Goal: Task Accomplishment & Management: Manage account settings

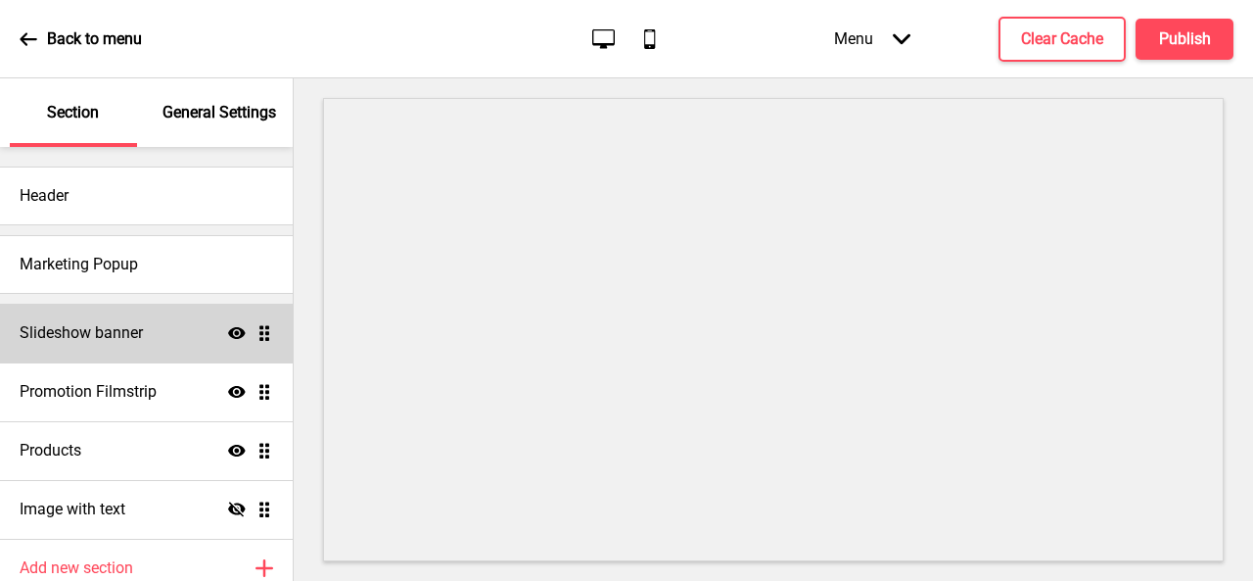
click at [228, 336] on icon "Show" at bounding box center [237, 333] width 18 height 18
click at [228, 336] on icon "Hide" at bounding box center [237, 333] width 18 height 18
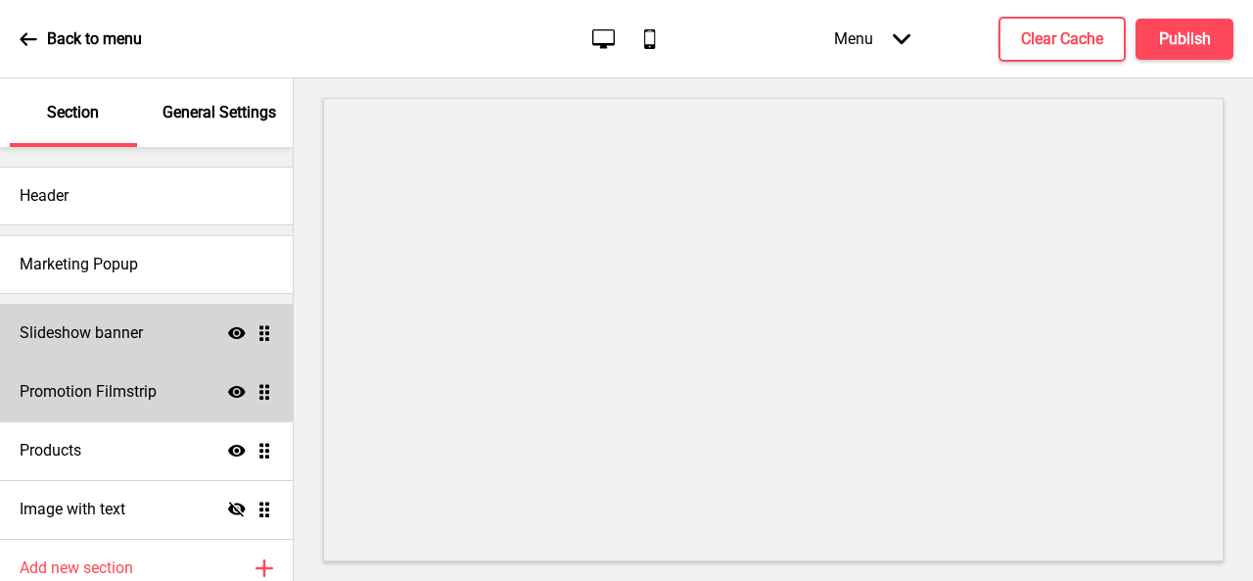
click at [228, 389] on icon "Show" at bounding box center [237, 392] width 18 height 18
click at [228, 389] on icon "Hide" at bounding box center [237, 392] width 18 height 18
click at [228, 393] on icon "Show" at bounding box center [237, 392] width 18 height 18
click at [228, 392] on icon at bounding box center [237, 391] width 18 height 15
click at [148, 392] on h4 "Promotion Filmstrip" at bounding box center [88, 392] width 137 height 22
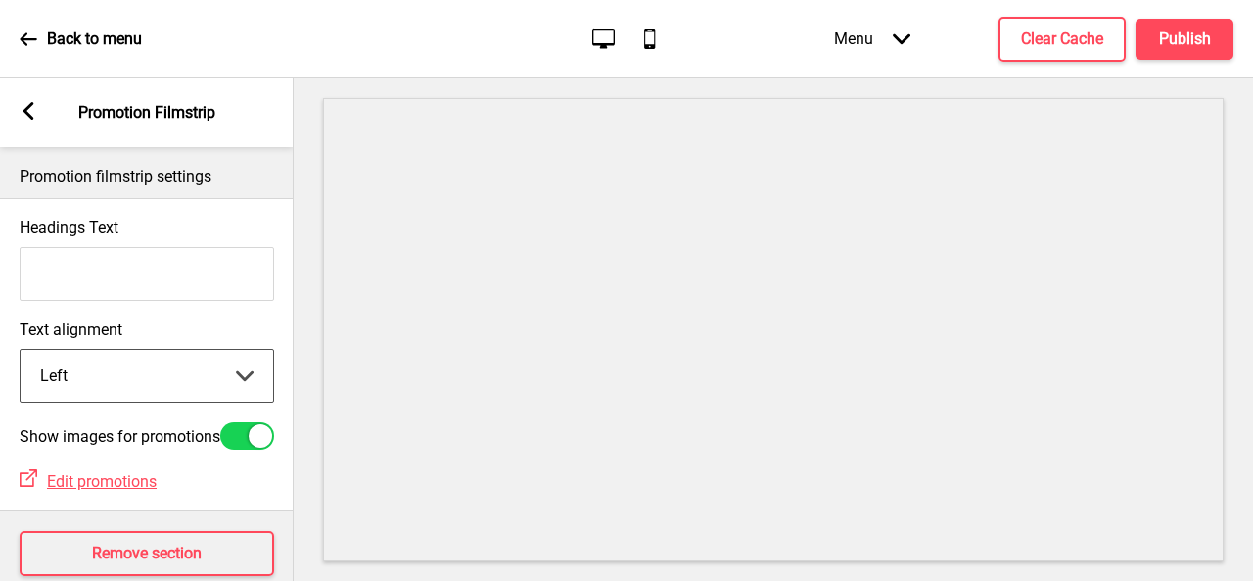
click at [192, 377] on select "Left Center Right" at bounding box center [147, 376] width 253 height 52
select select "center"
click at [21, 351] on select "Left Center Right" at bounding box center [147, 376] width 253 height 52
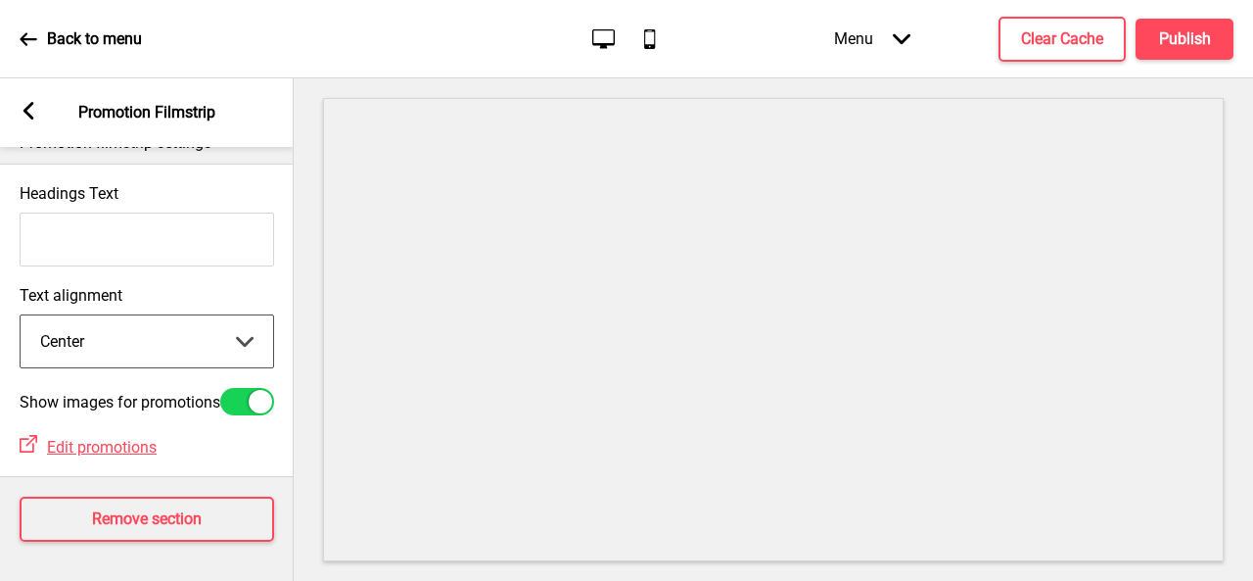
scroll to position [61, 0]
click at [116, 442] on span "Edit promotions" at bounding box center [102, 447] width 110 height 19
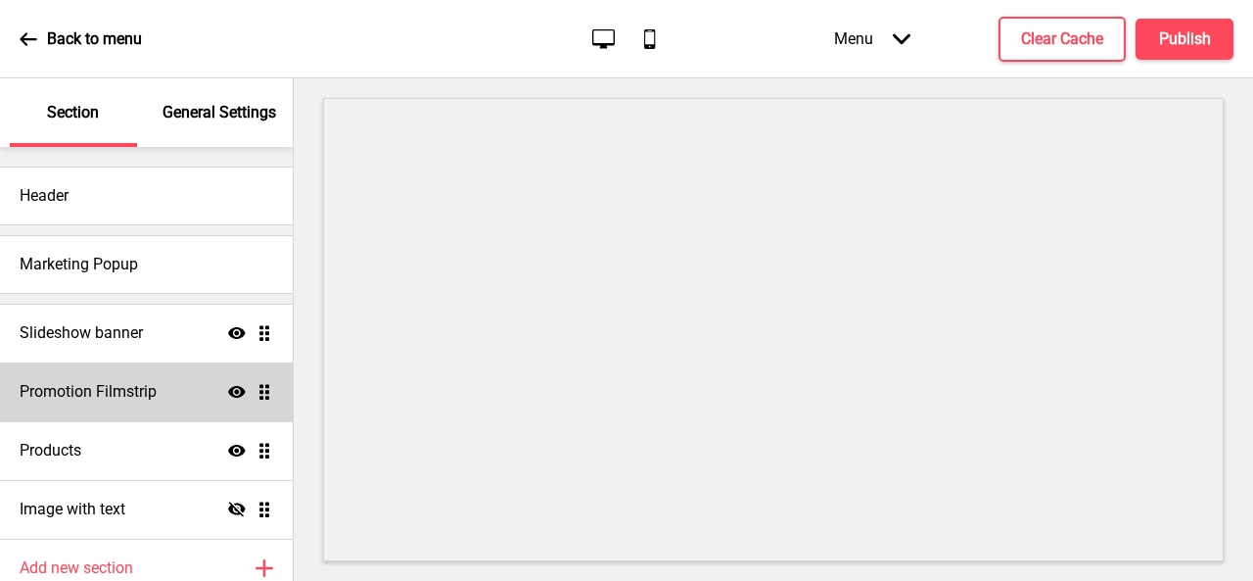
click at [129, 390] on h4 "Promotion Filmstrip" at bounding box center [88, 392] width 137 height 22
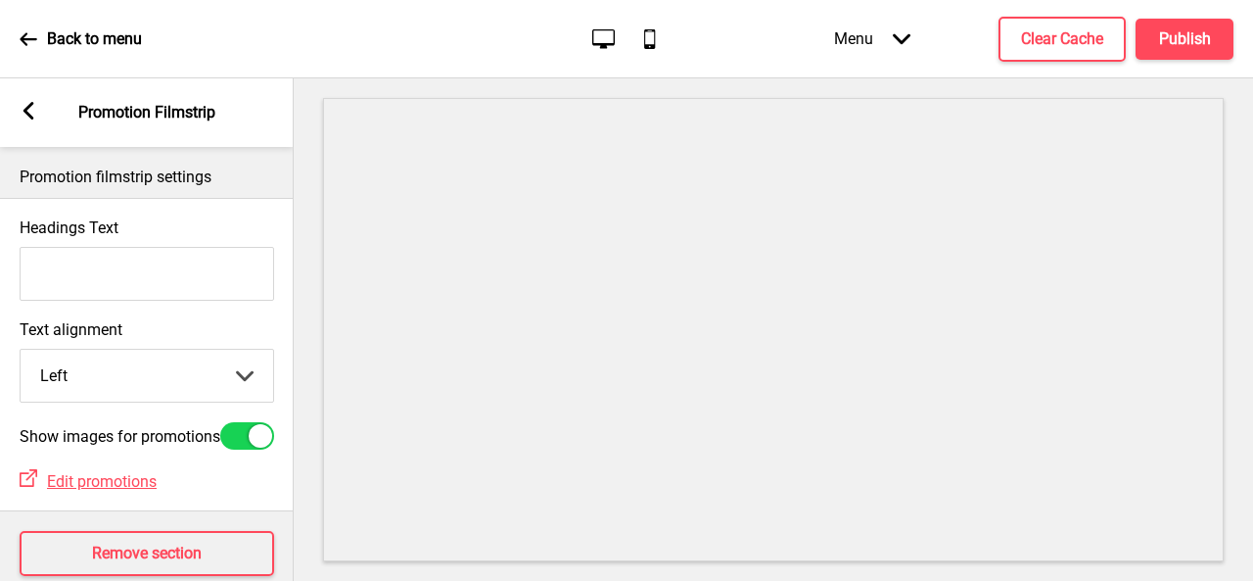
click at [183, 388] on select "Left Center Right" at bounding box center [147, 376] width 253 height 52
click at [210, 371] on select "Left Center Right" at bounding box center [147, 376] width 253 height 52
click at [110, 369] on select "Left Center Right" at bounding box center [147, 376] width 253 height 52
select select "center"
click at [21, 351] on select "Left Center Right" at bounding box center [147, 376] width 253 height 52
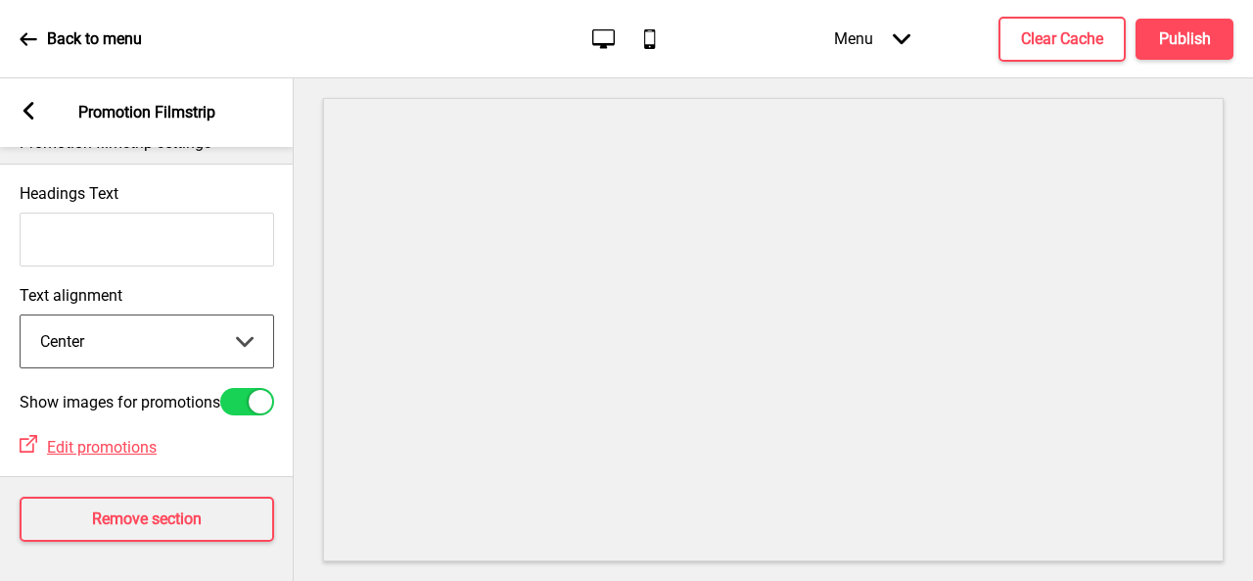
scroll to position [61, 0]
click at [250, 390] on div at bounding box center [260, 401] width 23 height 23
click at [250, 388] on div at bounding box center [247, 401] width 54 height 27
click at [251, 390] on div at bounding box center [260, 401] width 23 height 23
click at [262, 388] on div at bounding box center [247, 401] width 54 height 27
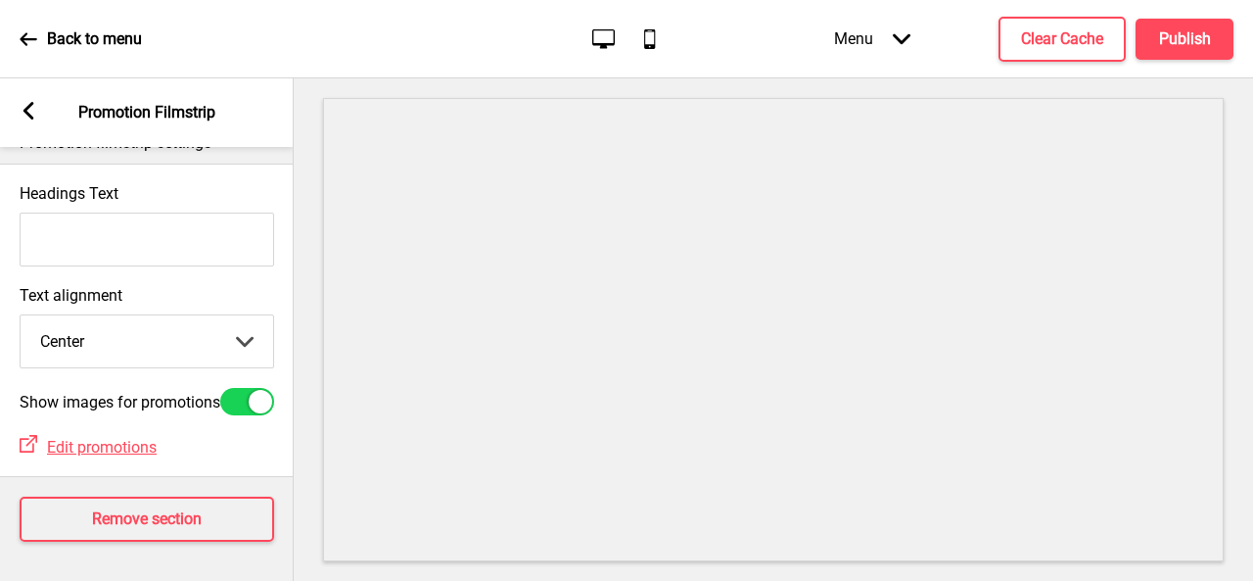
click at [261, 390] on div at bounding box center [260, 401] width 23 height 23
click at [261, 388] on div at bounding box center [247, 401] width 54 height 27
click at [262, 390] on div at bounding box center [260, 401] width 23 height 23
click at [266, 391] on div at bounding box center [247, 401] width 54 height 27
checkbox input "true"
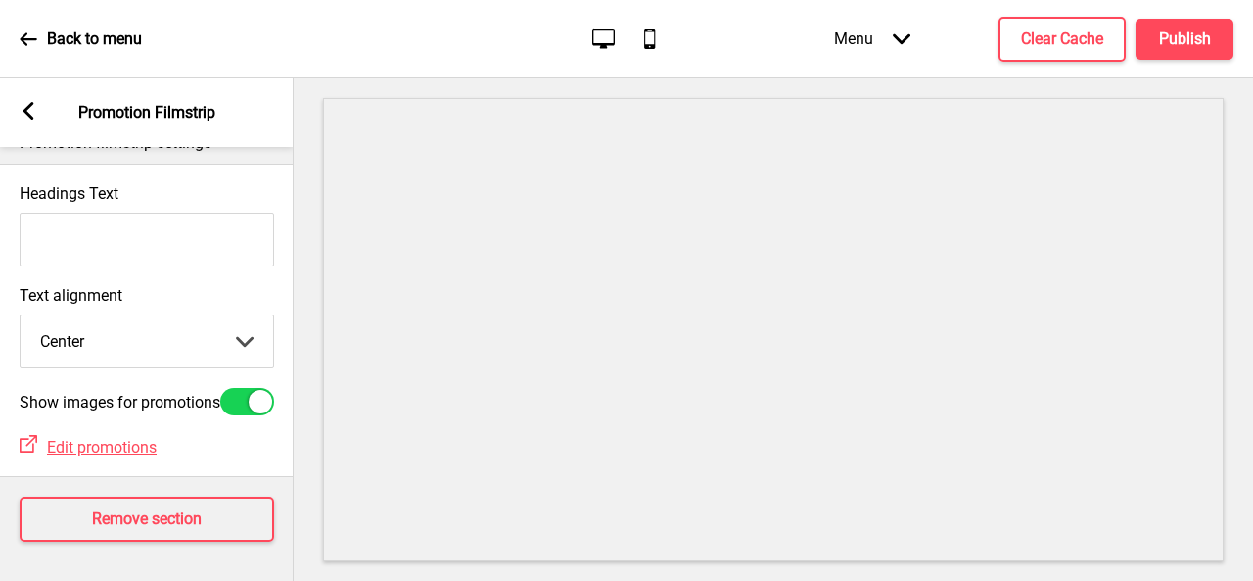
click at [245, 315] on select "Left Center Right" at bounding box center [147, 341] width 253 height 52
click at [263, 315] on select "Left Center Right" at bounding box center [147, 341] width 253 height 52
click at [30, 119] on div "Arrow left" at bounding box center [29, 113] width 18 height 22
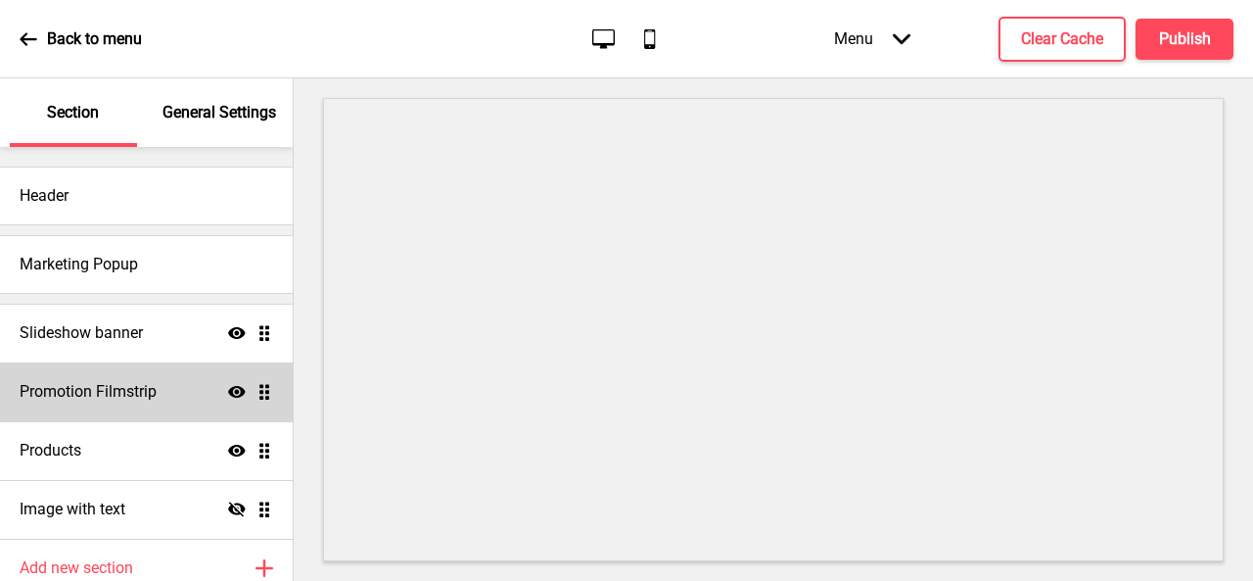
click at [234, 391] on div "Show Drag" at bounding box center [250, 392] width 45 height 18
select select "center"
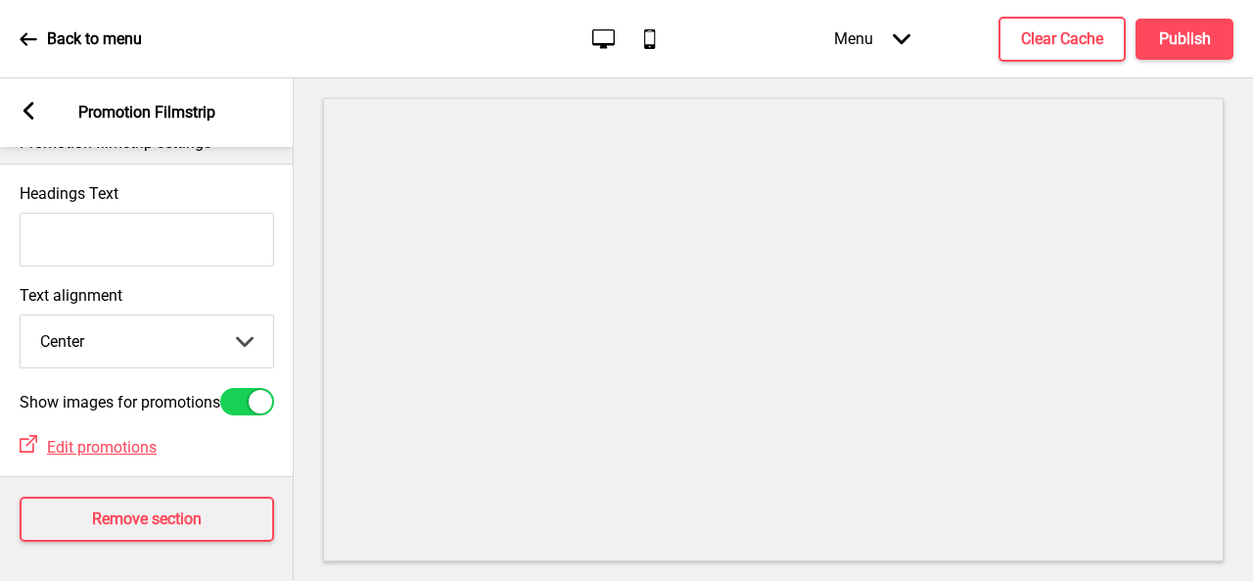
click at [19, 102] on div "Arrow left Promotion Filmstrip" at bounding box center [147, 112] width 294 height 69
click at [27, 113] on icon at bounding box center [28, 111] width 11 height 18
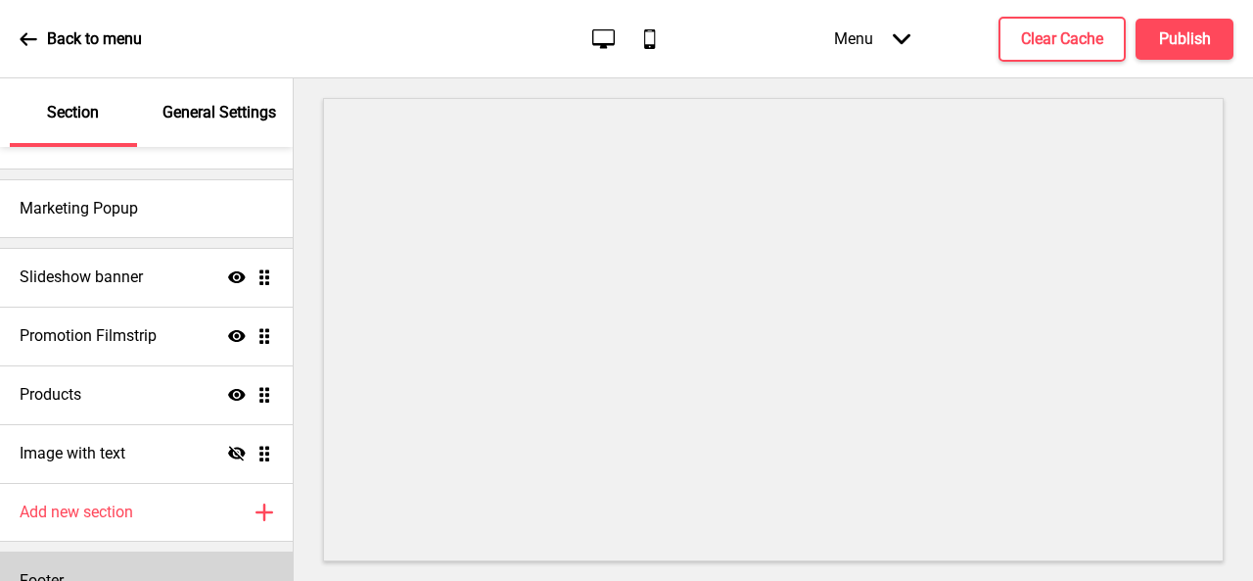
scroll to position [84, 0]
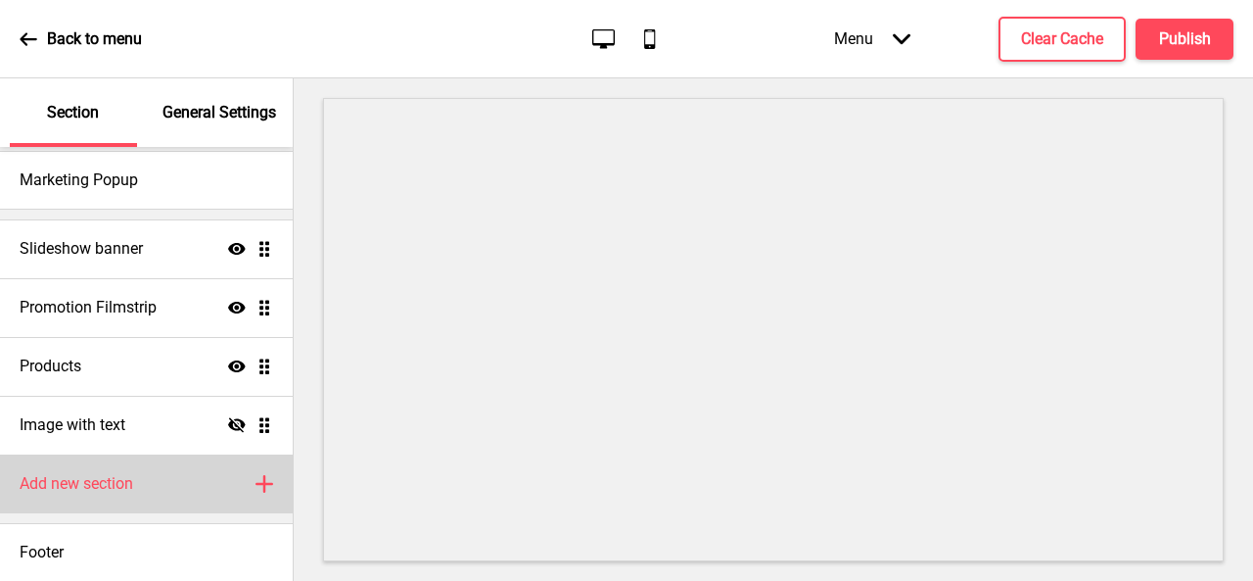
click at [96, 482] on h4 "Add new section" at bounding box center [77, 484] width 114 height 22
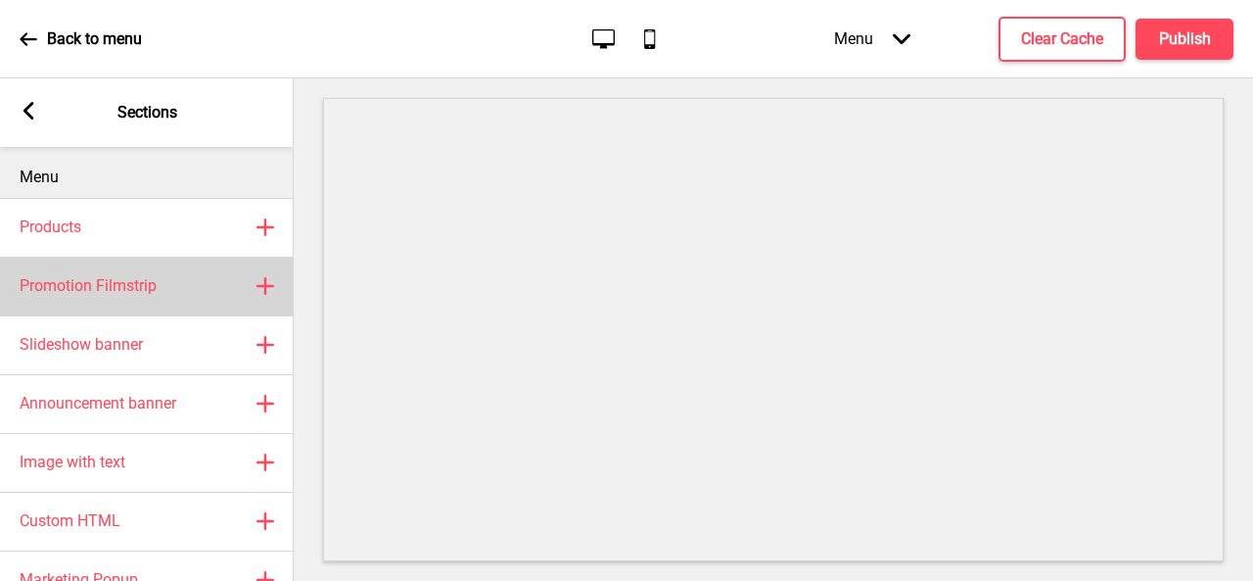
click at [160, 295] on div "Promotion Filmstrip Plus" at bounding box center [147, 286] width 294 height 59
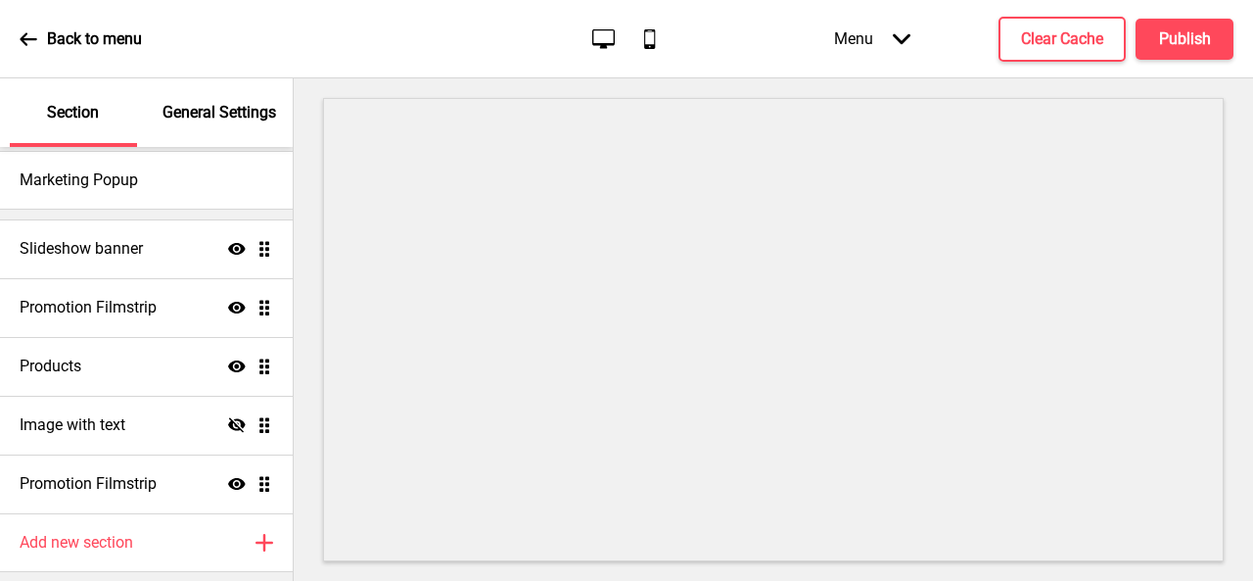
select select "center"
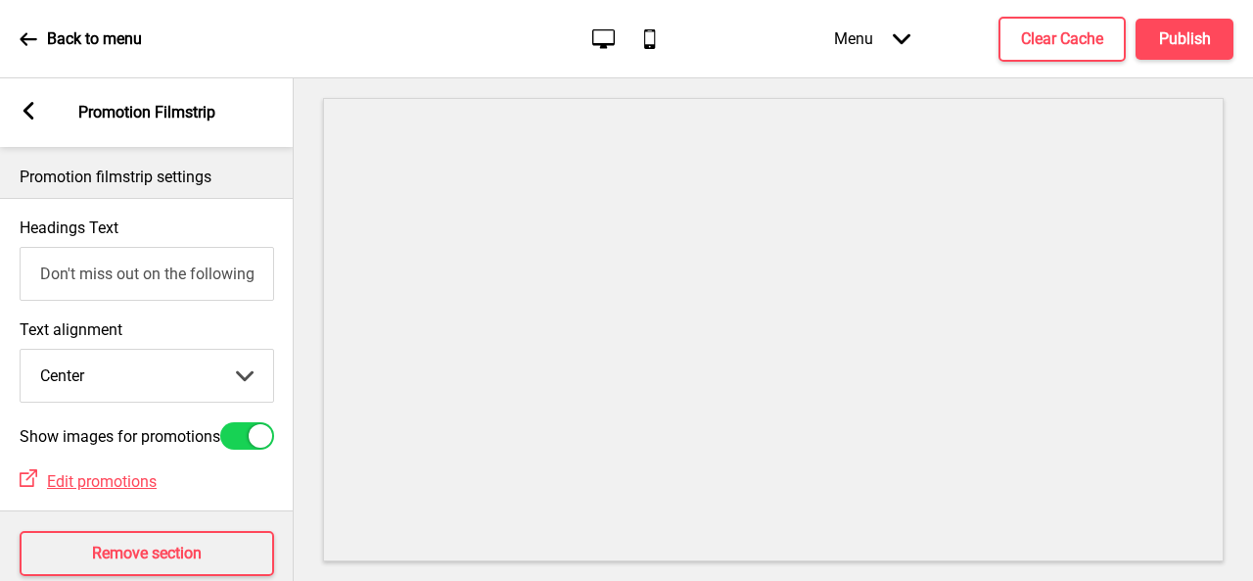
click at [128, 279] on input "Don't miss out on the following promotion(s)!" at bounding box center [147, 274] width 255 height 54
click at [23, 112] on icon at bounding box center [28, 111] width 11 height 18
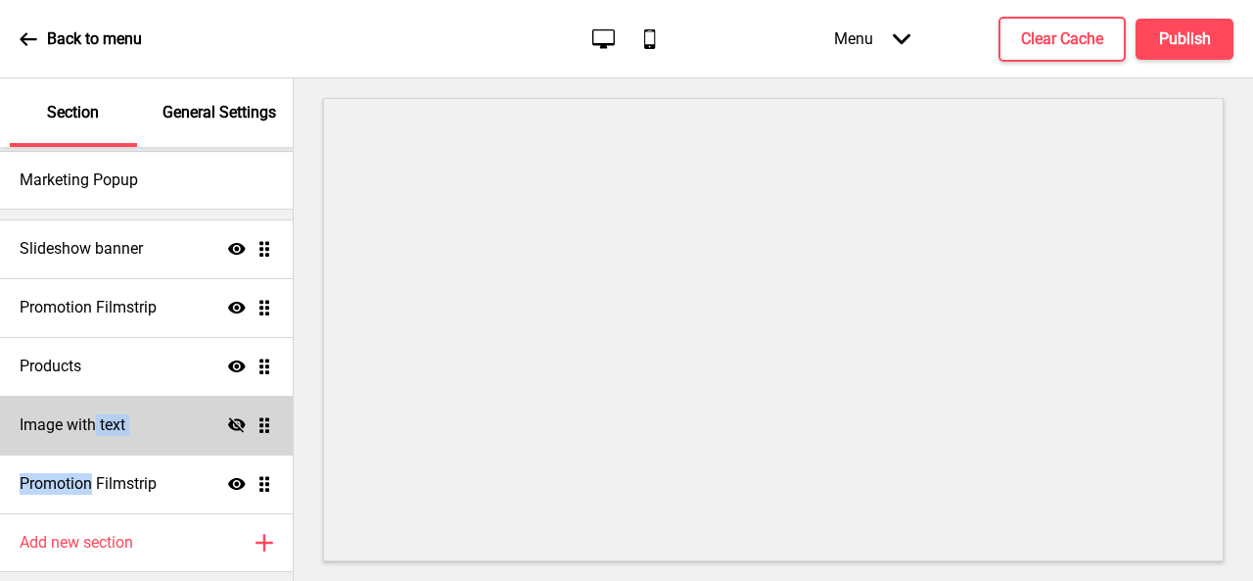
drag, startPoint x: 89, startPoint y: 477, endPoint x: 92, endPoint y: 408, distance: 68.6
click at [92, 408] on ul "Slideshow banner Show Drag Promotion Filmstrip Show Drag Products Show Drag Ima…" at bounding box center [146, 366] width 293 height 294
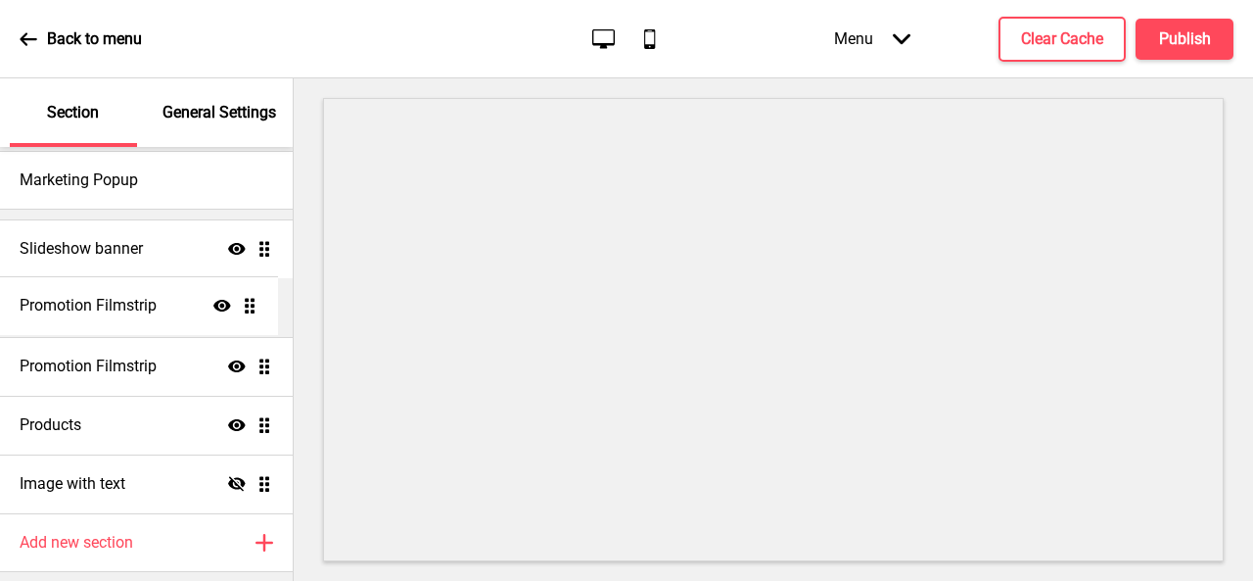
click at [154, 307] on ul "Slideshow banner Show Drag Promotion Filmstrip Show Drag Products Show Drag Ima…" at bounding box center [146, 366] width 293 height 294
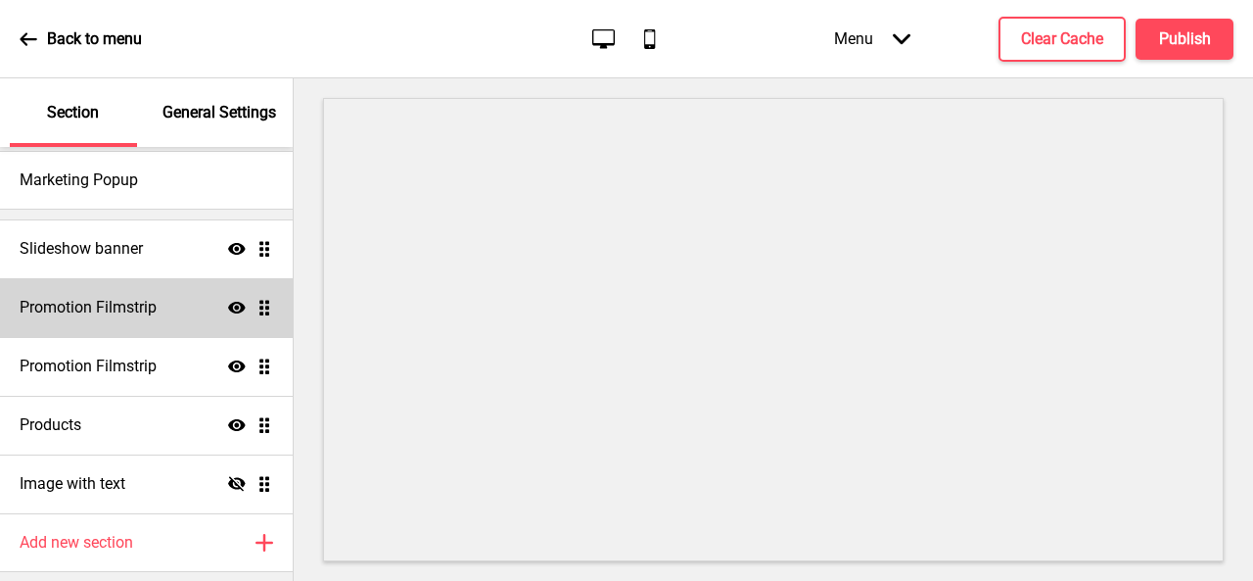
click at [228, 310] on icon "Show" at bounding box center [237, 308] width 18 height 18
click at [228, 310] on icon at bounding box center [237, 307] width 18 height 15
click at [228, 310] on icon "Show" at bounding box center [237, 308] width 18 height 18
click at [228, 310] on icon at bounding box center [237, 307] width 18 height 15
click at [228, 310] on icon "Show" at bounding box center [237, 308] width 18 height 18
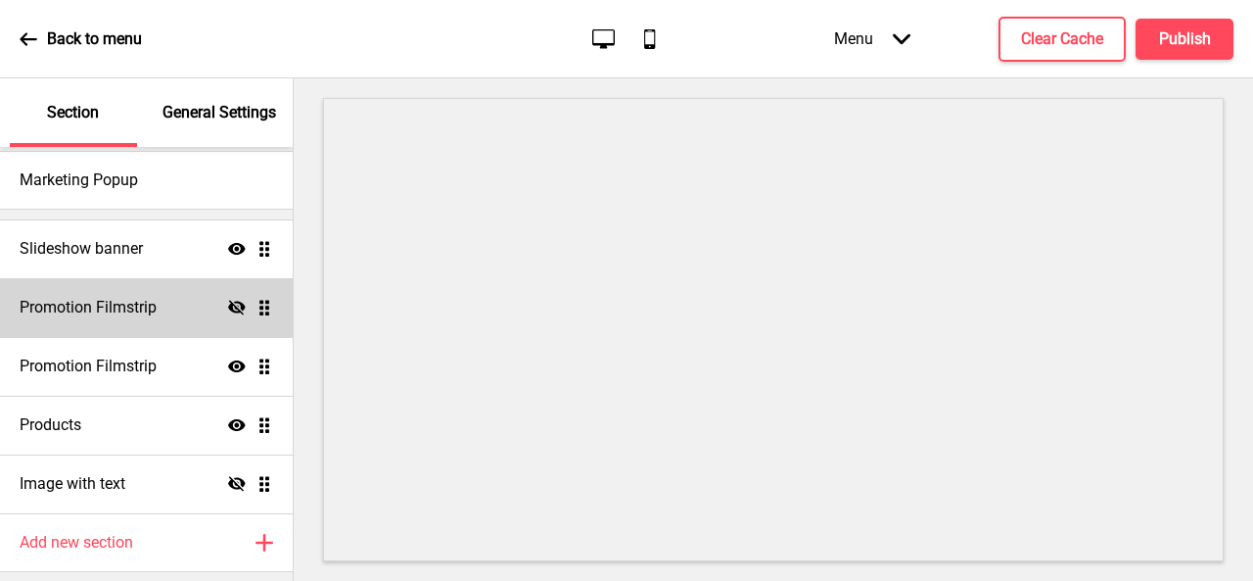
click at [228, 304] on icon at bounding box center [237, 307] width 18 height 15
click at [228, 304] on icon at bounding box center [237, 308] width 18 height 12
click at [228, 304] on icon at bounding box center [237, 307] width 18 height 15
click at [228, 304] on icon at bounding box center [237, 308] width 18 height 12
click at [228, 304] on icon "Hide" at bounding box center [237, 308] width 18 height 18
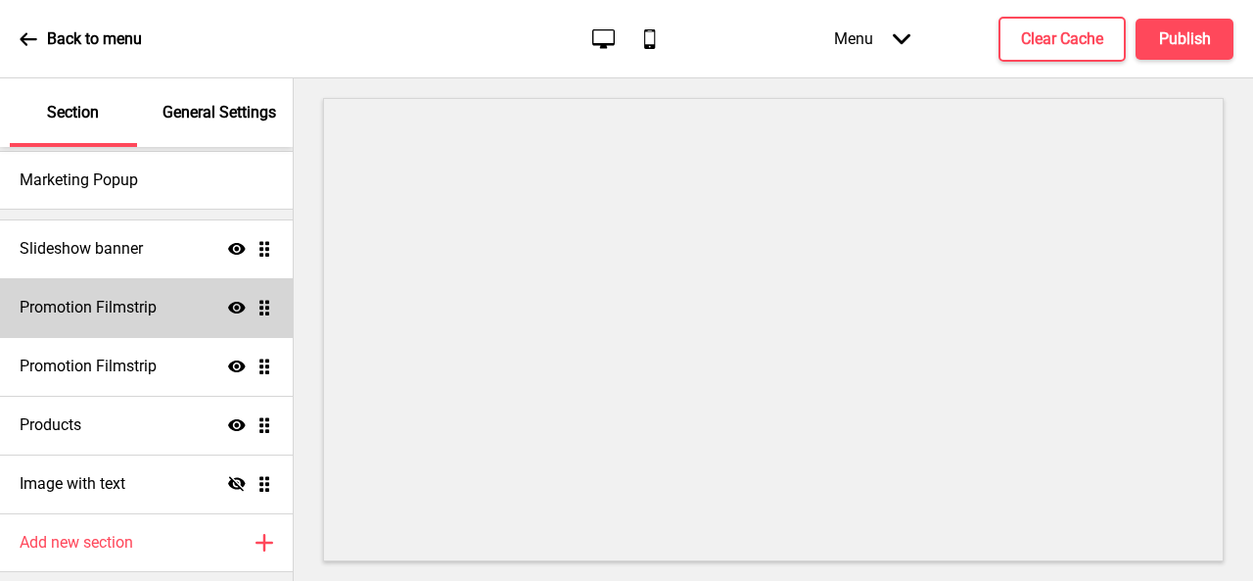
click at [163, 304] on div "Promotion Filmstrip Show Drag" at bounding box center [146, 307] width 293 height 59
select select "center"
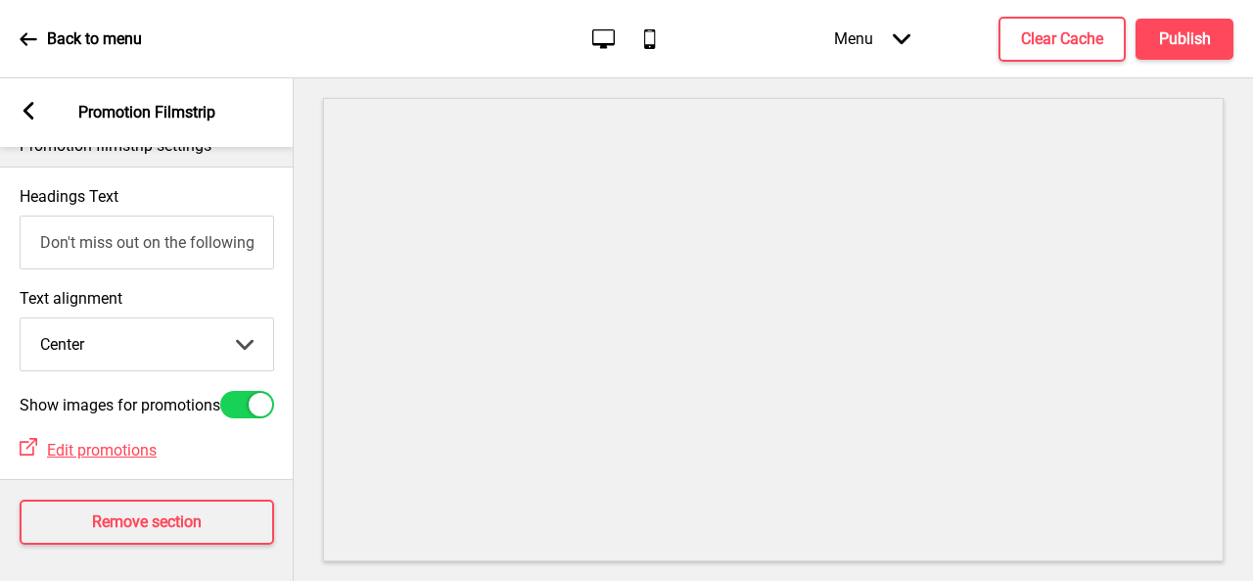
scroll to position [61, 0]
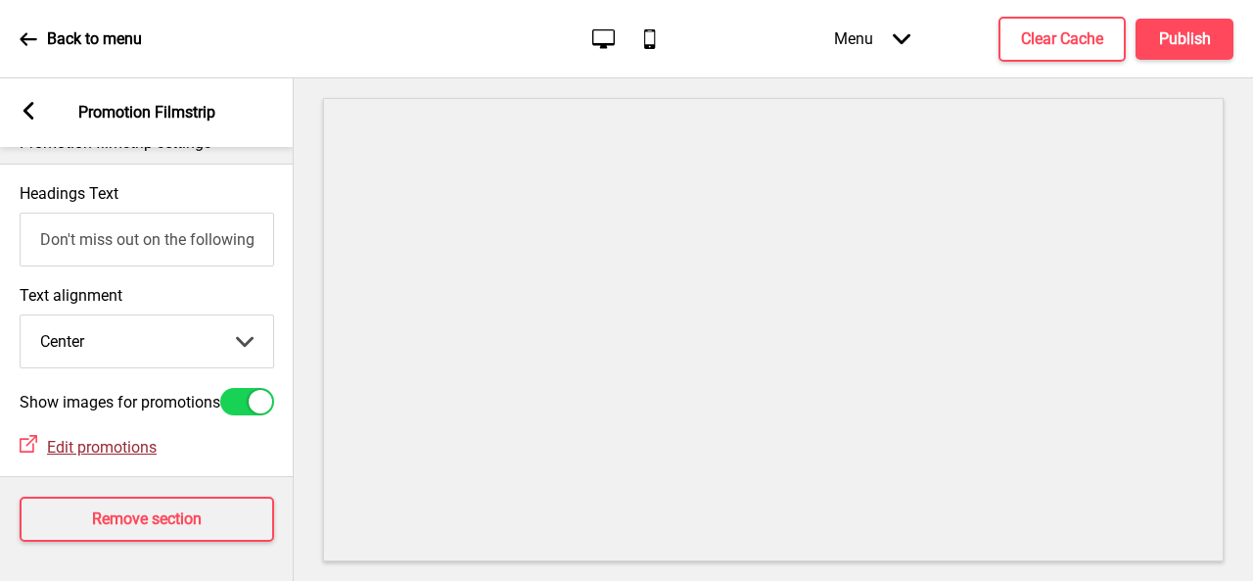
click at [119, 438] on span "Edit promotions" at bounding box center [102, 447] width 110 height 19
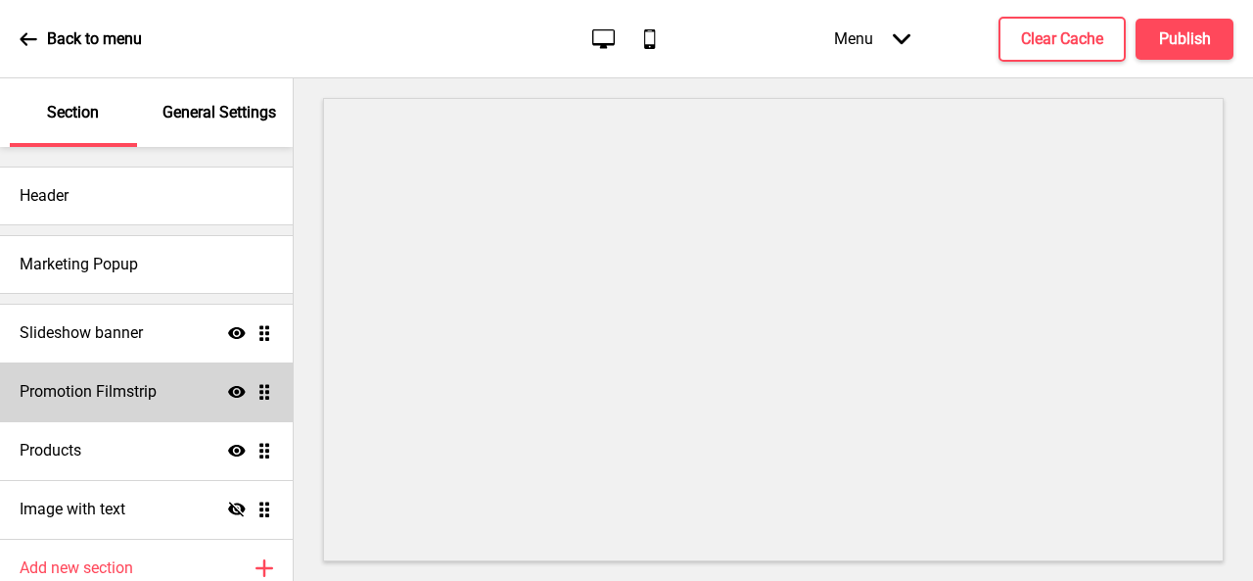
click at [228, 393] on icon "Show" at bounding box center [237, 392] width 18 height 18
click at [90, 391] on h4 "Promotion Filmstrip" at bounding box center [88, 392] width 137 height 22
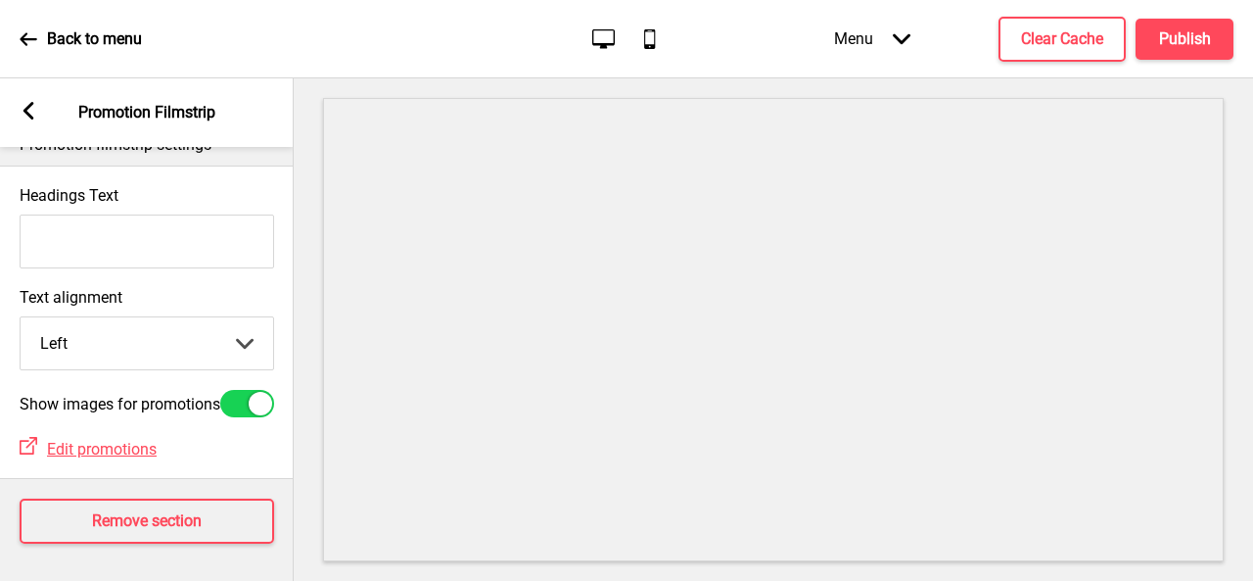
scroll to position [61, 0]
click at [107, 438] on span "Edit promotions" at bounding box center [102, 447] width 110 height 19
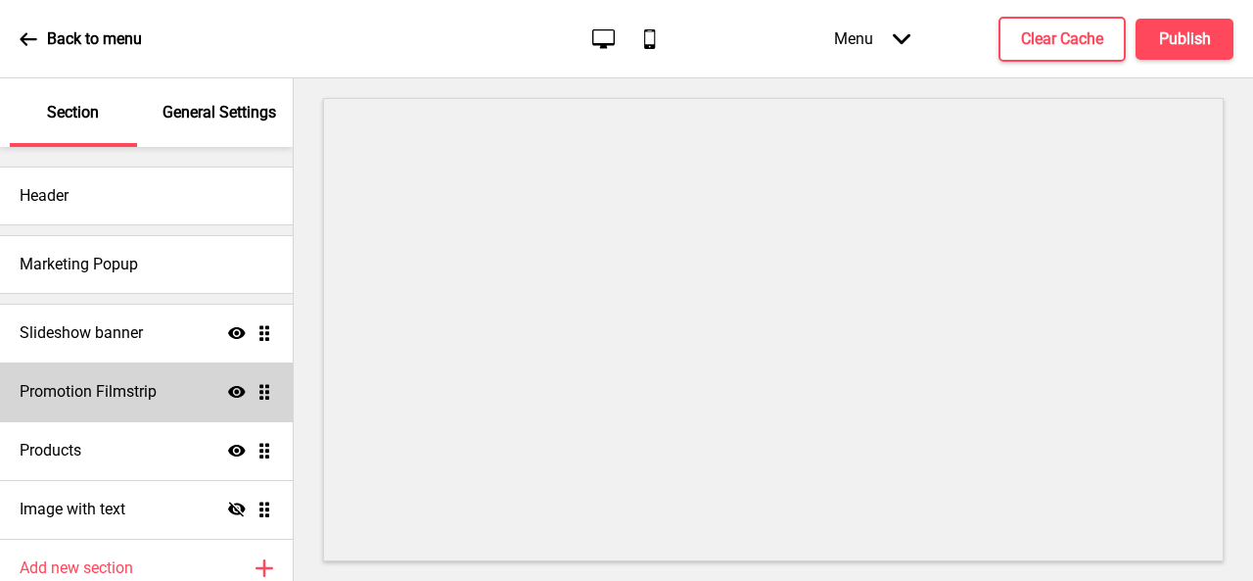
click at [228, 395] on icon "Show" at bounding box center [237, 392] width 18 height 18
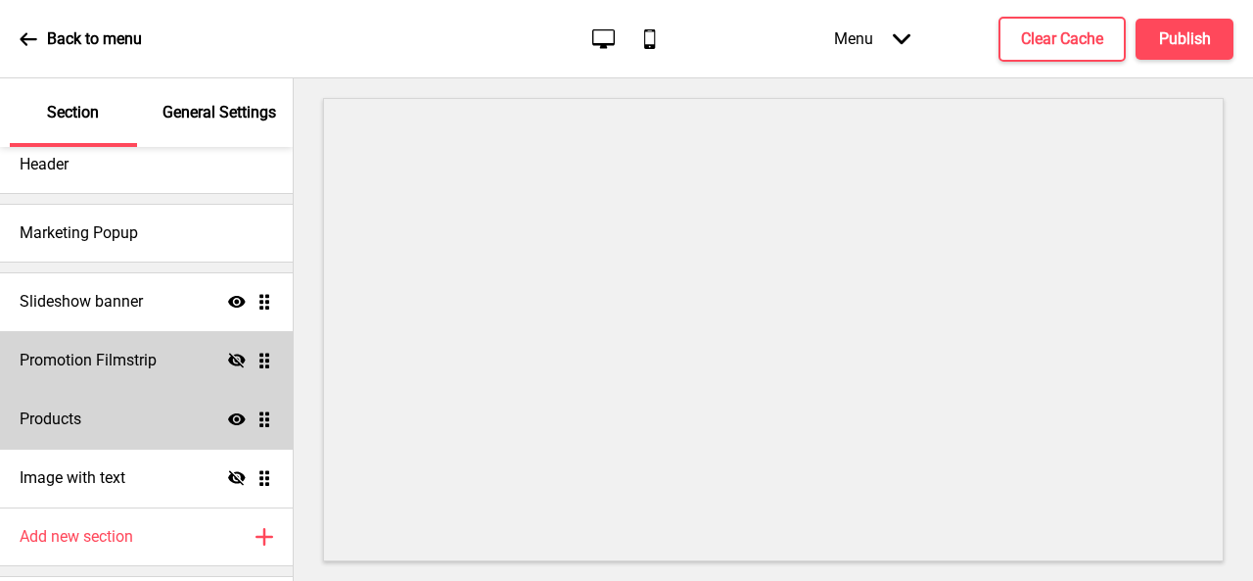
scroll to position [84, 0]
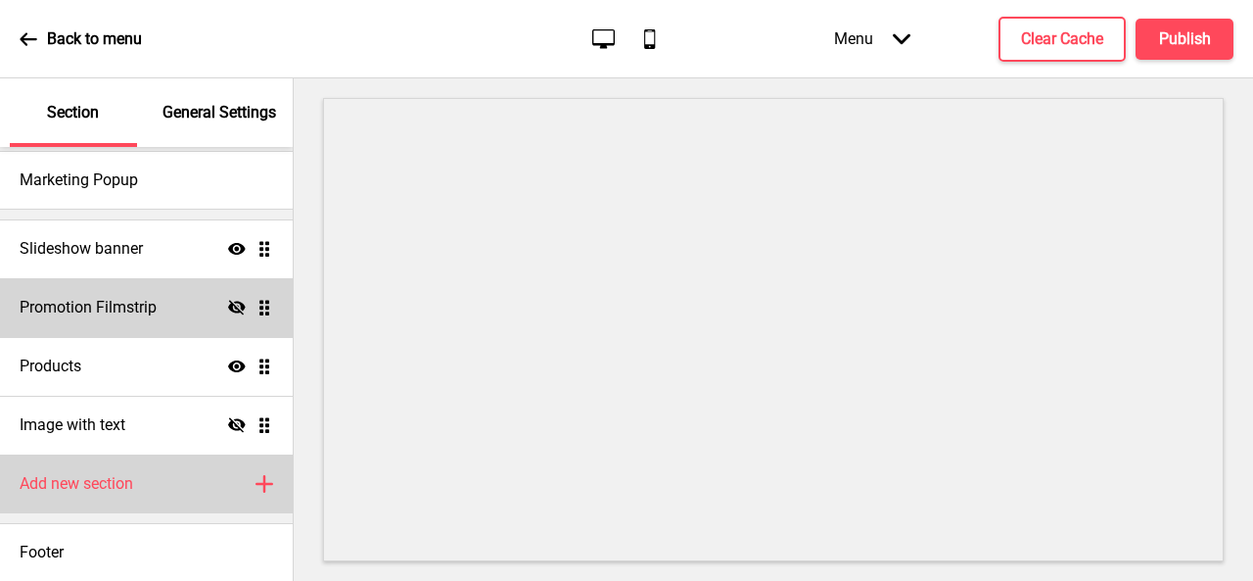
click at [106, 489] on h4 "Add new section" at bounding box center [77, 484] width 114 height 22
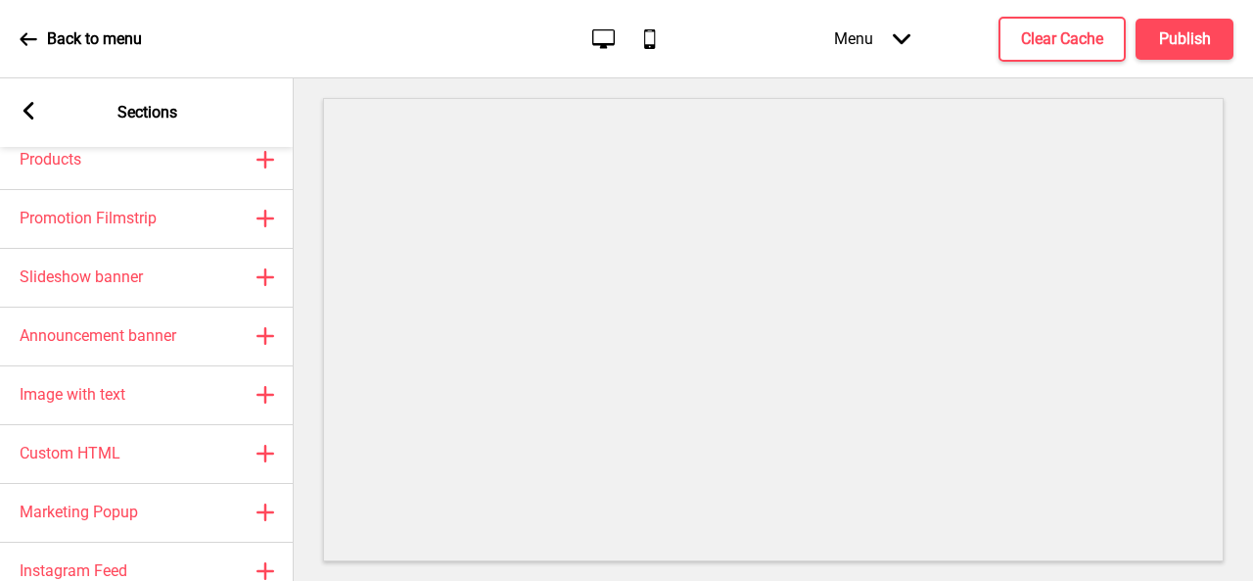
scroll to position [0, 0]
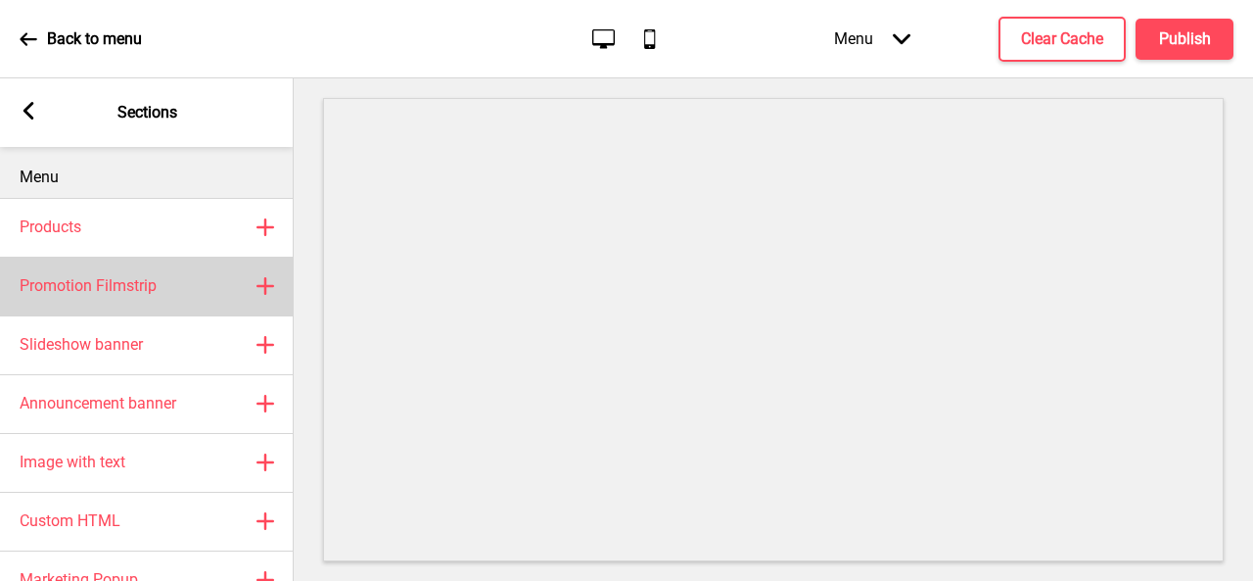
click at [106, 290] on h4 "Promotion Filmstrip" at bounding box center [88, 286] width 137 height 22
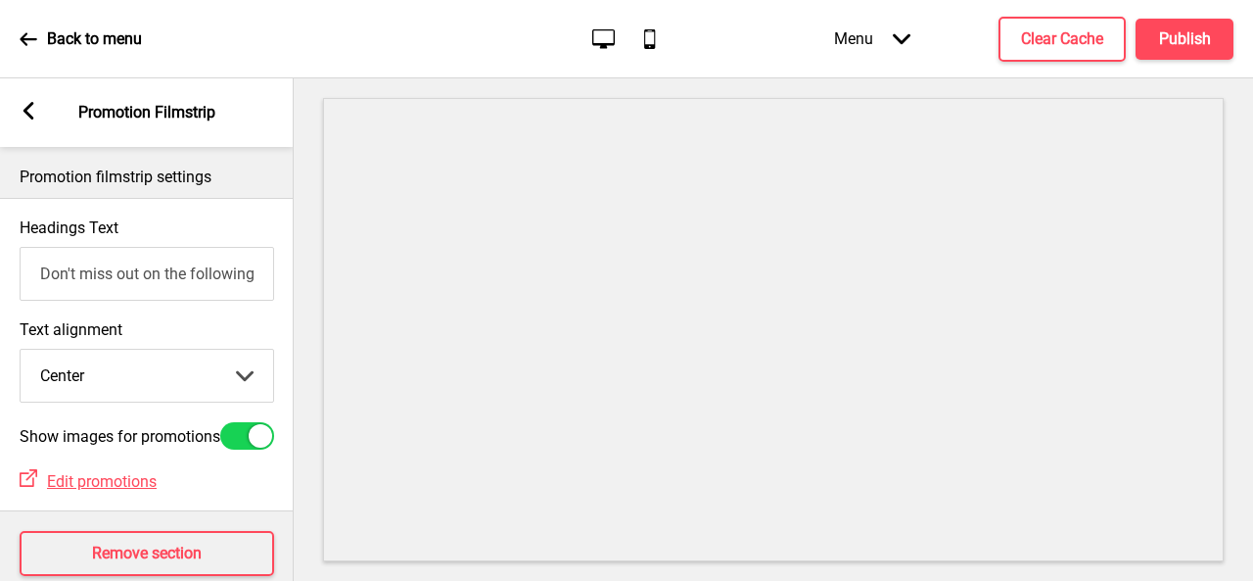
click at [132, 280] on input "Don't miss out on the following promotion(s)!" at bounding box center [147, 274] width 255 height 54
click at [164, 260] on input "Don't miss out on the following promotion(s)!" at bounding box center [147, 274] width 255 height 54
click at [168, 287] on input "Don't miss out on the following promotion(s)!" at bounding box center [147, 274] width 255 height 54
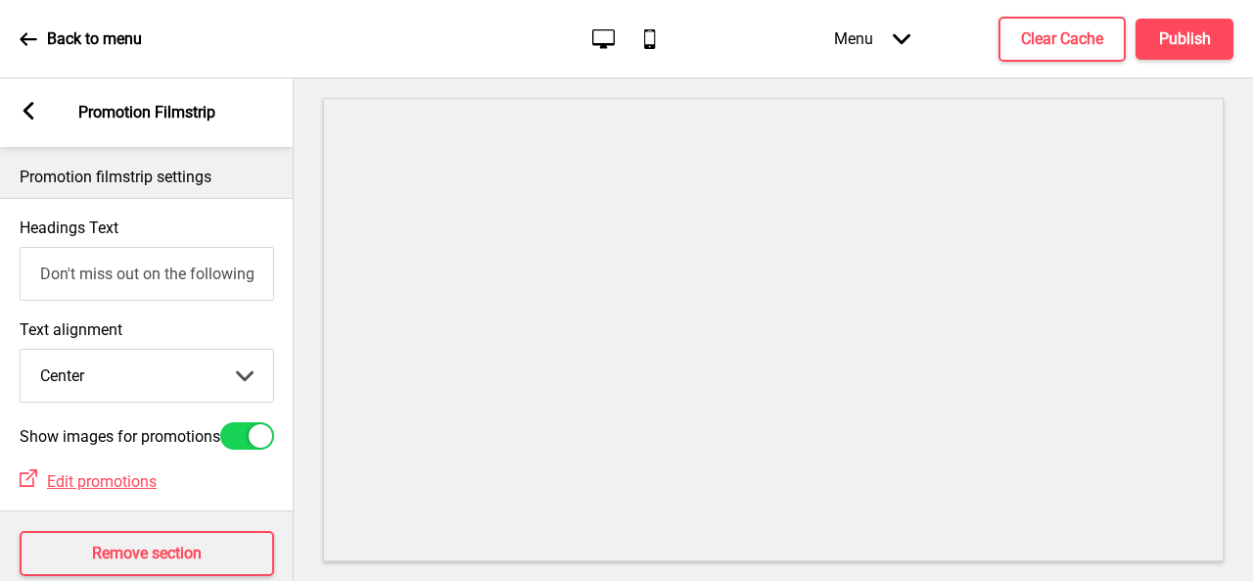
click at [168, 287] on input "Don't miss out on the following promotion(s)!" at bounding box center [147, 274] width 255 height 54
click at [196, 381] on select "Left Center Right" at bounding box center [147, 376] width 253 height 52
select select "left"
click at [21, 351] on select "Left Center Right" at bounding box center [147, 376] width 253 height 52
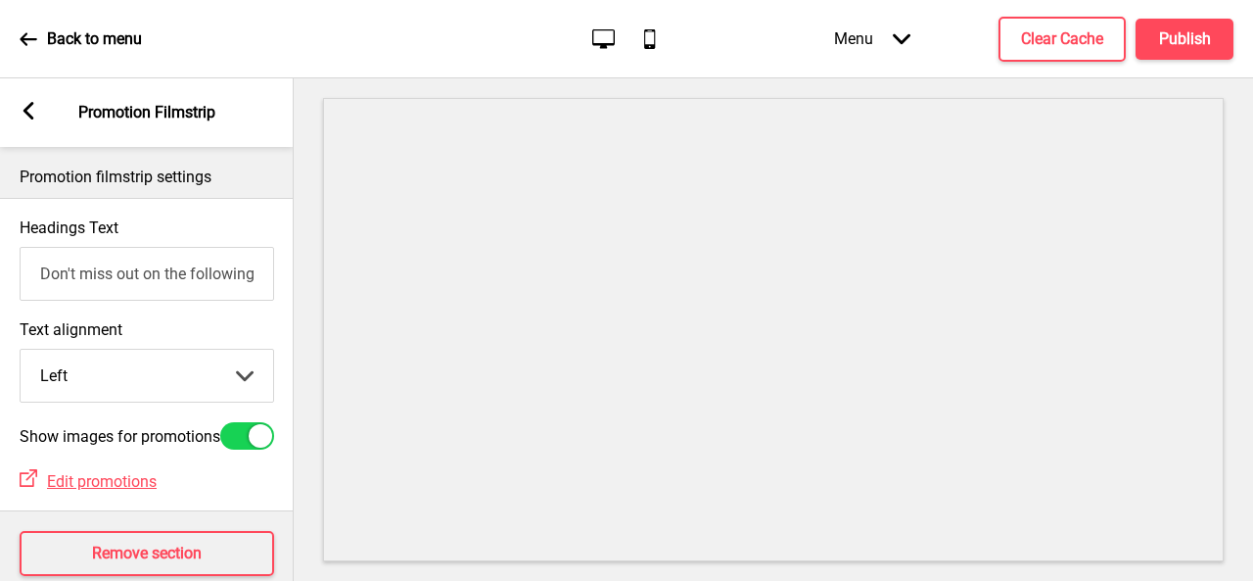
click at [173, 288] on input "Don't miss out on the following promotion(s)!" at bounding box center [147, 274] width 255 height 54
click at [108, 277] on input "Don't miss out on the following promotion(s)!" at bounding box center [147, 274] width 255 height 54
click at [235, 285] on input "Don't miss out on the following promotion(s)!" at bounding box center [147, 274] width 255 height 54
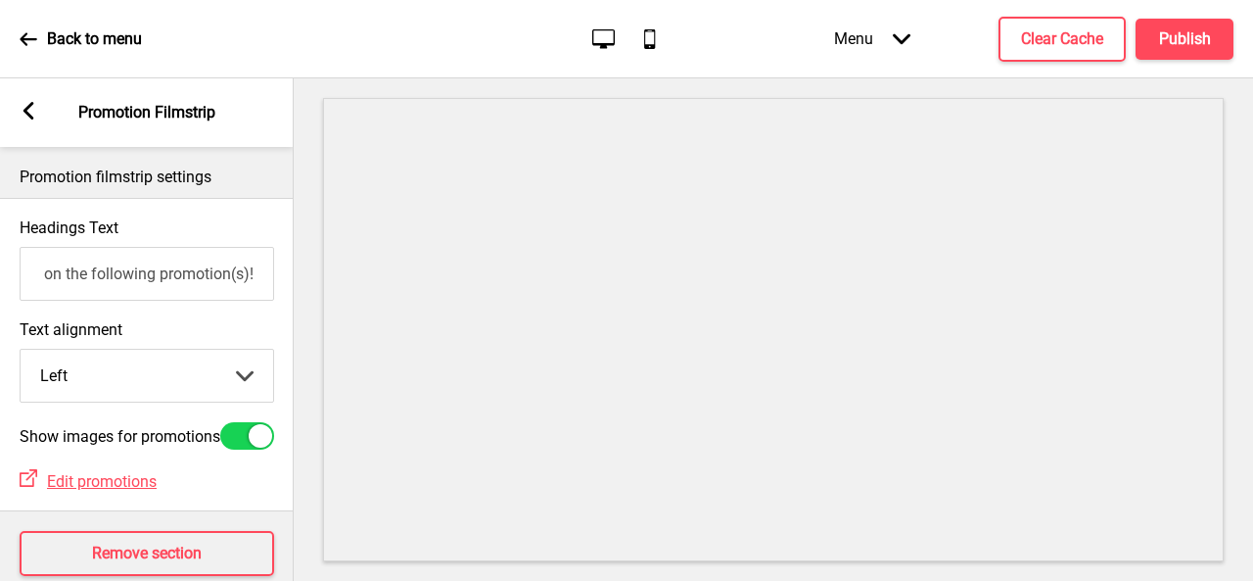
drag, startPoint x: 253, startPoint y: 279, endPoint x: 172, endPoint y: 278, distance: 80.3
click at [86, 277] on input "Don't miss out on the following promotion(s)!" at bounding box center [147, 274] width 255 height 54
click at [184, 279] on input "Don't miss out on the following promotion(s)!" at bounding box center [147, 274] width 255 height 54
click at [194, 275] on input "Don't miss out on the following promotion(s)!" at bounding box center [147, 274] width 255 height 54
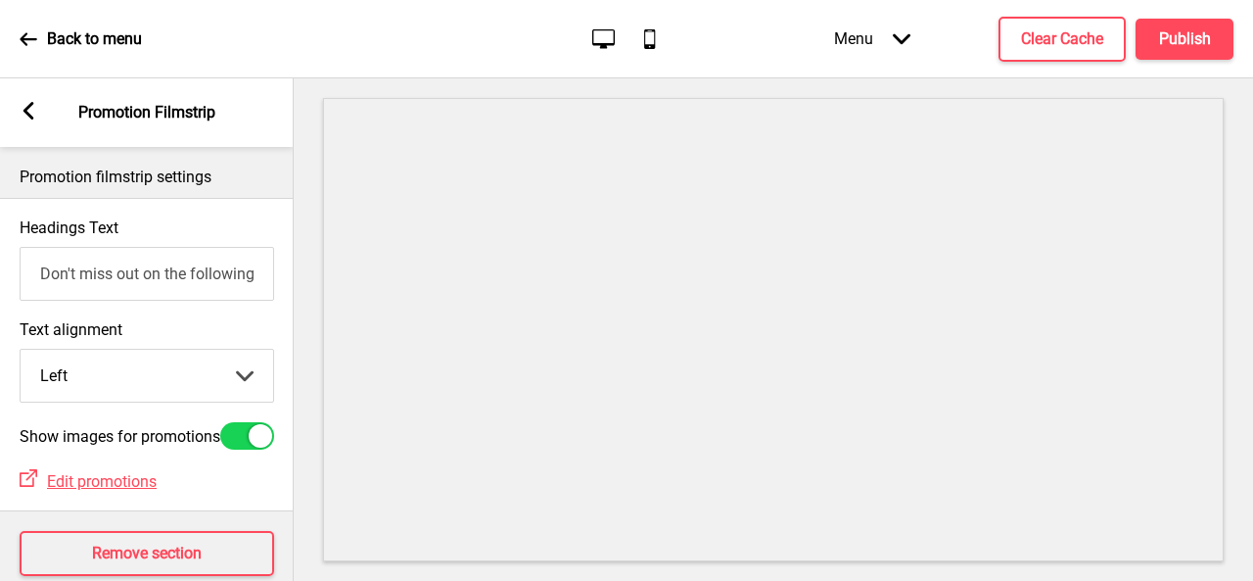
click at [253, 447] on div at bounding box center [260, 435] width 23 height 23
click at [253, 448] on div at bounding box center [247, 435] width 54 height 27
checkbox input "true"
click at [202, 369] on select "Left Center Right" at bounding box center [147, 376] width 253 height 52
click at [21, 351] on select "Left Center Right" at bounding box center [147, 376] width 253 height 52
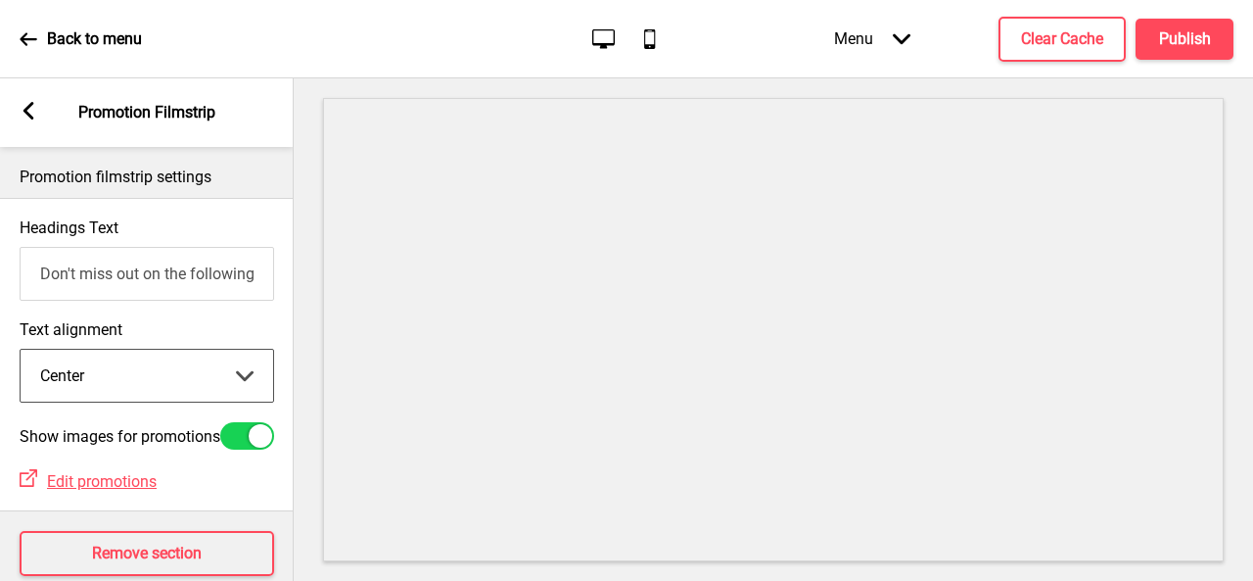
click at [244, 389] on select "Left Center Right" at bounding box center [147, 376] width 253 height 52
select select "left"
click at [21, 351] on select "Left Center Right" at bounding box center [147, 376] width 253 height 52
click at [123, 295] on input "Don't miss out on the following promotion(s)!" at bounding box center [147, 274] width 255 height 54
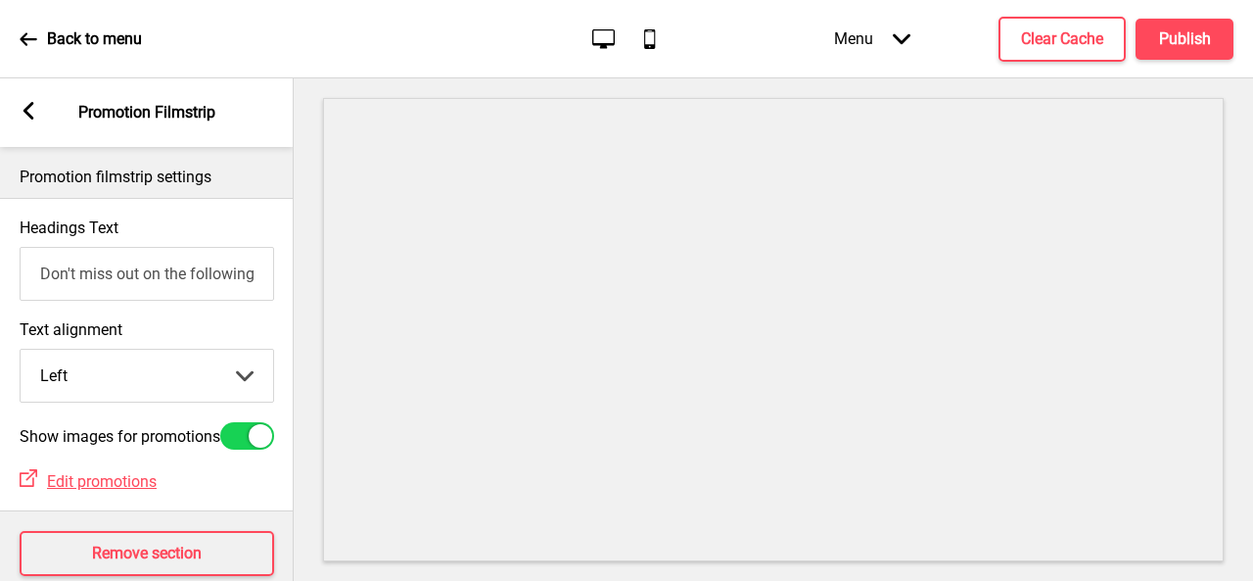
click at [123, 295] on input "Don't miss out on the following promotion(s)!" at bounding box center [147, 274] width 255 height 54
type input "test"
click at [253, 330] on label "Text alignment" at bounding box center [147, 329] width 255 height 19
click at [253, 350] on select "Left Center Right" at bounding box center [147, 376] width 253 height 52
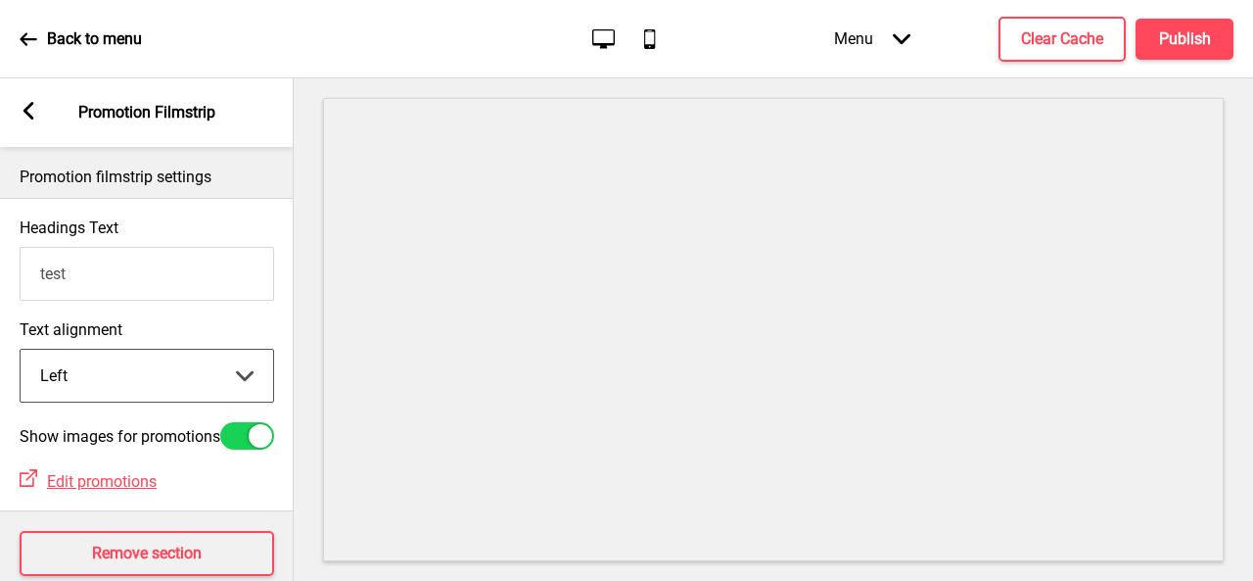
click at [29, 125] on div "Arrow left Promotion Filmstrip" at bounding box center [147, 112] width 294 height 69
click at [28, 113] on rect at bounding box center [29, 111] width 18 height 18
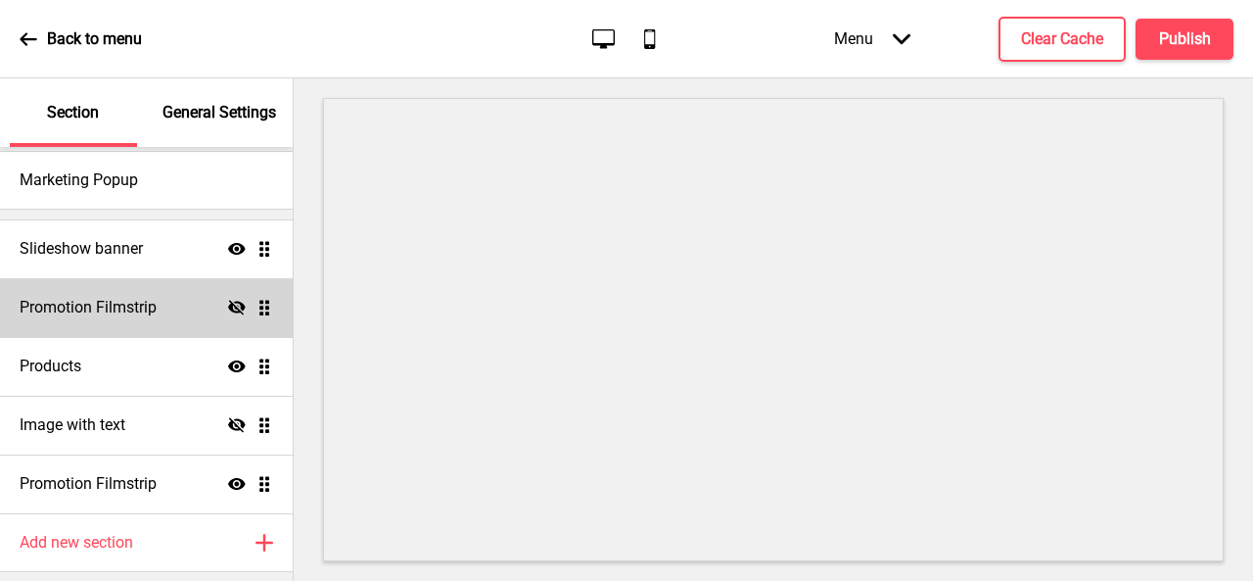
click at [228, 306] on icon at bounding box center [237, 307] width 18 height 15
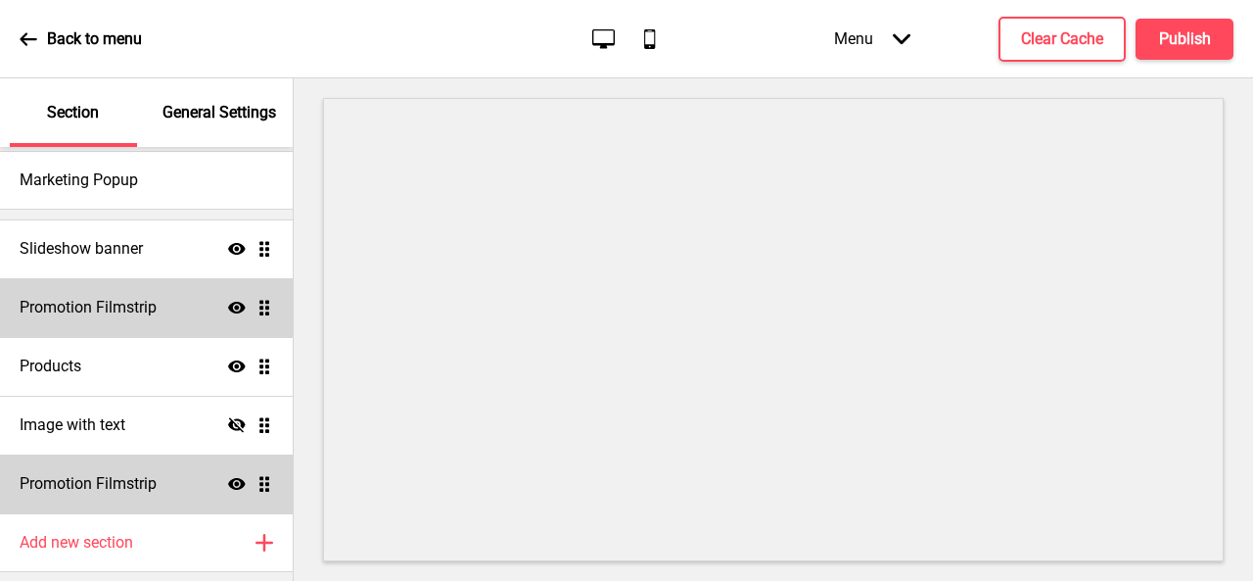
click at [228, 481] on icon at bounding box center [237, 484] width 18 height 12
click at [161, 487] on div "Promotion Filmstrip Hide Drag" at bounding box center [146, 483] width 293 height 59
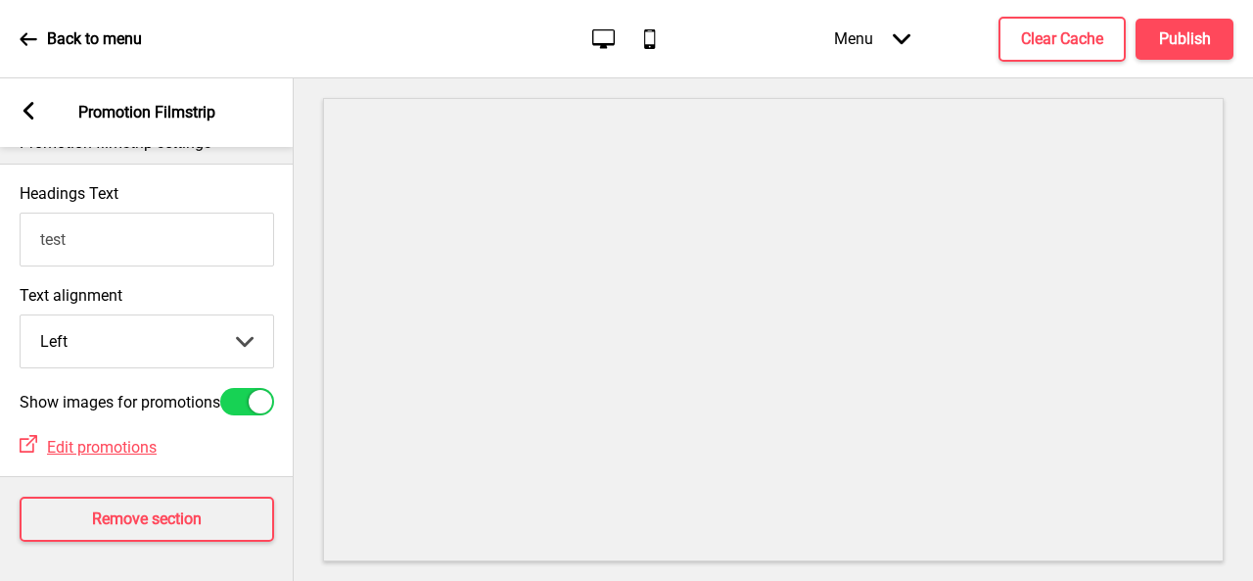
scroll to position [61, 0]
click at [159, 509] on h4 "Remove section" at bounding box center [147, 519] width 110 height 22
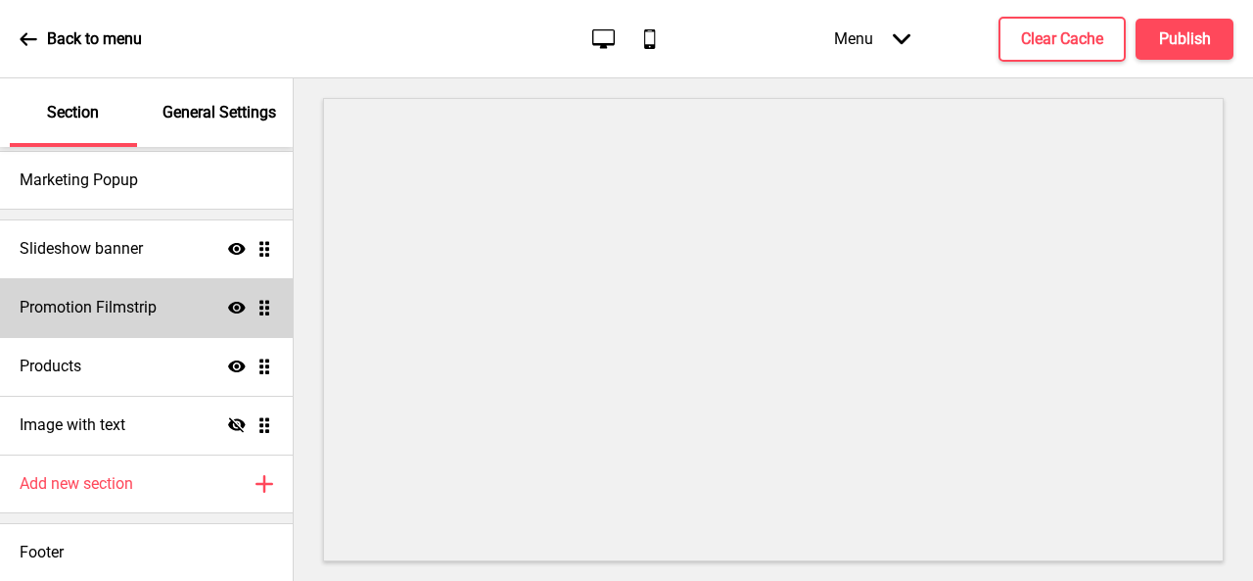
click at [228, 305] on icon at bounding box center [237, 308] width 18 height 12
click at [221, 117] on p "General Settings" at bounding box center [220, 113] width 114 height 22
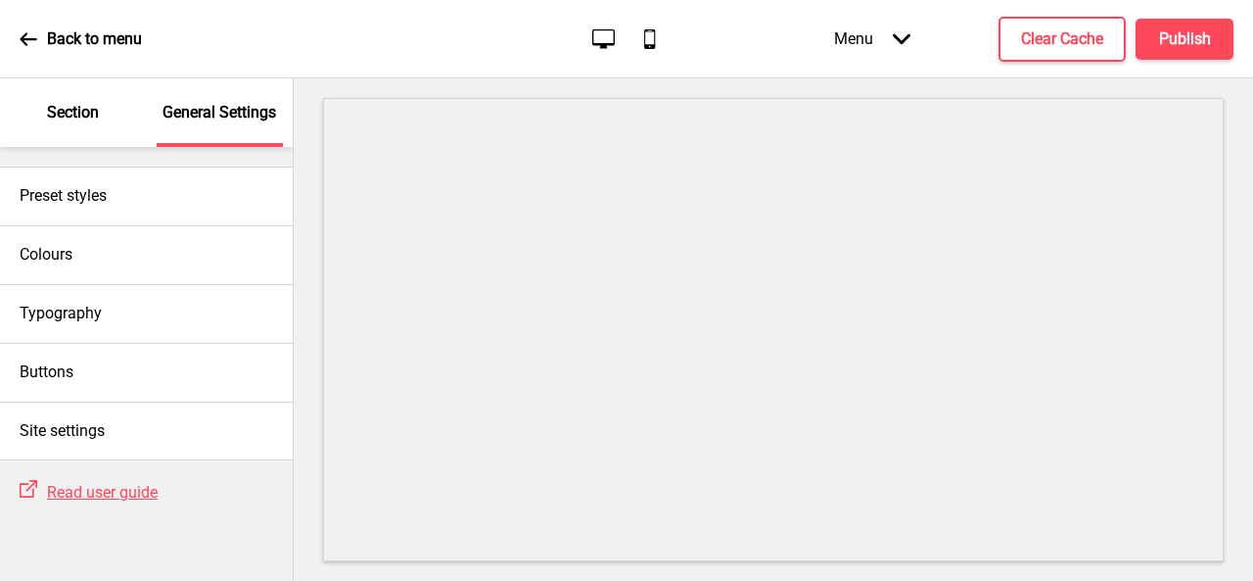
click at [76, 102] on p "Section" at bounding box center [73, 113] width 52 height 22
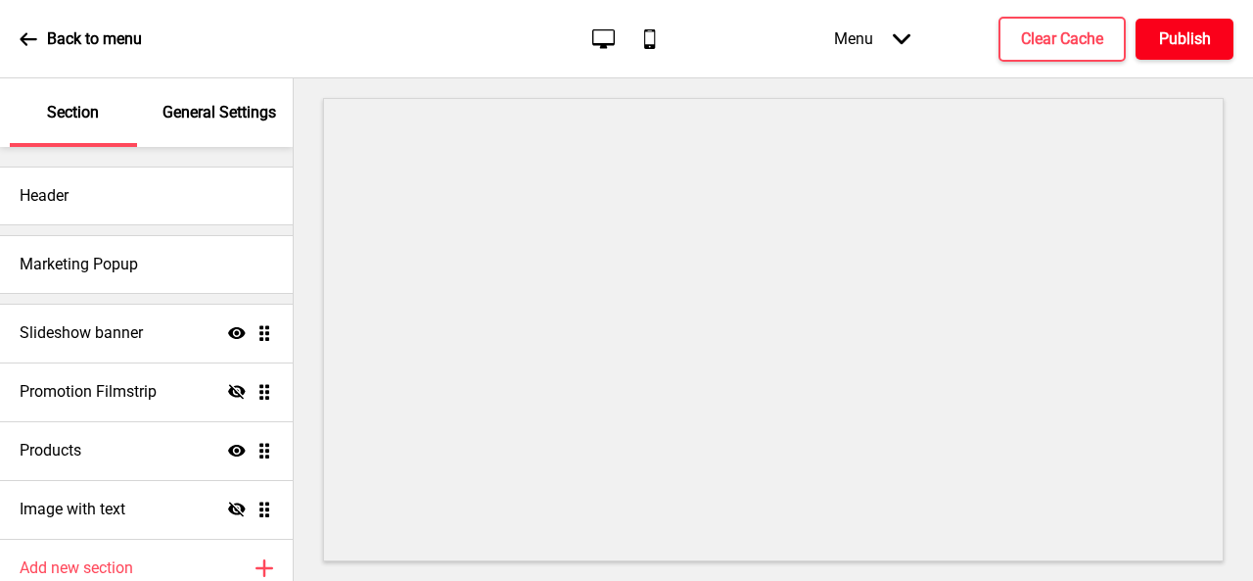
click at [1193, 39] on h4 "Publish" at bounding box center [1185, 39] width 52 height 22
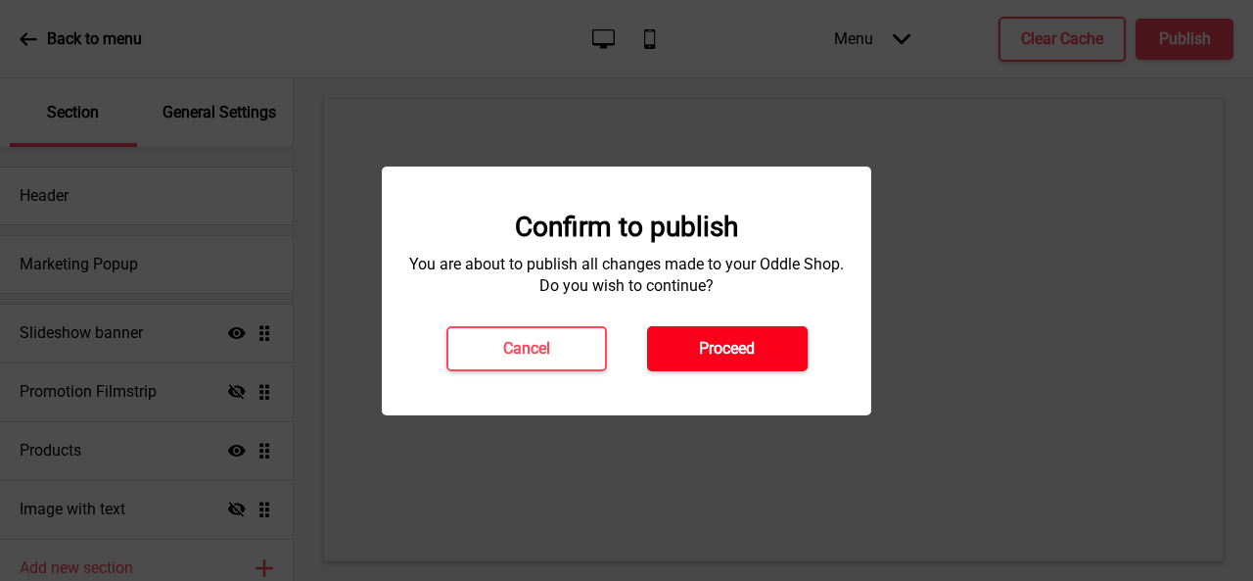
click at [747, 342] on h4 "Proceed" at bounding box center [727, 349] width 56 height 22
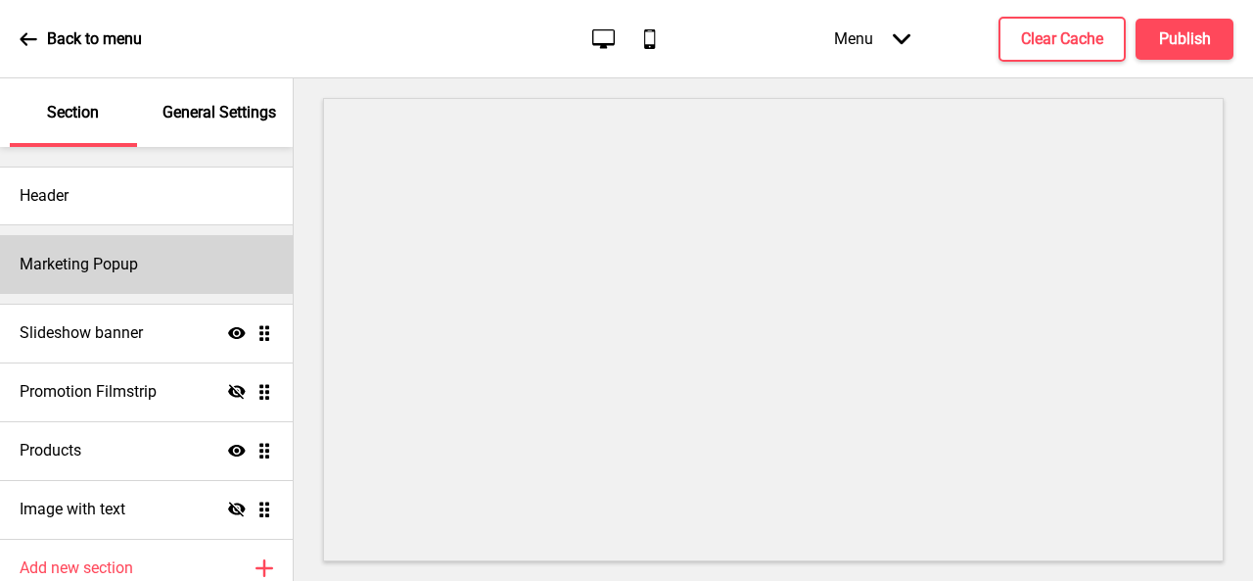
click at [98, 278] on div "Marketing Popup" at bounding box center [146, 264] width 293 height 59
select select "50"
select select "daily"
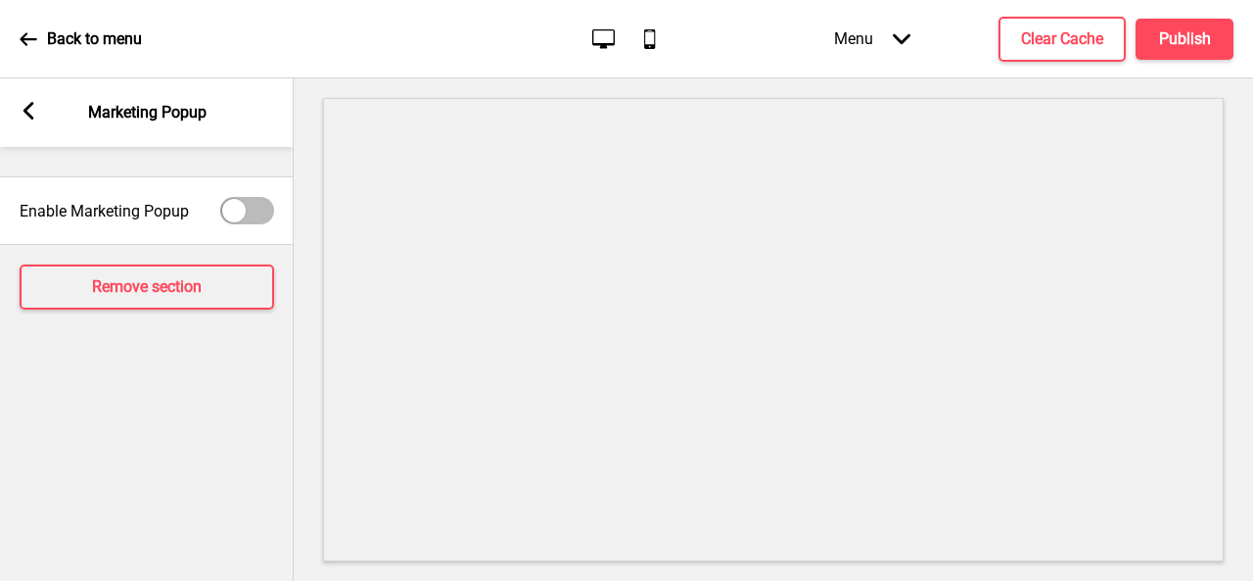
click at [159, 218] on label "Enable Marketing Popup" at bounding box center [104, 211] width 169 height 19
click at [224, 217] on input "Enable Marketing Popup" at bounding box center [230, 211] width 13 height 13
checkbox input "true"
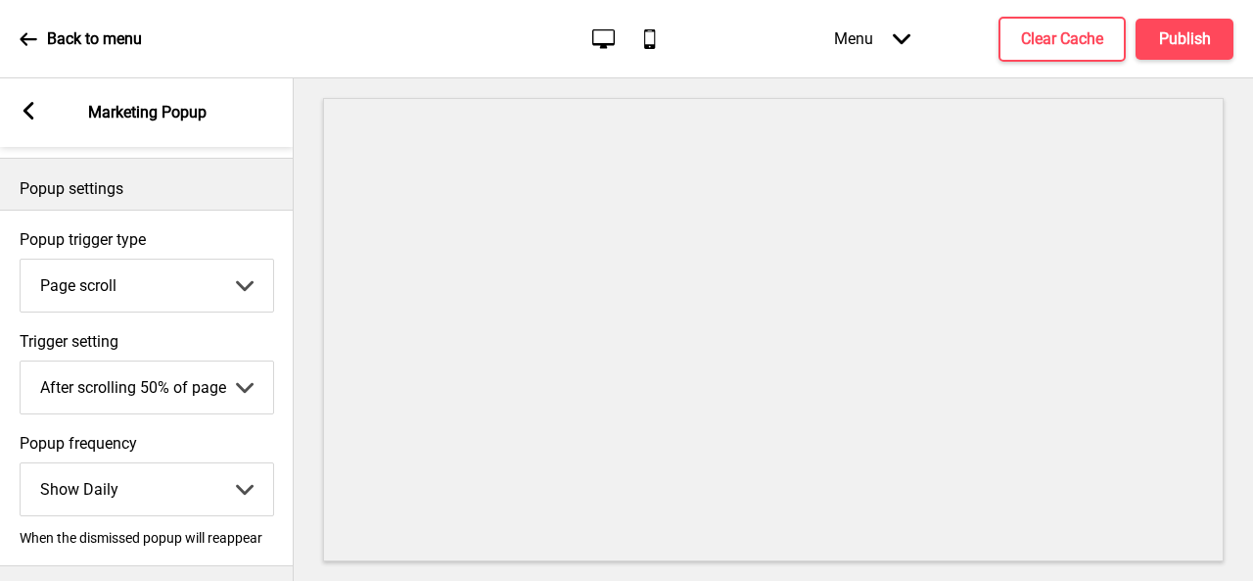
scroll to position [196, 0]
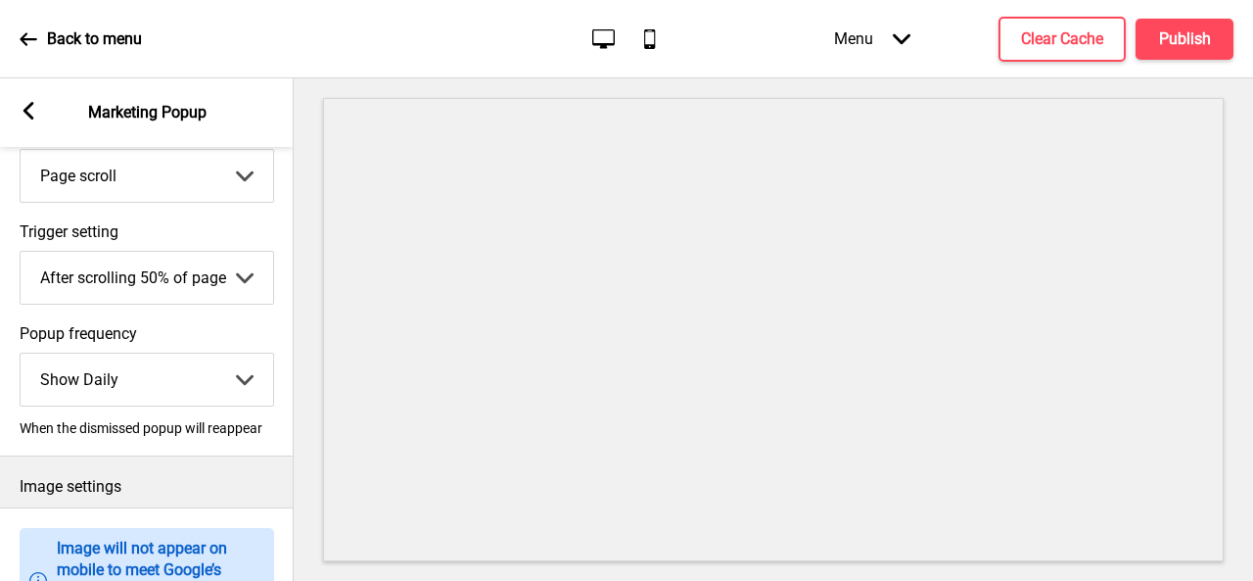
click at [214, 276] on select "After scrolling 25% of page After scrolling 50% of page After scrolling 75% of …" at bounding box center [147, 278] width 253 height 52
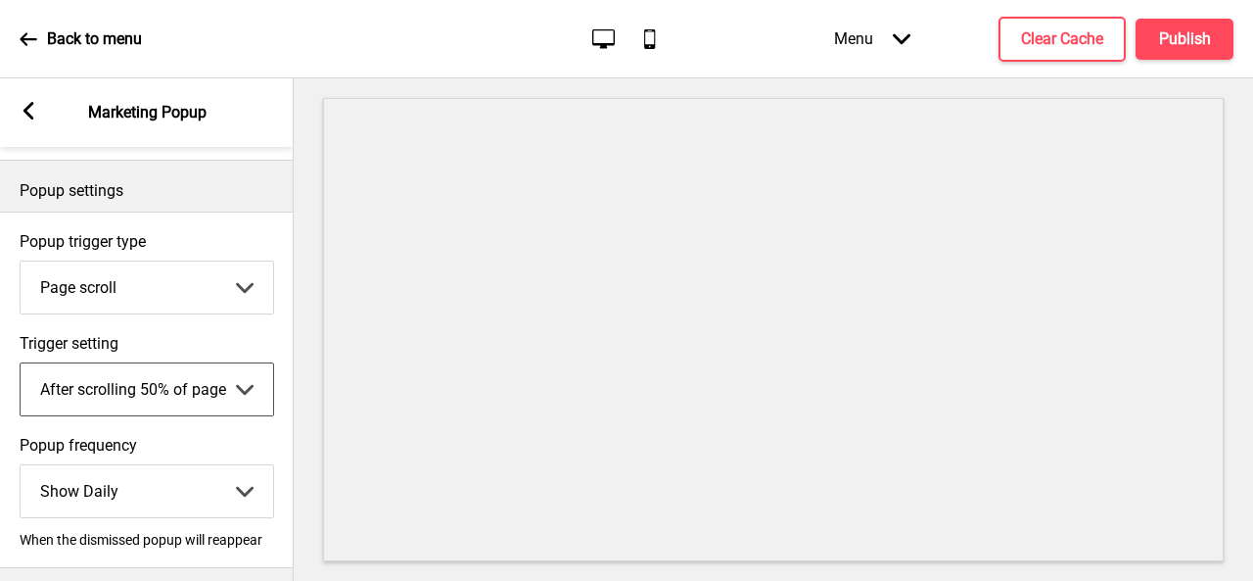
scroll to position [0, 0]
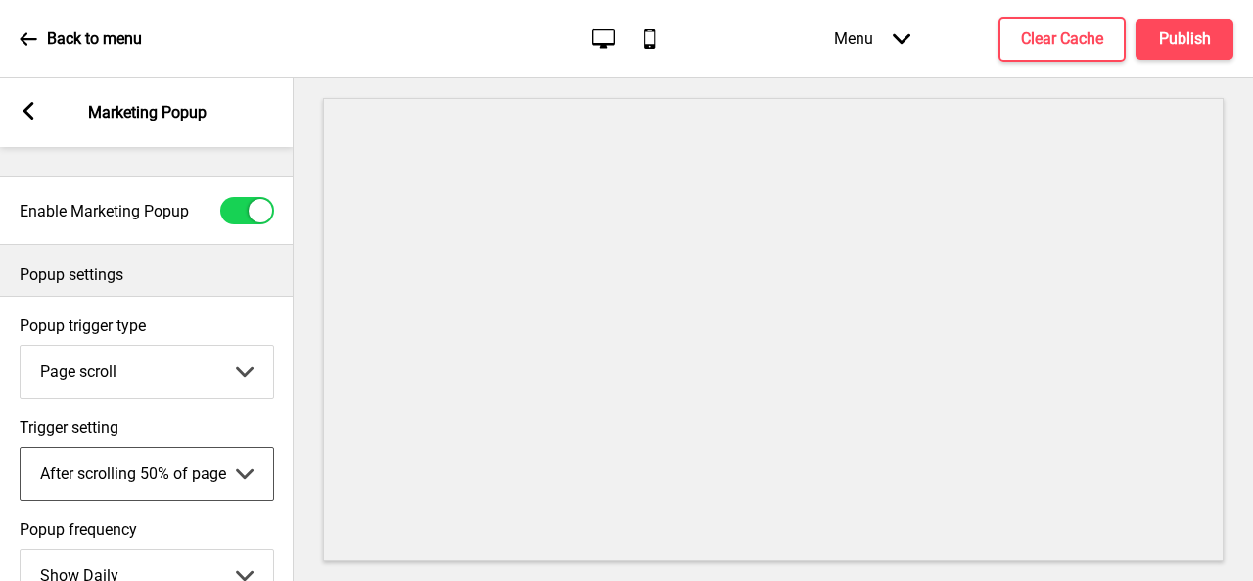
click at [34, 120] on div "Arrow left" at bounding box center [29, 113] width 18 height 22
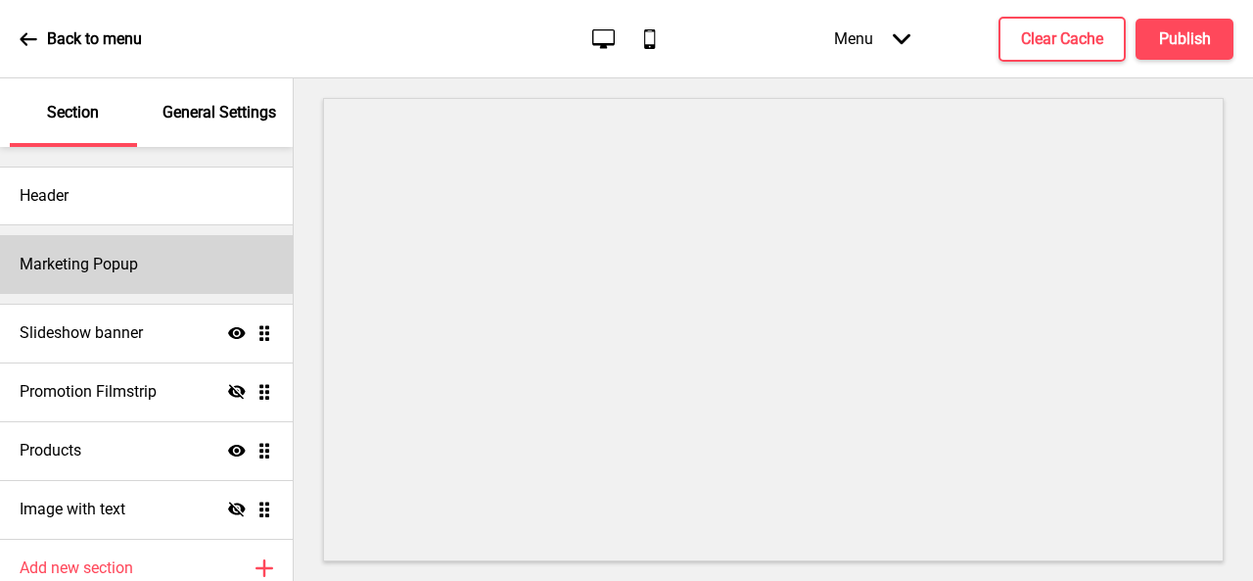
click at [93, 261] on h4 "Marketing Popup" at bounding box center [79, 265] width 118 height 22
select select "50"
select select "daily"
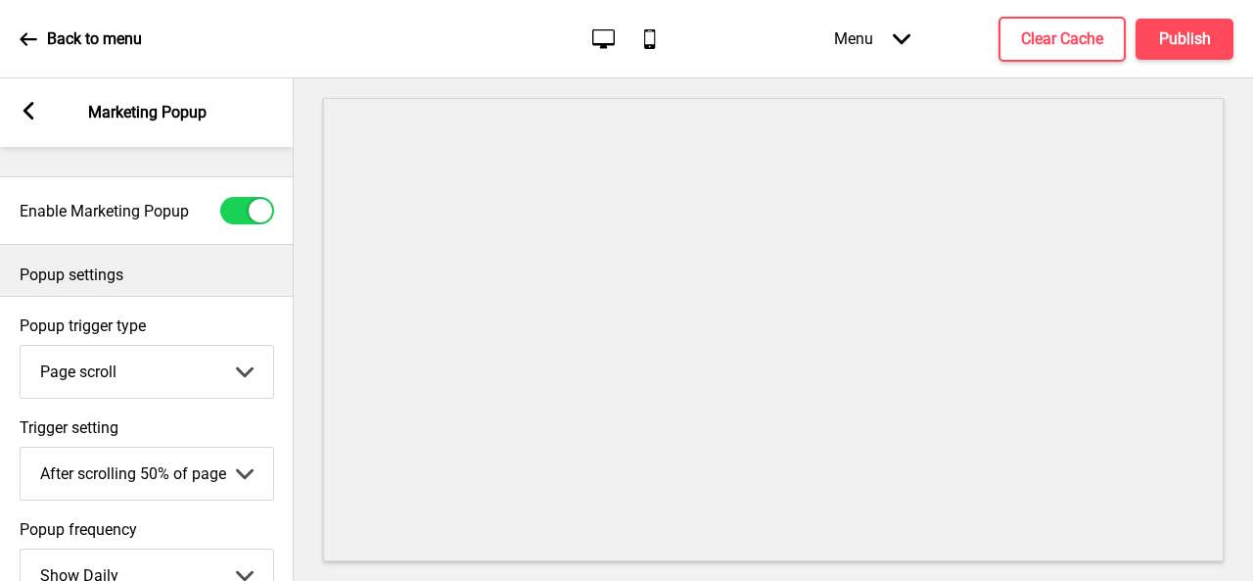
click at [236, 210] on div at bounding box center [247, 210] width 54 height 27
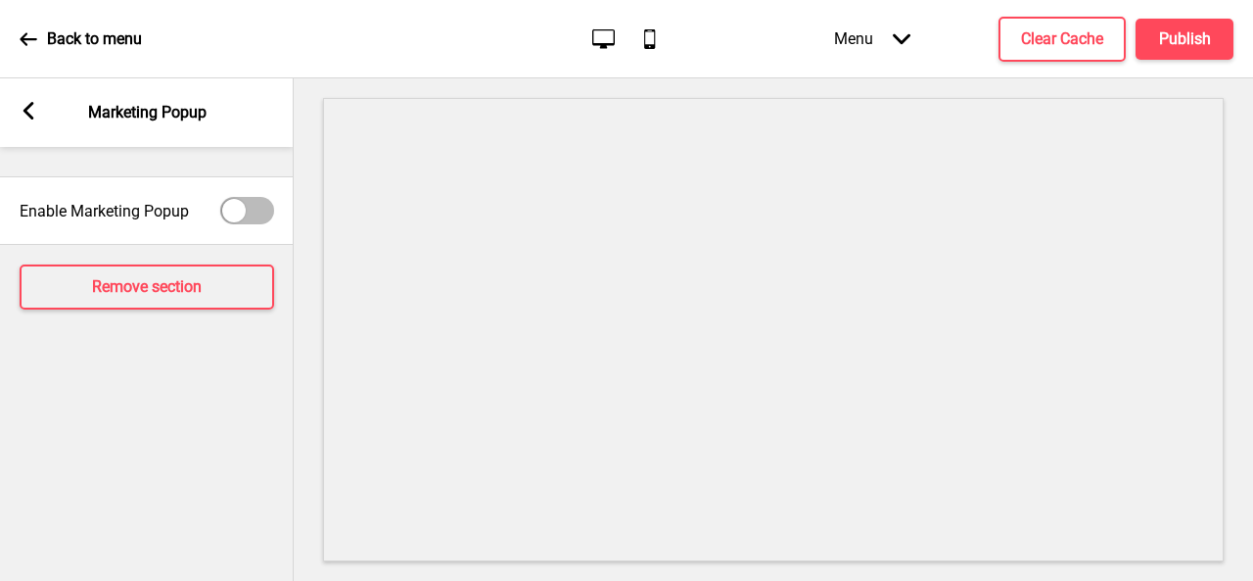
click at [236, 210] on div at bounding box center [233, 210] width 23 height 23
checkbox input "true"
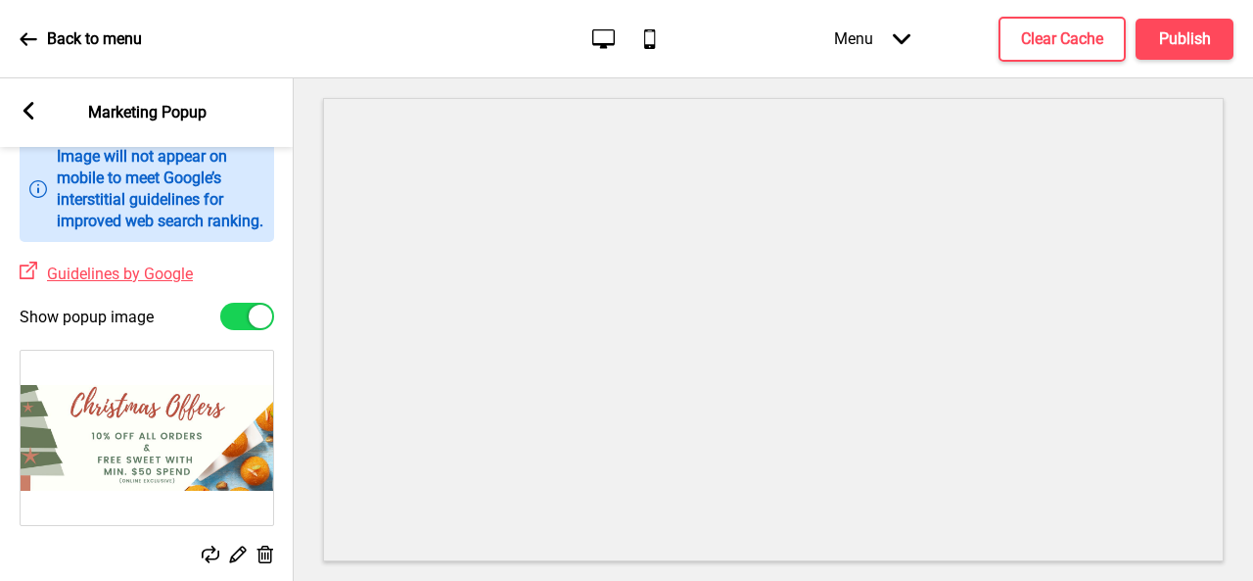
scroll to position [783, 0]
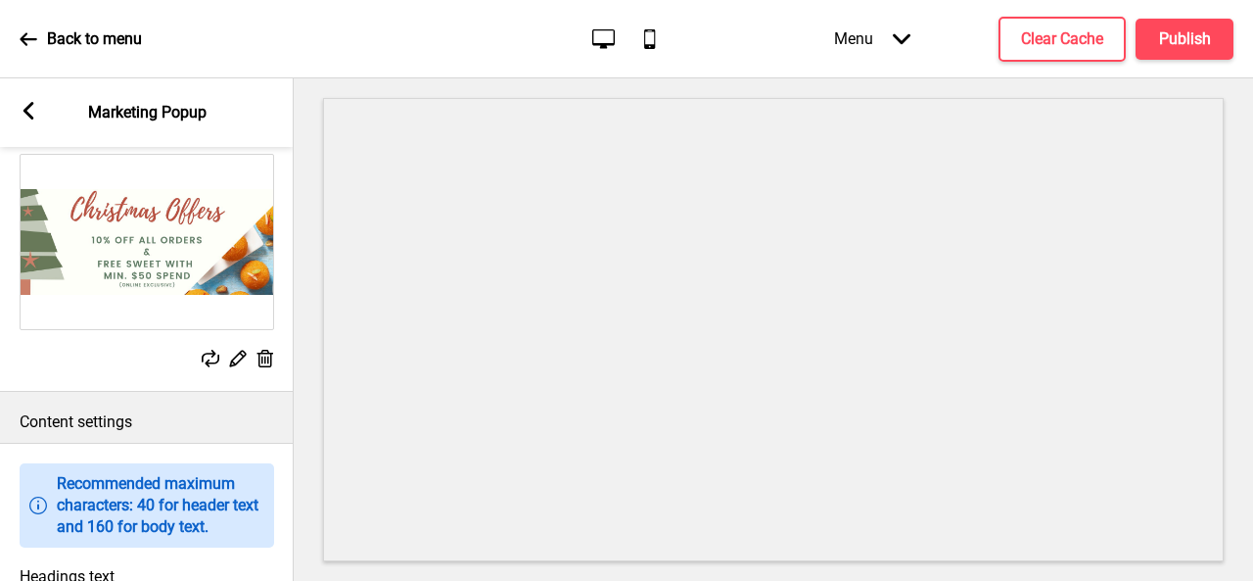
click at [196, 267] on img at bounding box center [147, 242] width 253 height 174
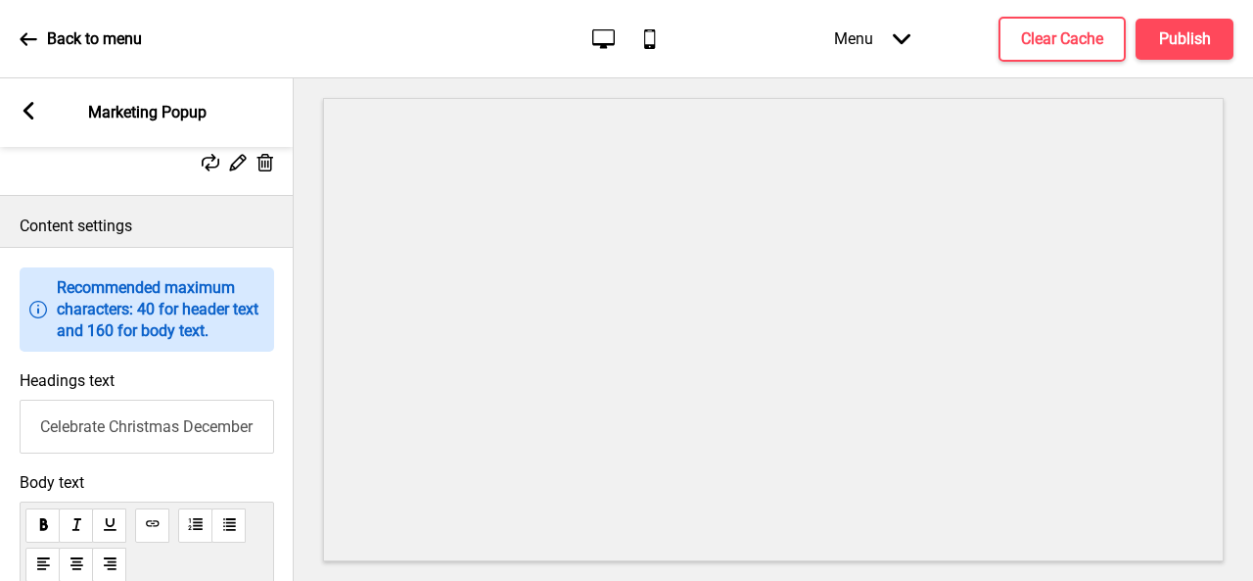
scroll to position [1175, 0]
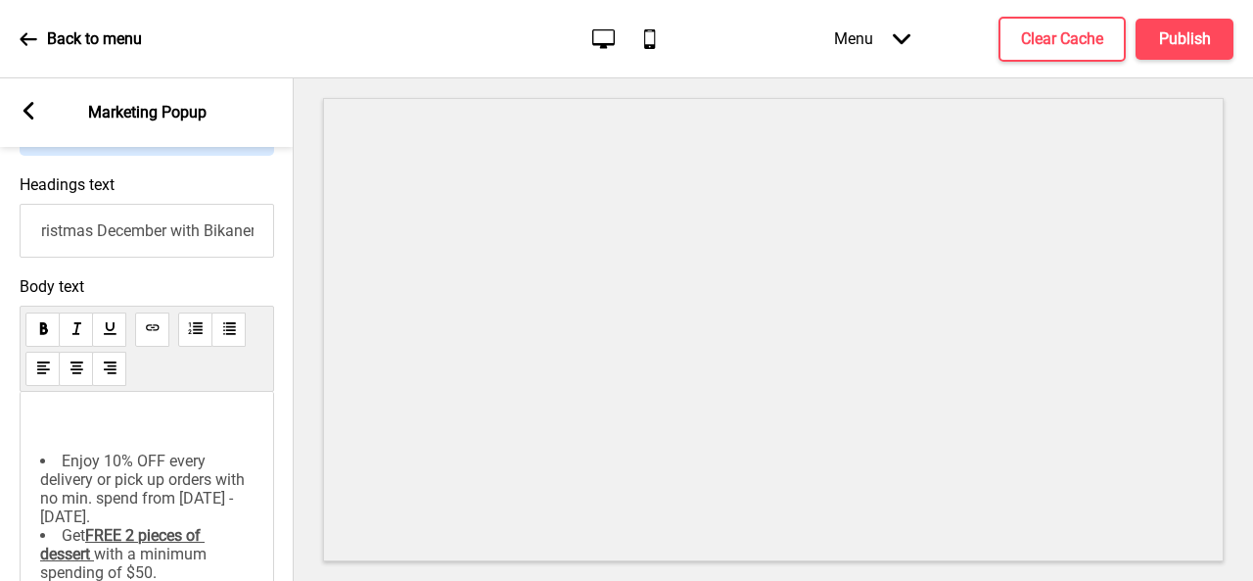
drag, startPoint x: 203, startPoint y: 250, endPoint x: 247, endPoint y: 248, distance: 44.1
click at [247, 248] on input "Celebrate Christmas December with Bikanervala!" at bounding box center [147, 231] width 255 height 54
click at [246, 250] on input "Celebrate Christmas December with Bikanervala!" at bounding box center [147, 231] width 255 height 54
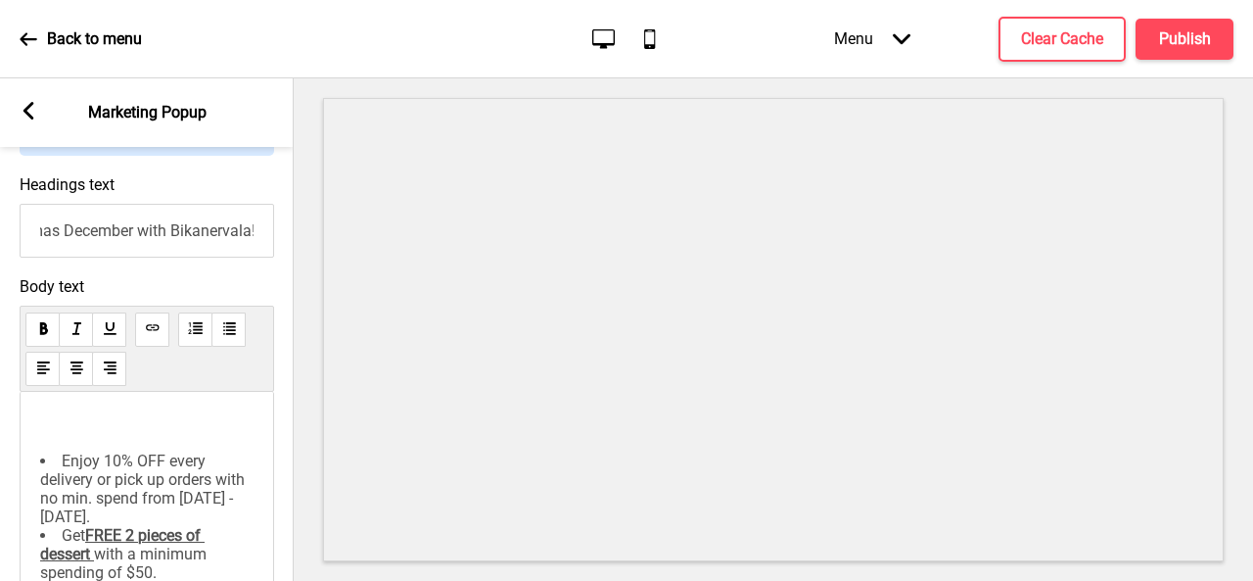
drag, startPoint x: 221, startPoint y: 253, endPoint x: 286, endPoint y: 249, distance: 64.7
click at [286, 249] on div "Headings text Celebrate Christmas December with Bikanervala!" at bounding box center [147, 216] width 294 height 102
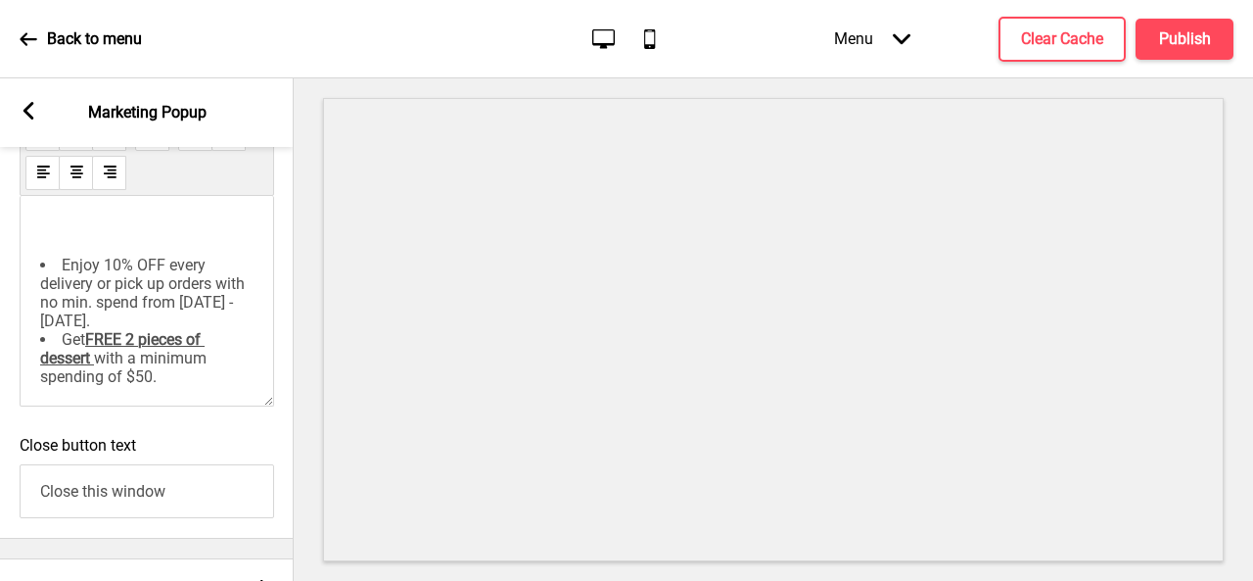
click at [131, 330] on span "Enjoy 10% OFF every delivery or pick up orders with no min. spend from 15 - 31 …" at bounding box center [144, 293] width 209 height 74
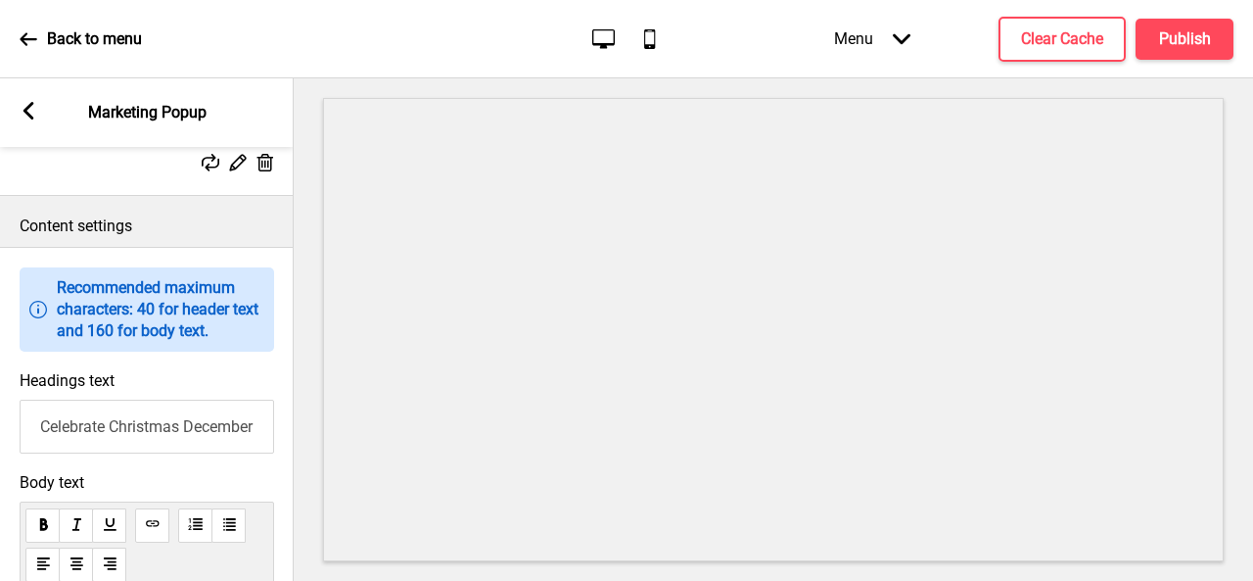
scroll to position [587, 0]
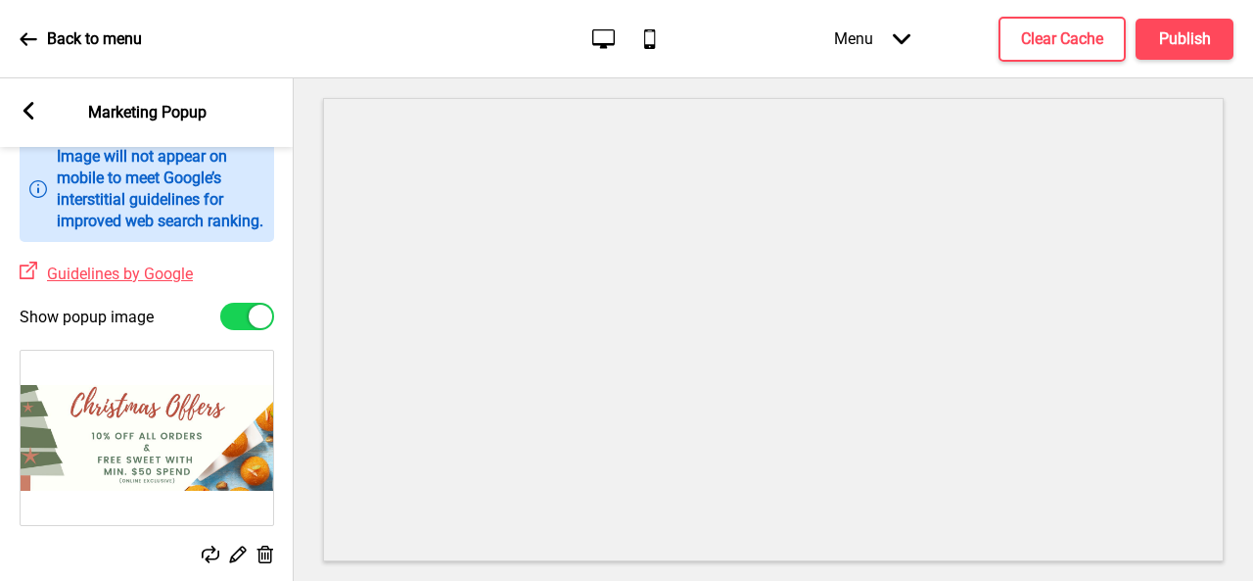
click at [230, 330] on div at bounding box center [247, 316] width 54 height 27
checkbox input "false"
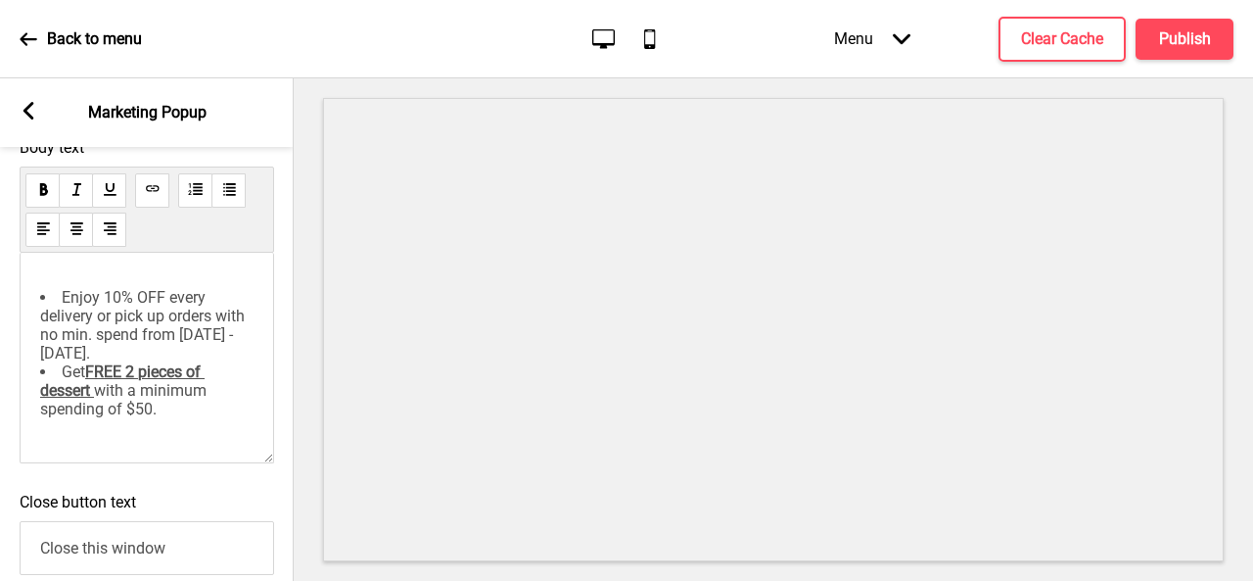
scroll to position [0, 0]
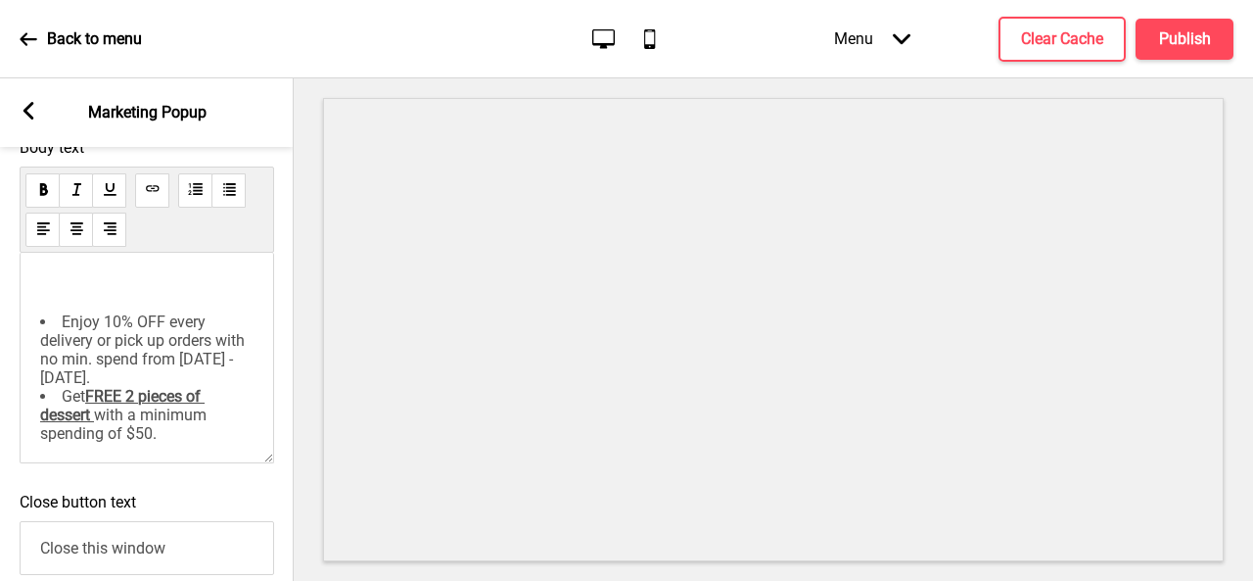
click at [33, 111] on rect at bounding box center [29, 111] width 18 height 18
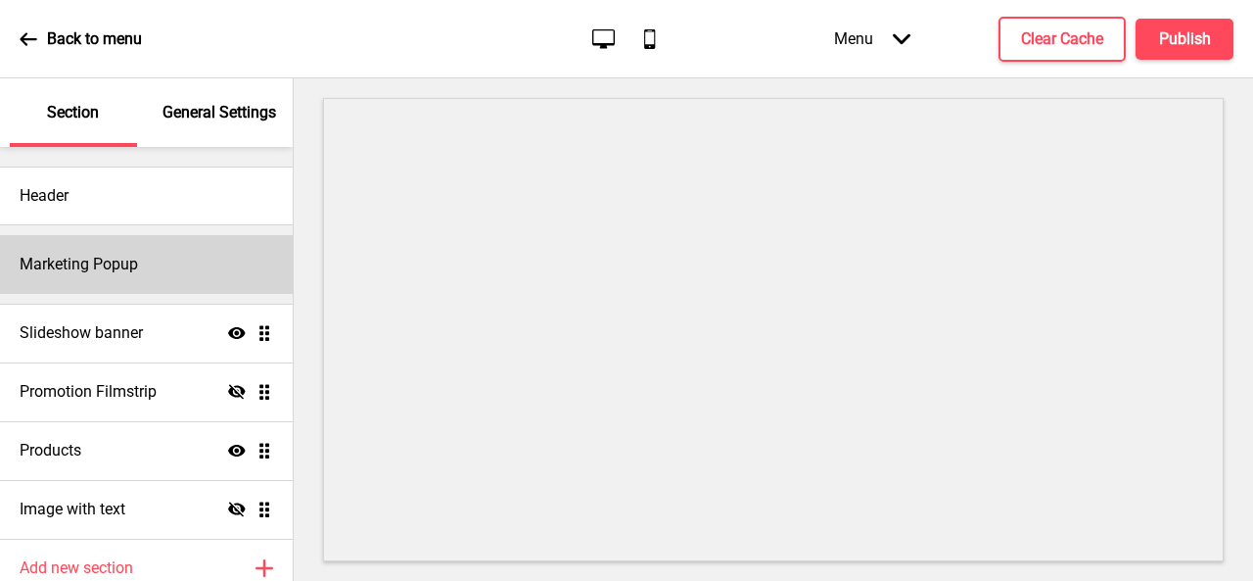
click at [166, 275] on div "Marketing Popup" at bounding box center [146, 264] width 293 height 59
select select "50"
select select "daily"
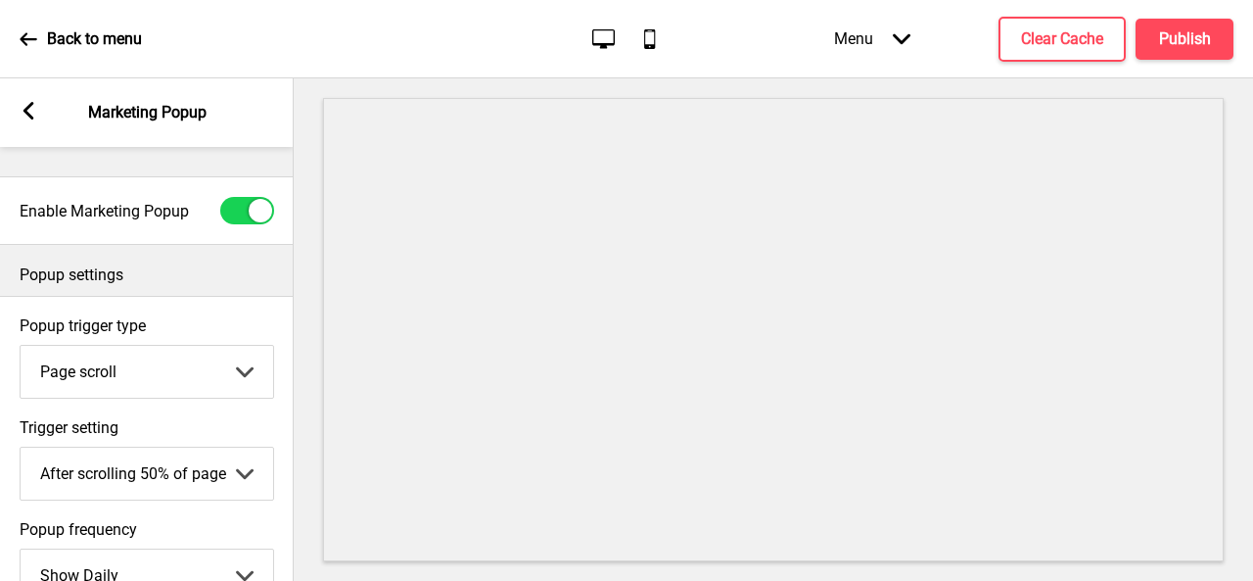
click at [252, 206] on div at bounding box center [260, 210] width 23 height 23
checkbox input "false"
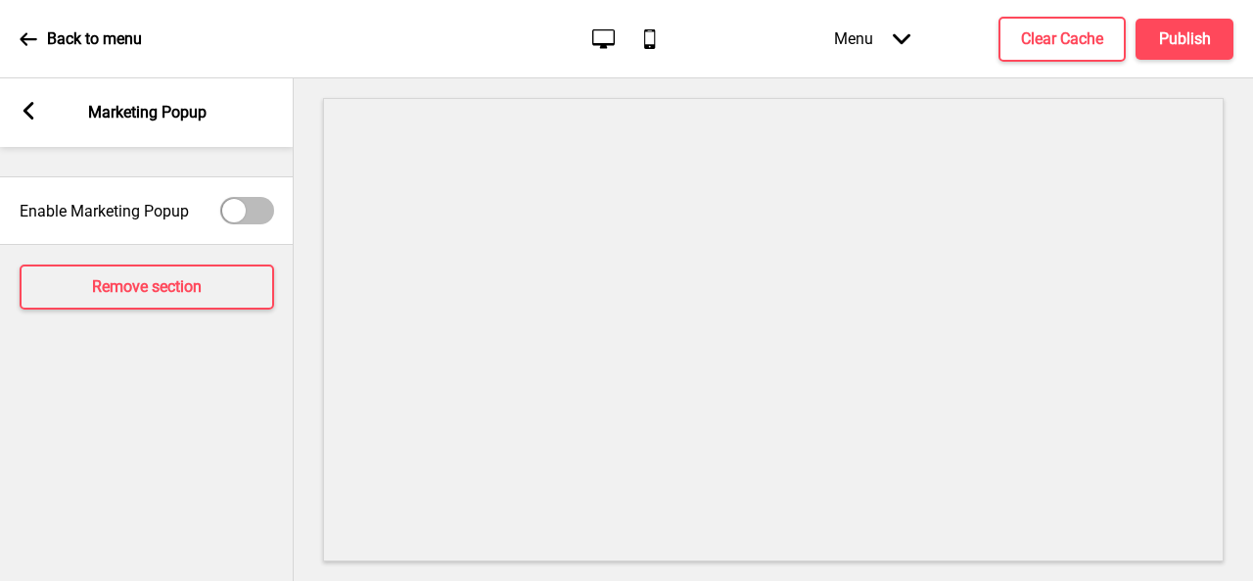
click at [40, 117] on div "Arrow left Marketing Popup" at bounding box center [147, 112] width 294 height 69
click at [27, 113] on icon at bounding box center [28, 111] width 11 height 18
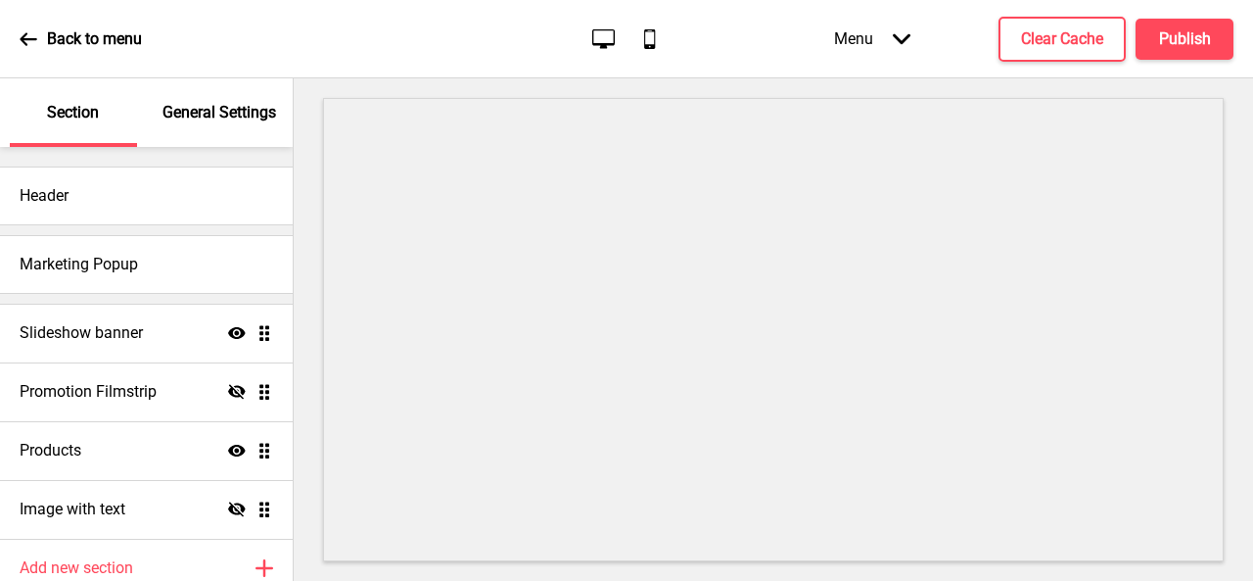
click at [197, 115] on p "General Settings" at bounding box center [220, 113] width 114 height 22
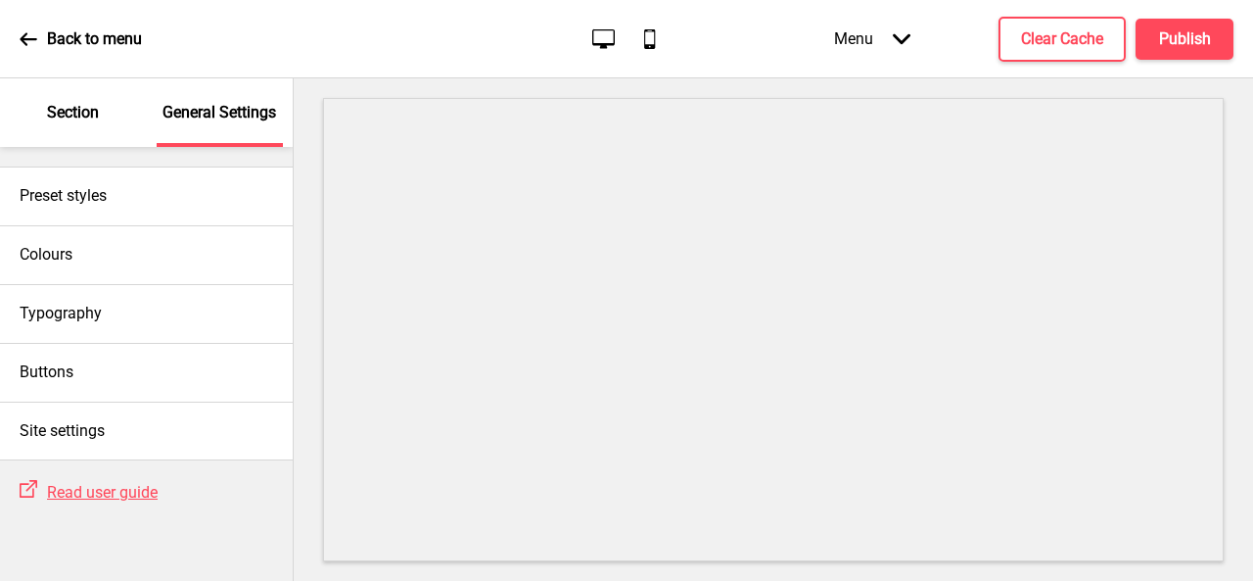
click at [76, 118] on p "Section" at bounding box center [73, 113] width 52 height 22
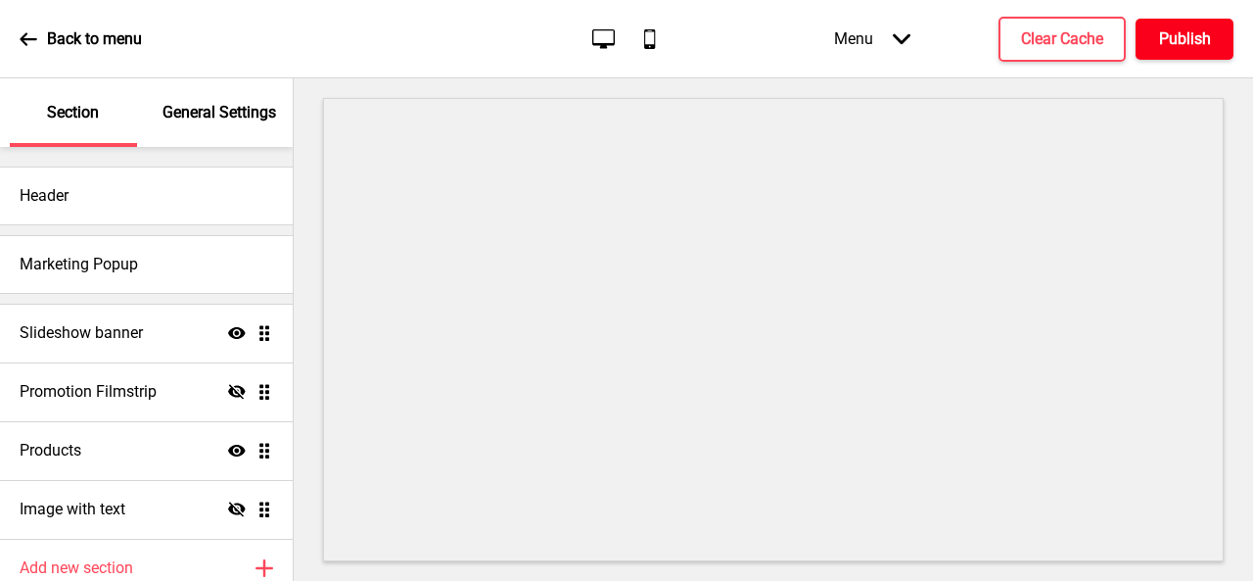
click at [1181, 36] on h4 "Publish" at bounding box center [1185, 39] width 52 height 22
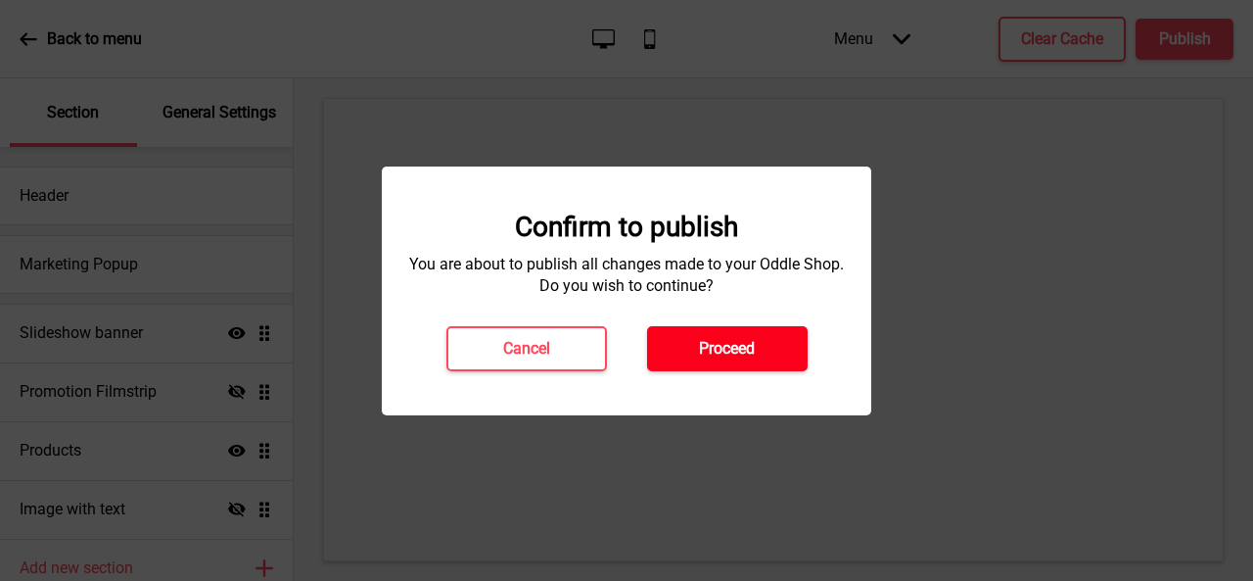
click at [711, 345] on h4 "Proceed" at bounding box center [727, 349] width 56 height 22
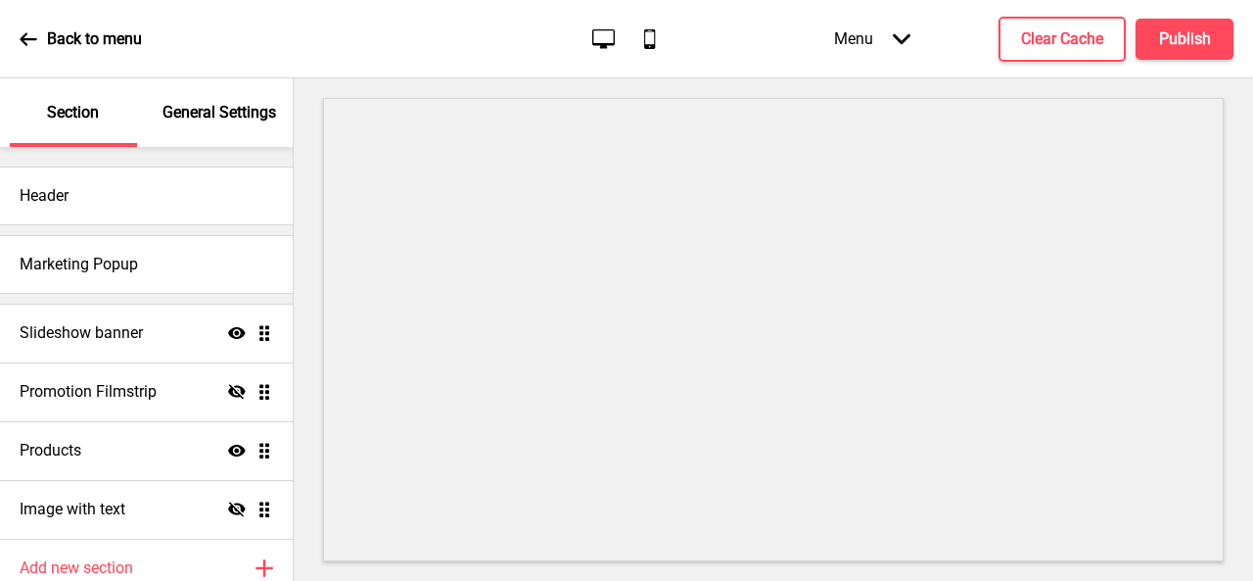
click at [227, 112] on p "General Settings" at bounding box center [220, 113] width 114 height 22
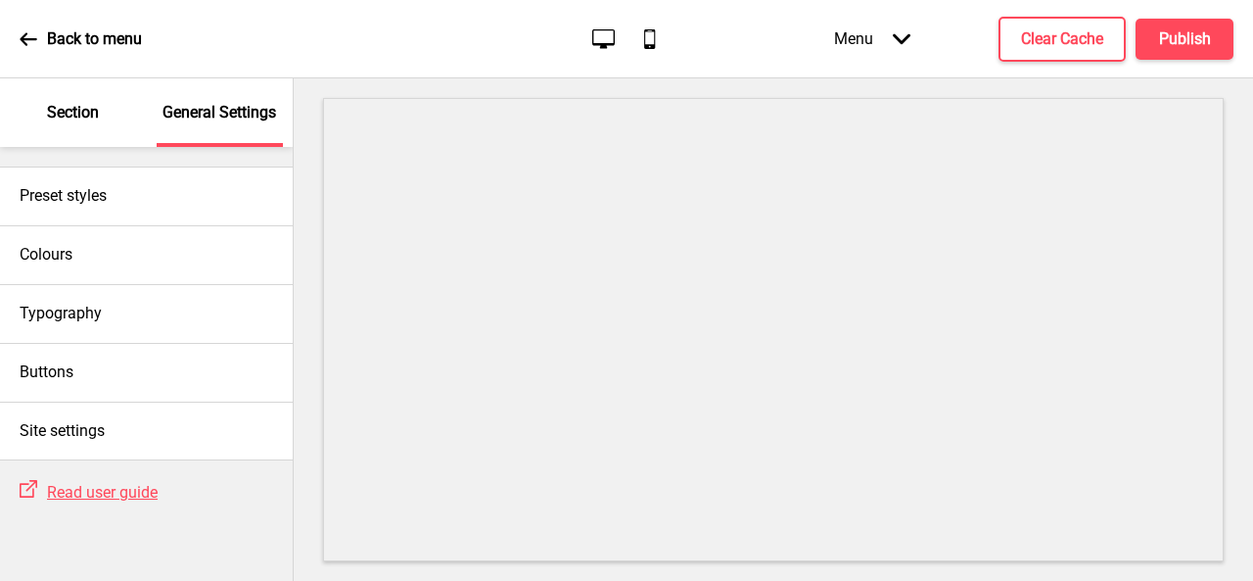
click at [660, 42] on icon "Mobile" at bounding box center [649, 38] width 26 height 26
click at [605, 43] on icon at bounding box center [603, 38] width 23 height 20
click at [77, 105] on p "Section" at bounding box center [73, 113] width 52 height 22
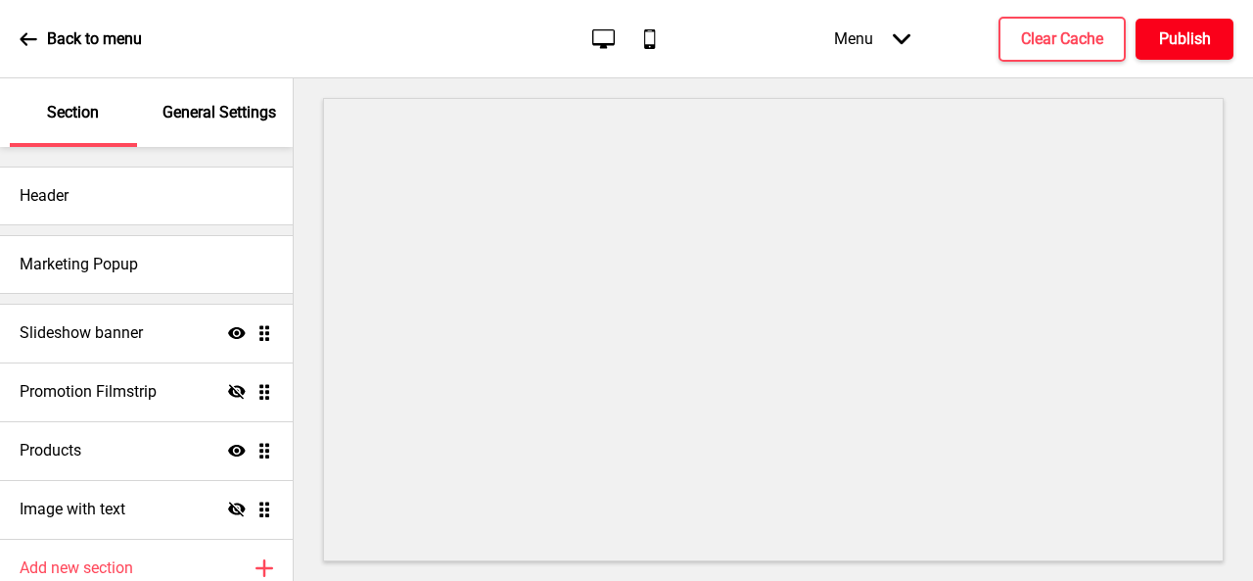
click at [1177, 34] on h4 "Publish" at bounding box center [1185, 39] width 52 height 22
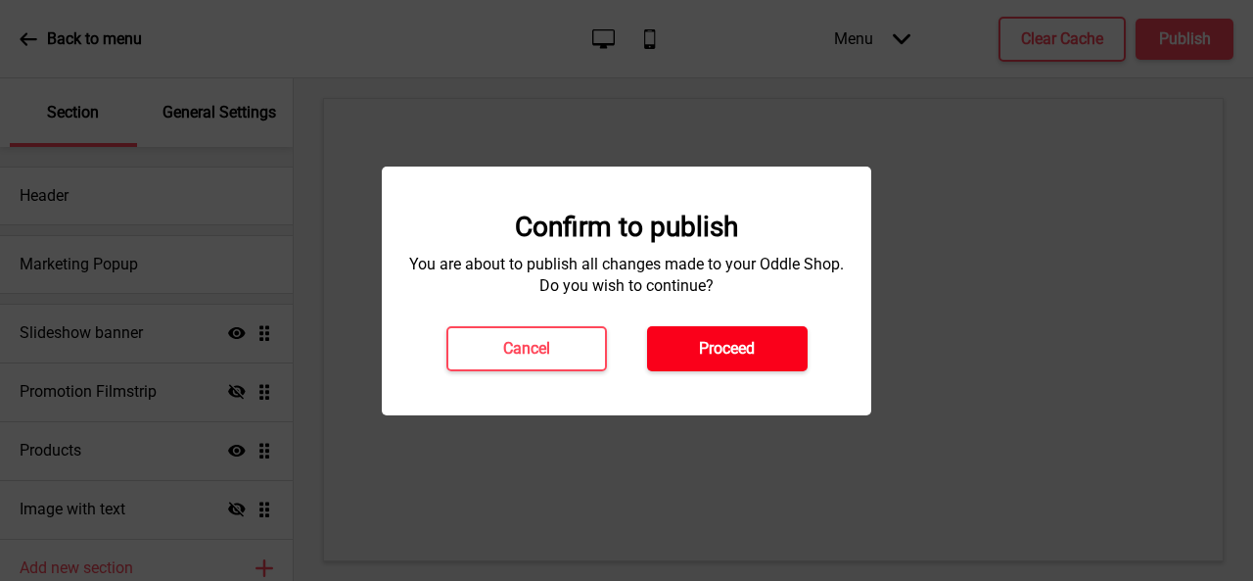
click at [727, 346] on h4 "Proceed" at bounding box center [727, 349] width 56 height 22
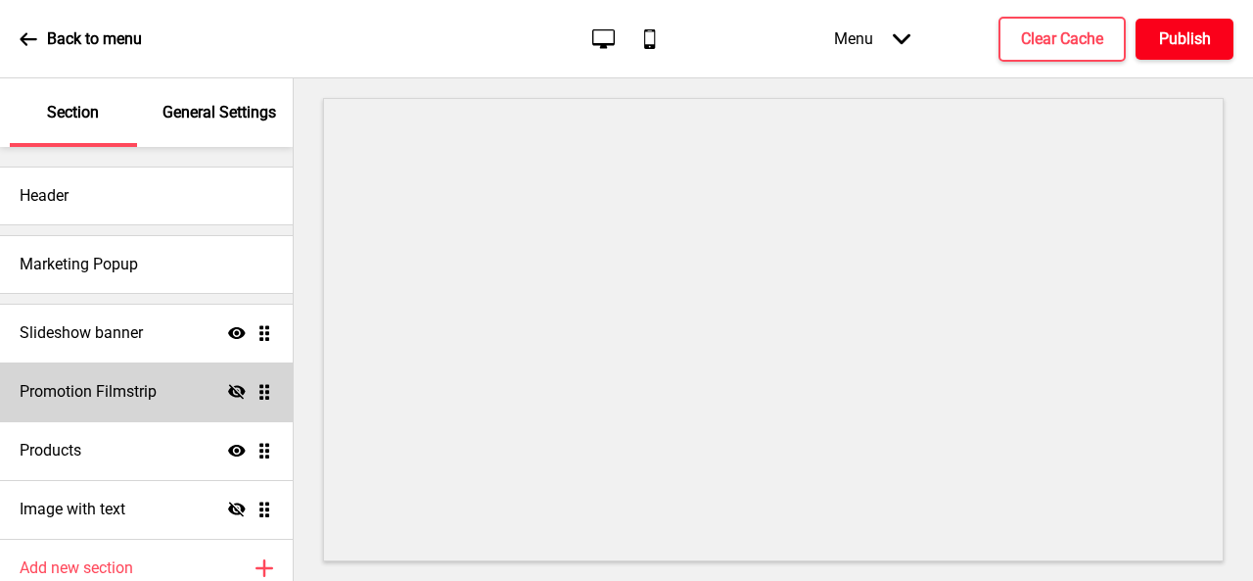
scroll to position [84, 0]
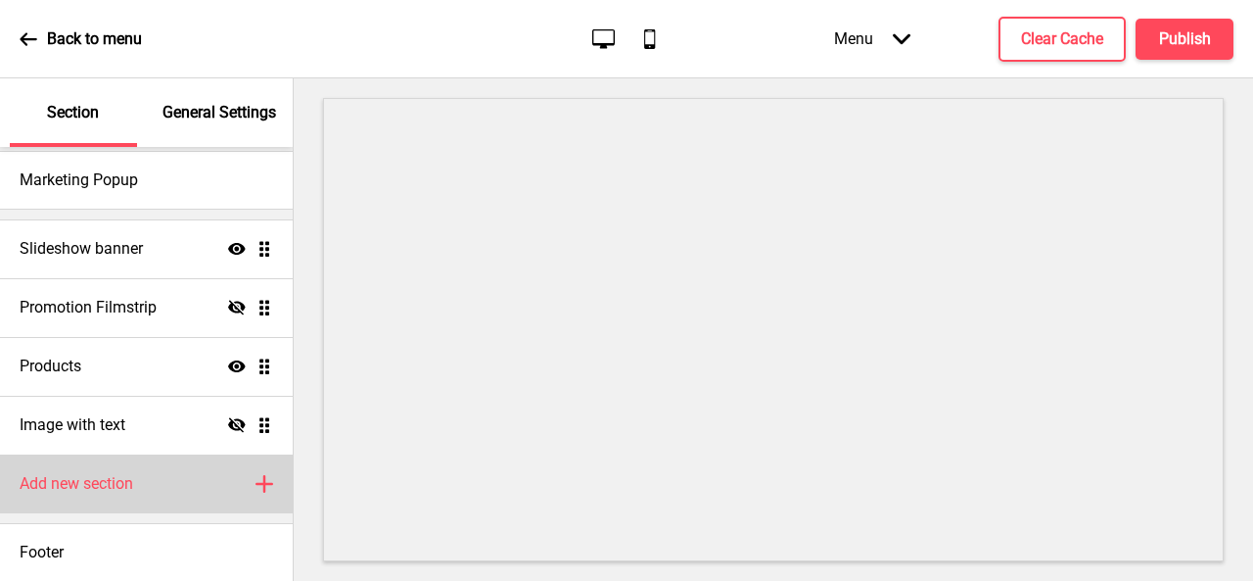
click at [119, 484] on h4 "Add new section" at bounding box center [77, 484] width 114 height 22
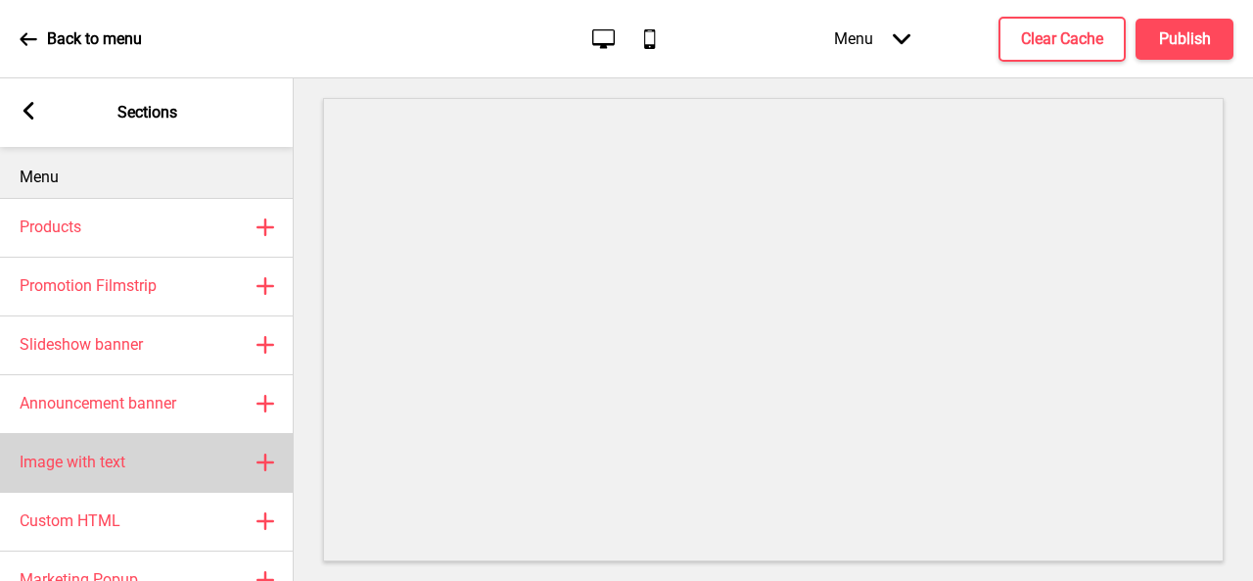
click at [159, 464] on div "Image with text Plus" at bounding box center [147, 462] width 294 height 59
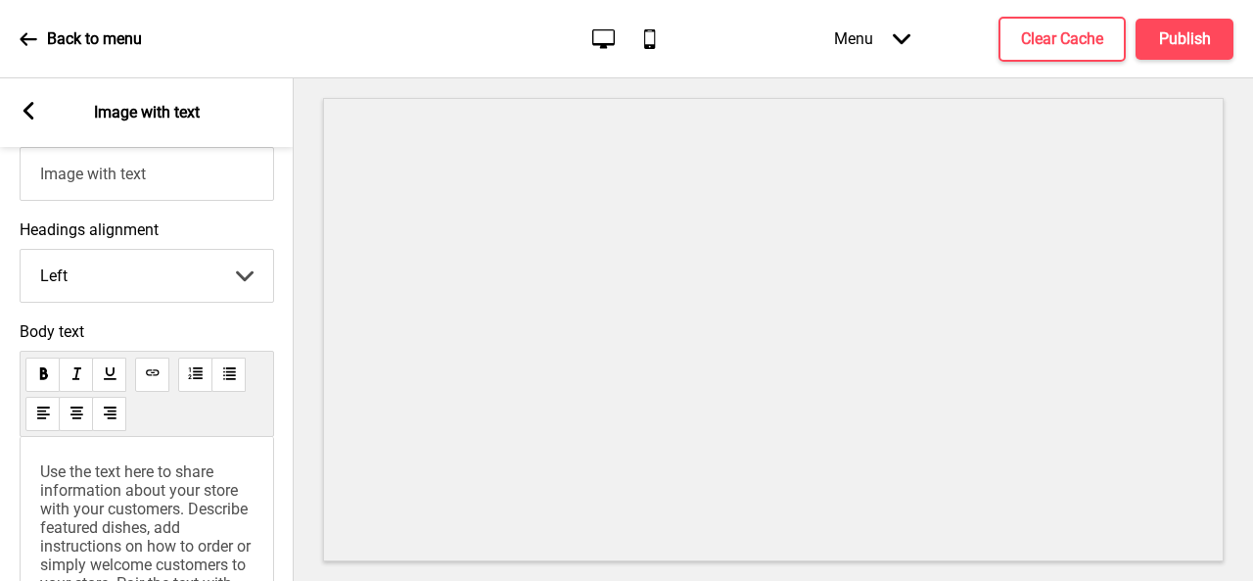
scroll to position [783, 0]
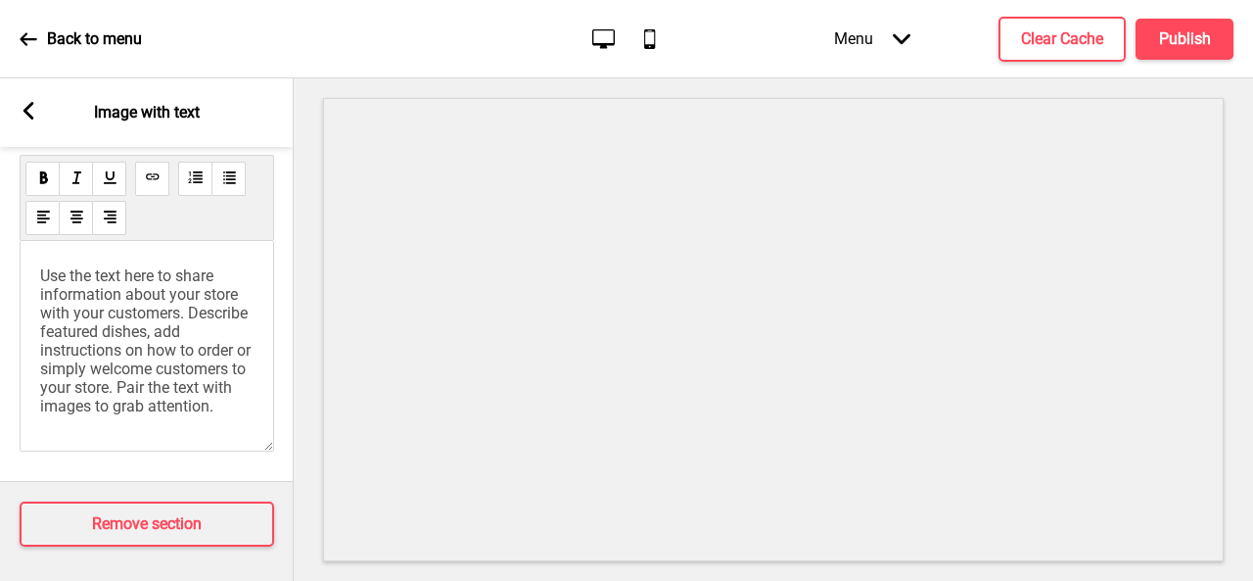
click at [167, 408] on span "Use the text here to share information about your store with your customers. De…" at bounding box center [147, 340] width 214 height 149
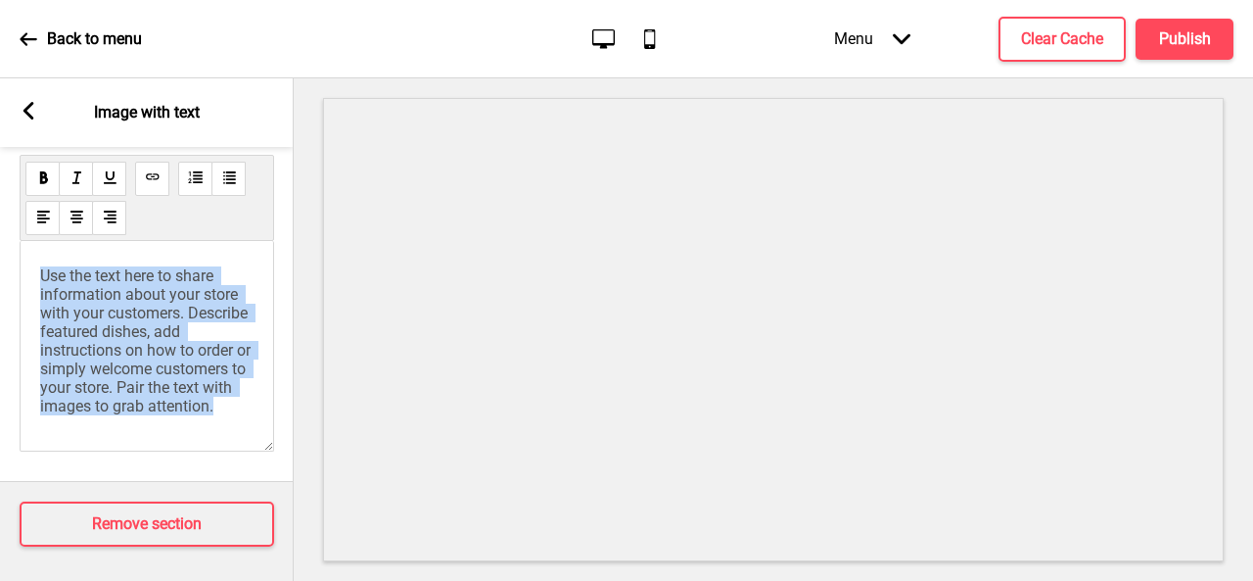
click at [167, 408] on span "Use the text here to share information about your store with your customers. De…" at bounding box center [147, 340] width 214 height 149
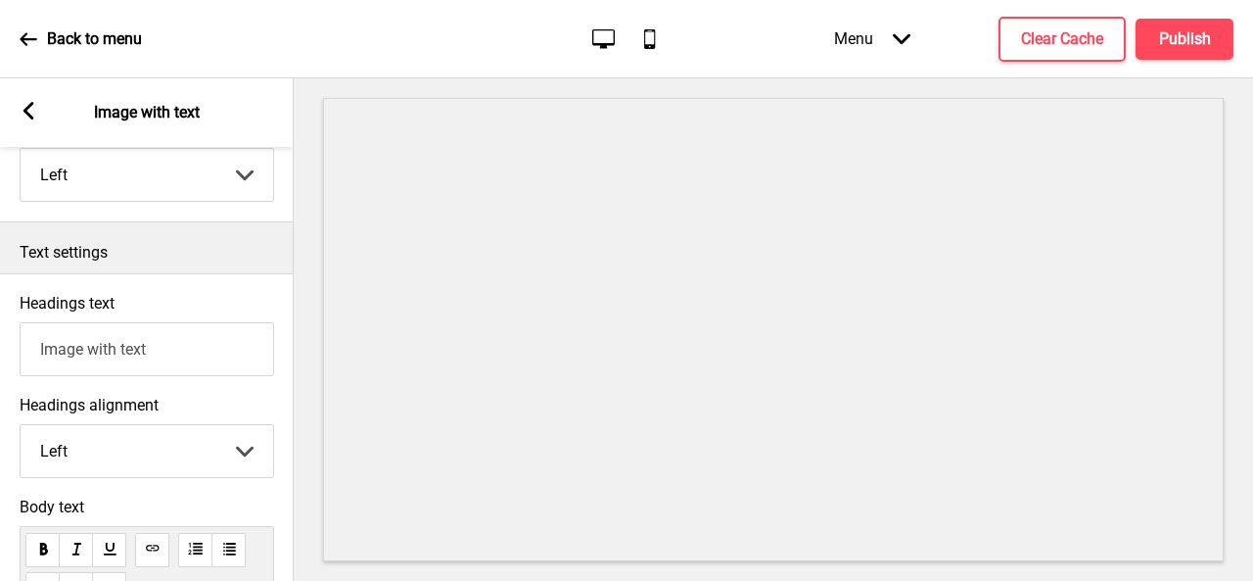
scroll to position [0, 0]
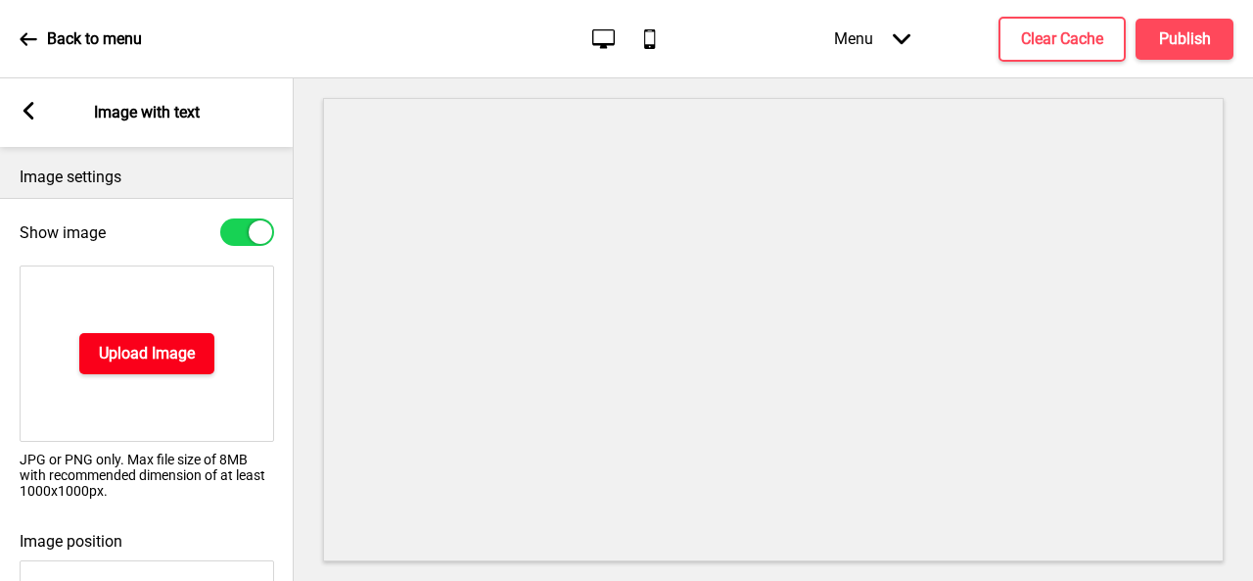
click at [117, 353] on h4 "Upload Image" at bounding box center [147, 354] width 96 height 22
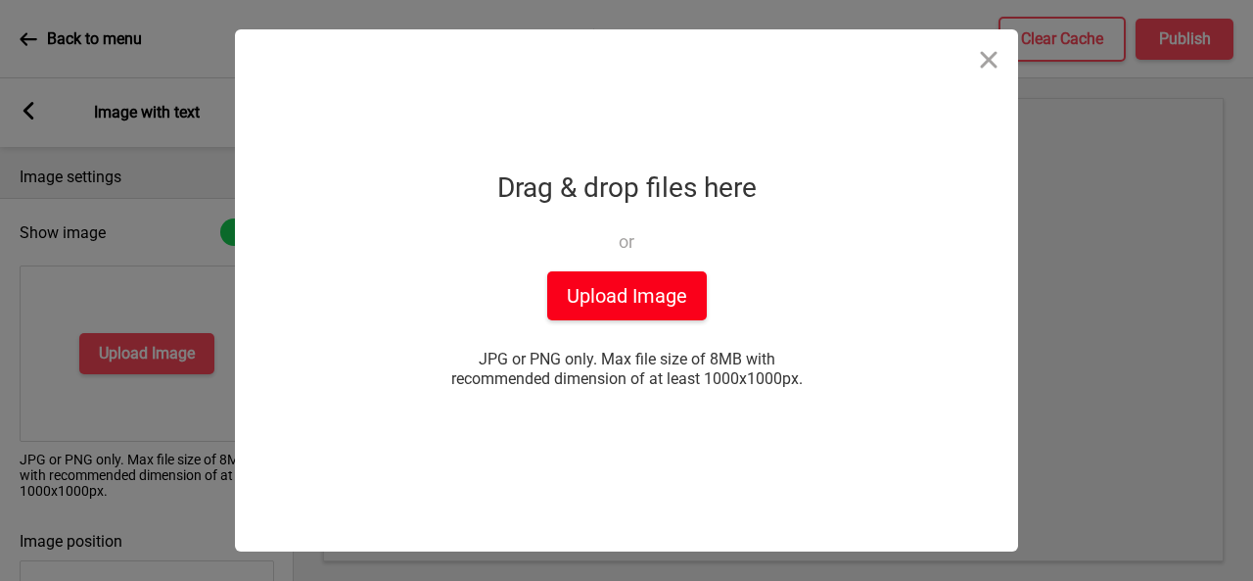
click at [636, 295] on button "Upload Image" at bounding box center [627, 295] width 160 height 49
click at [585, 287] on button "Upload Image" at bounding box center [627, 295] width 160 height 49
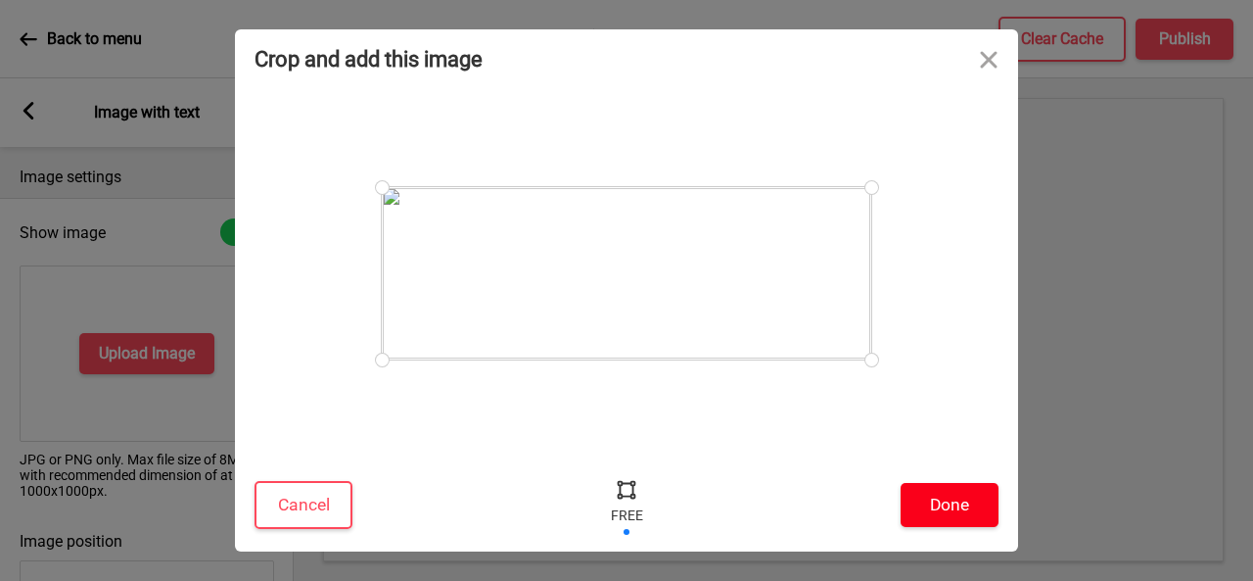
click at [956, 495] on button "Done" at bounding box center [950, 505] width 98 height 44
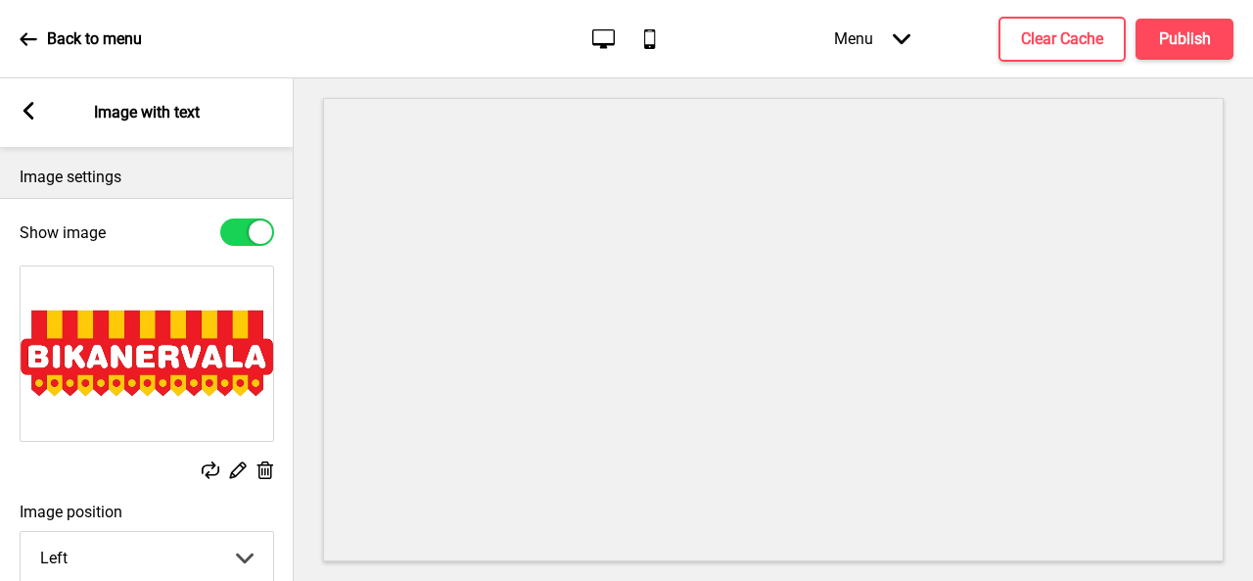
click at [1235, 247] on div at bounding box center [773, 329] width 959 height 502
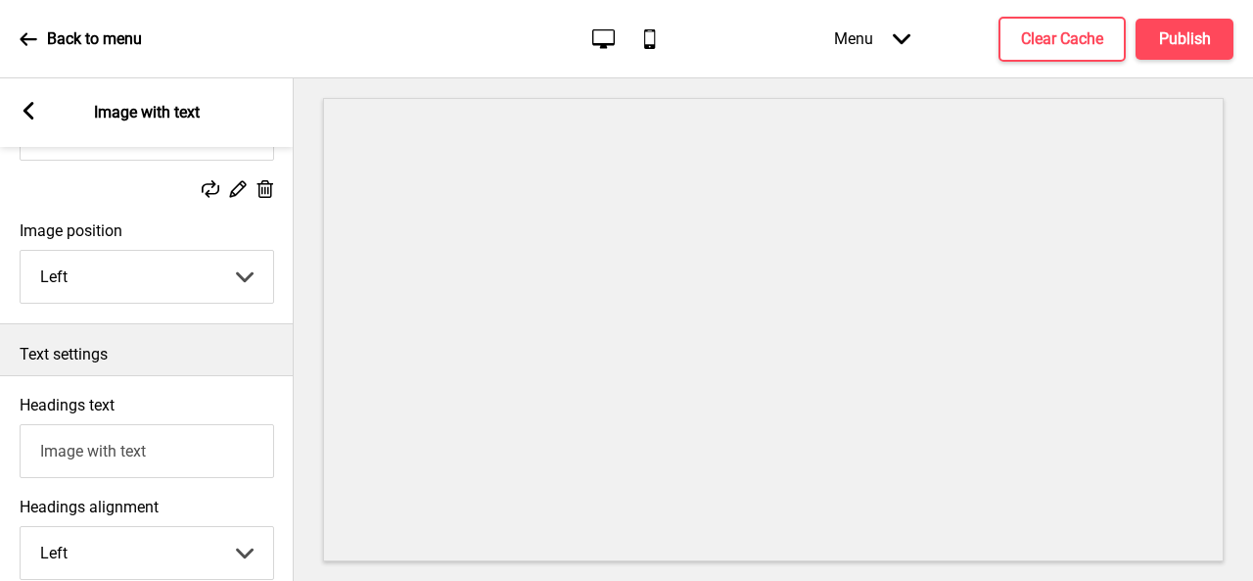
scroll to position [392, 0]
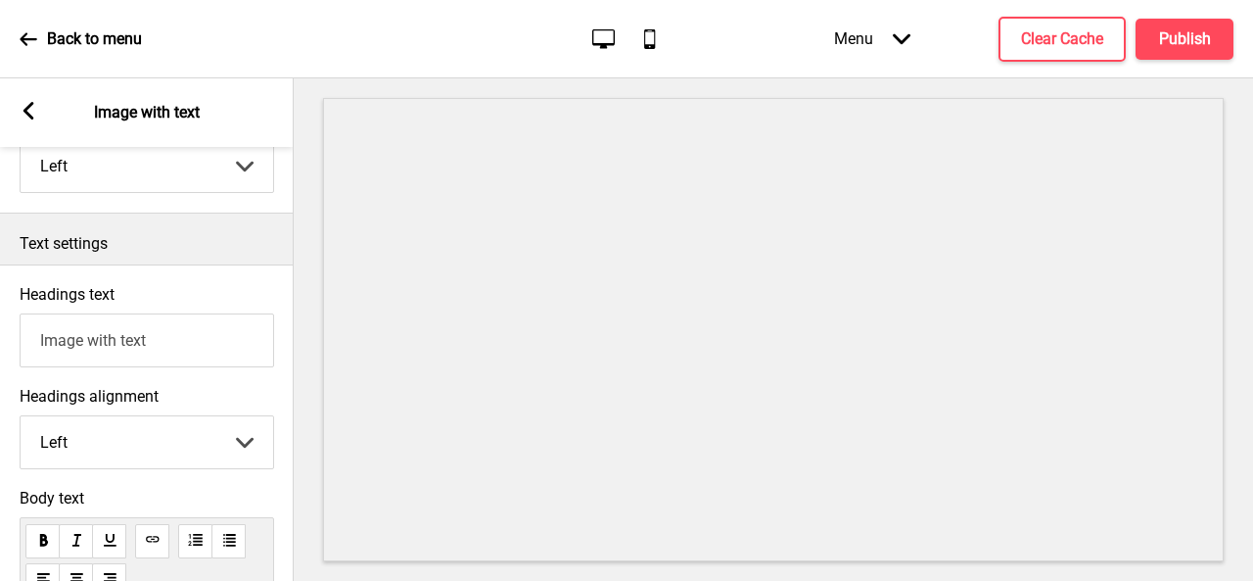
click at [139, 346] on input "Image with text" at bounding box center [147, 340] width 255 height 54
drag, startPoint x: 178, startPoint y: 348, endPoint x: 18, endPoint y: 348, distance: 160.6
click at [18, 348] on div "Headings text Image with text" at bounding box center [147, 326] width 294 height 102
click at [152, 339] on input "free Delivery on 80" at bounding box center [147, 340] width 255 height 54
type input "free Delivery on $80"
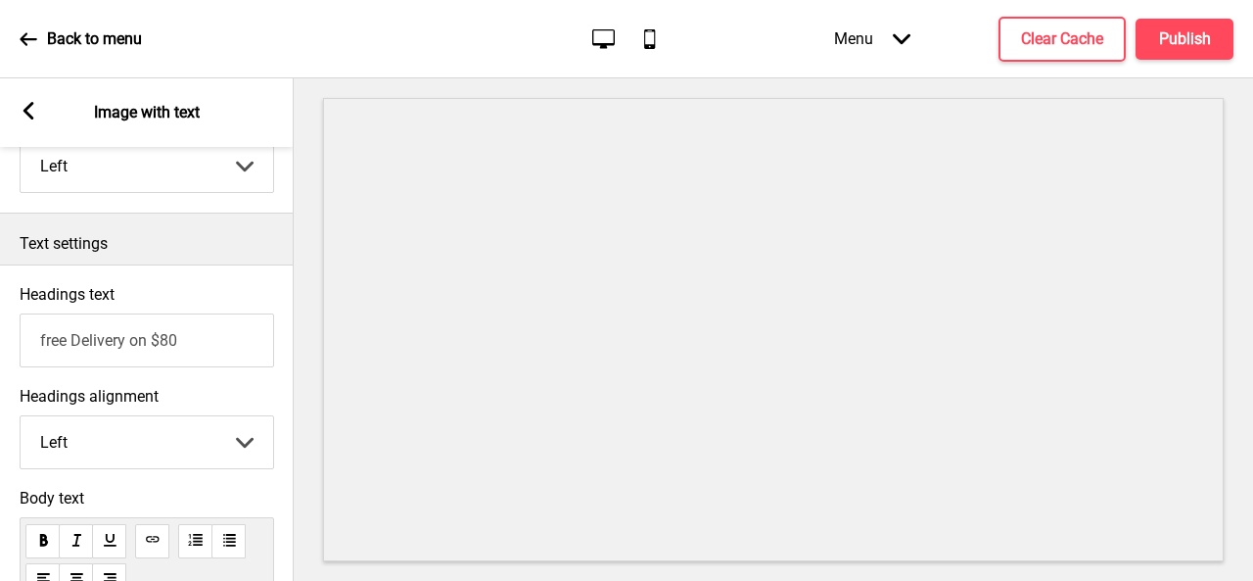
click at [88, 445] on select "Left Center Right" at bounding box center [147, 442] width 253 height 52
select select "center"
click at [21, 417] on select "Left Center Right" at bounding box center [147, 442] width 253 height 52
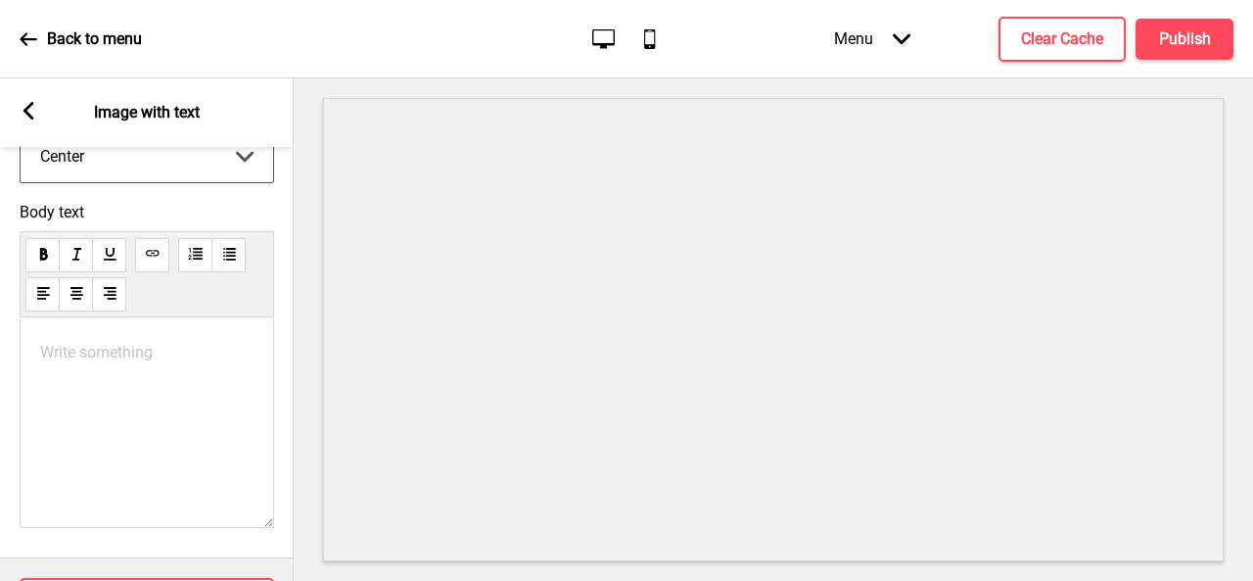
scroll to position [685, 0]
click at [92, 418] on div "Write something ﻿" at bounding box center [147, 414] width 255 height 210
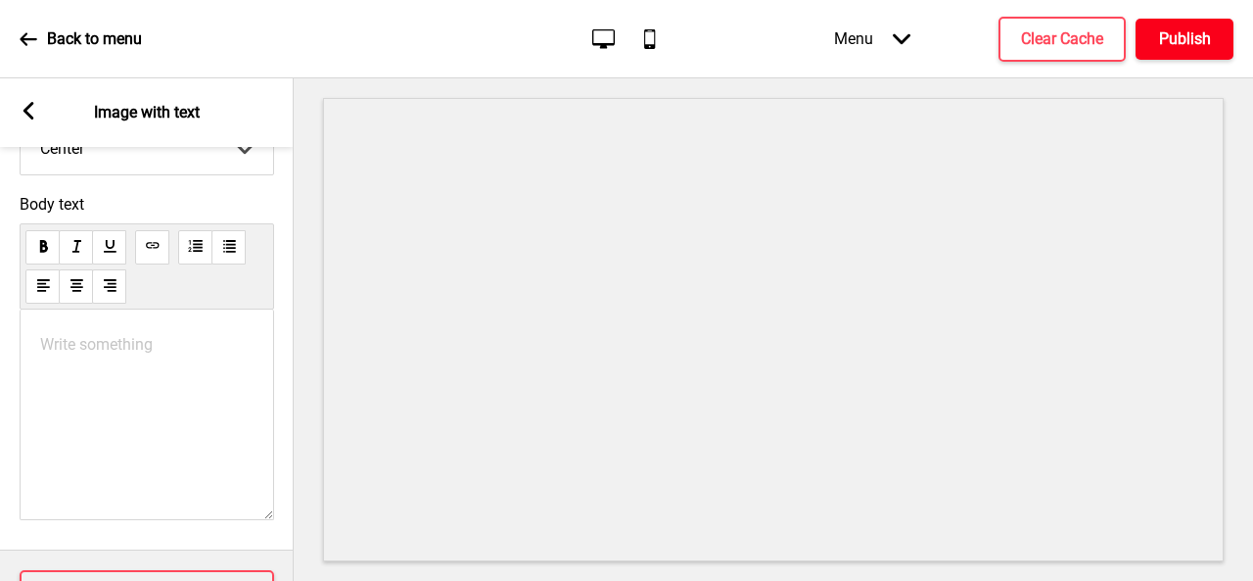
click at [1187, 44] on h4 "Publish" at bounding box center [1185, 39] width 52 height 22
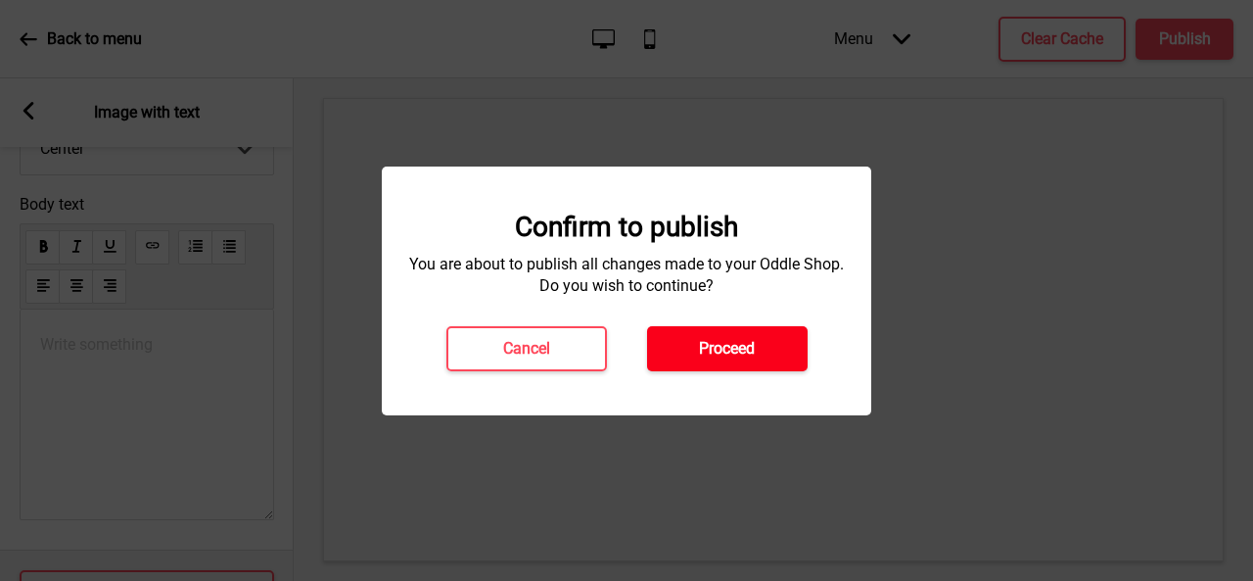
click at [699, 351] on h4 "Proceed" at bounding box center [727, 349] width 56 height 22
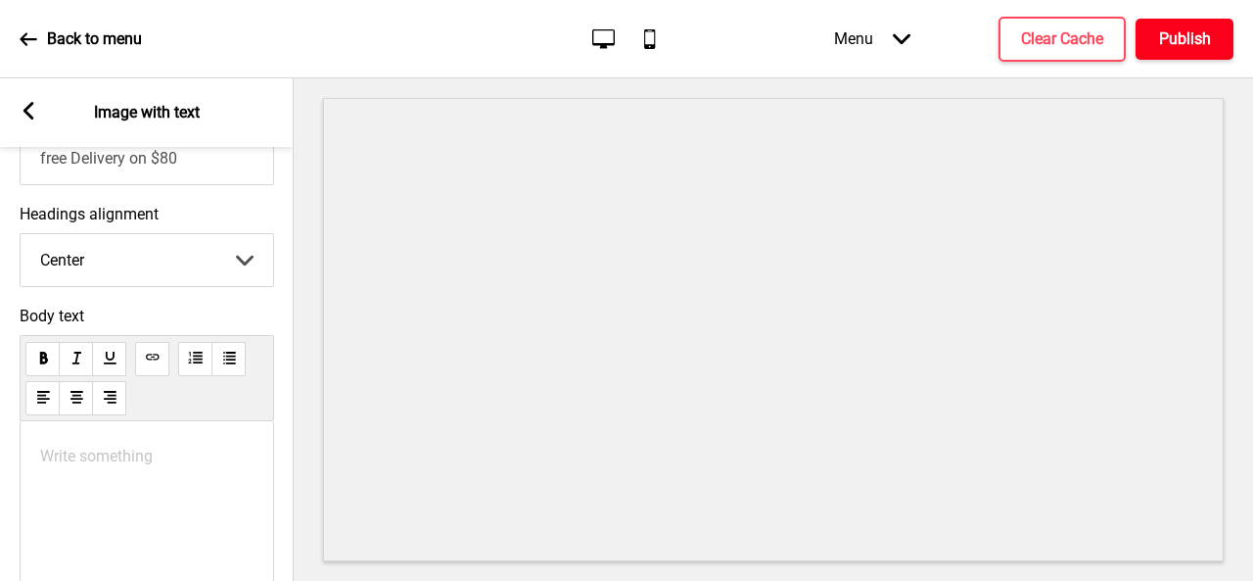
scroll to position [490, 0]
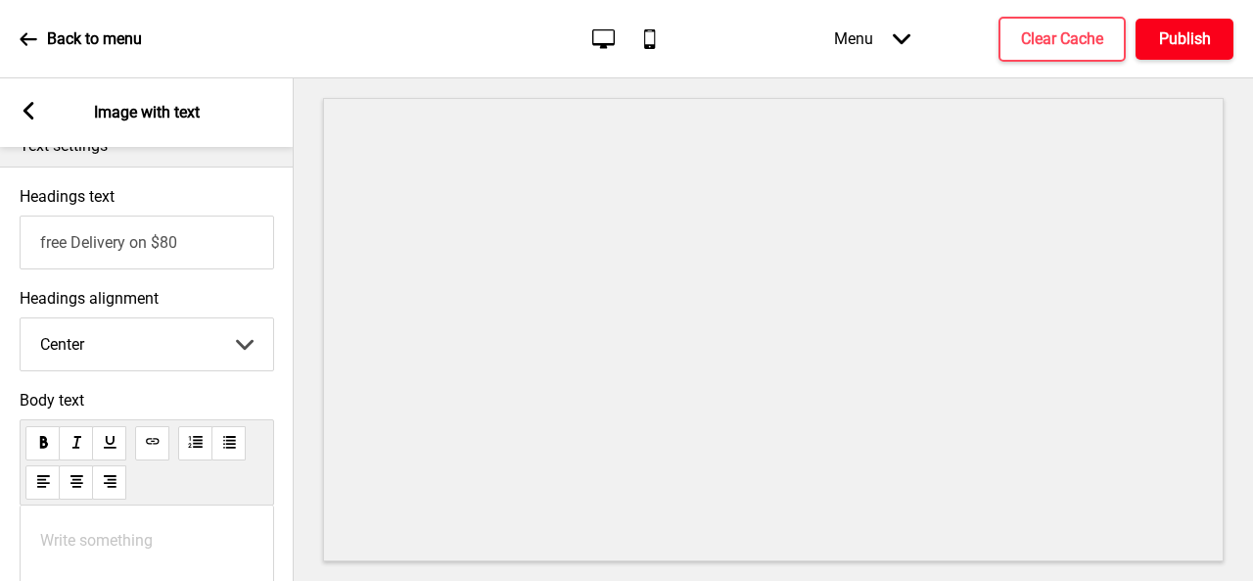
click at [1210, 28] on h4 "Publish" at bounding box center [1185, 39] width 52 height 22
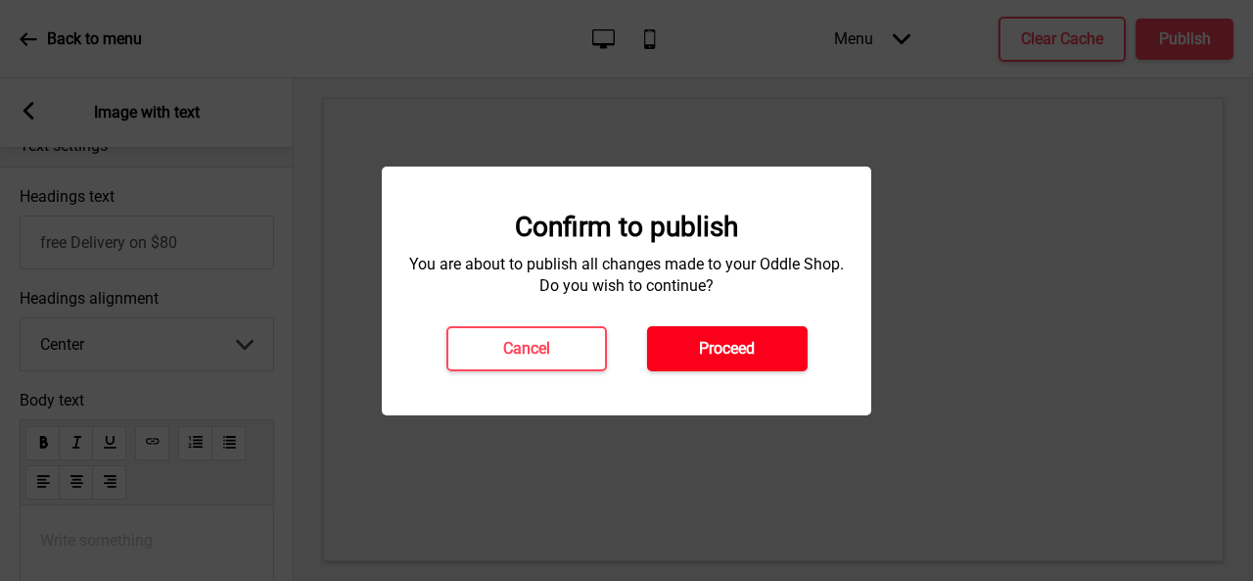
click at [728, 352] on h4 "Proceed" at bounding box center [727, 349] width 56 height 22
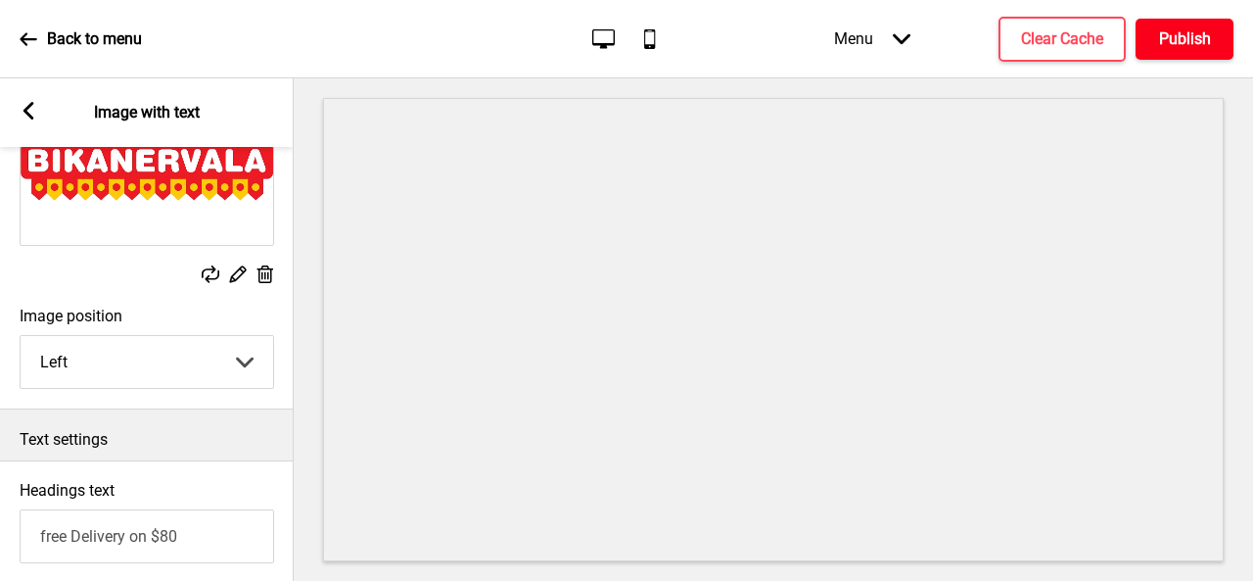
scroll to position [0, 0]
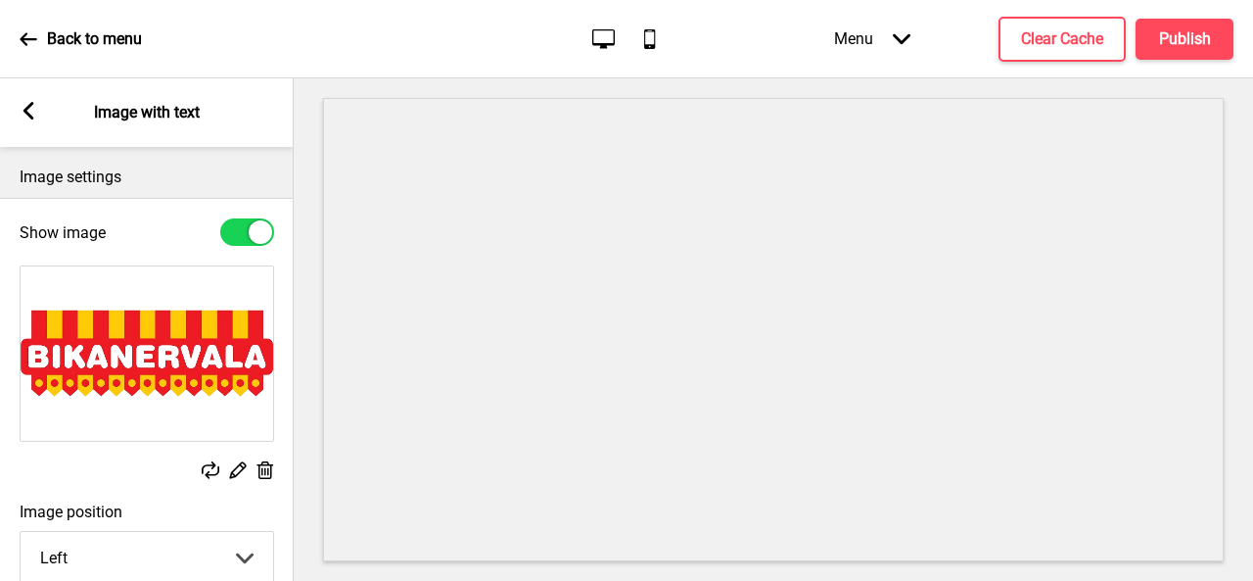
click at [236, 475] on icon at bounding box center [238, 470] width 17 height 17
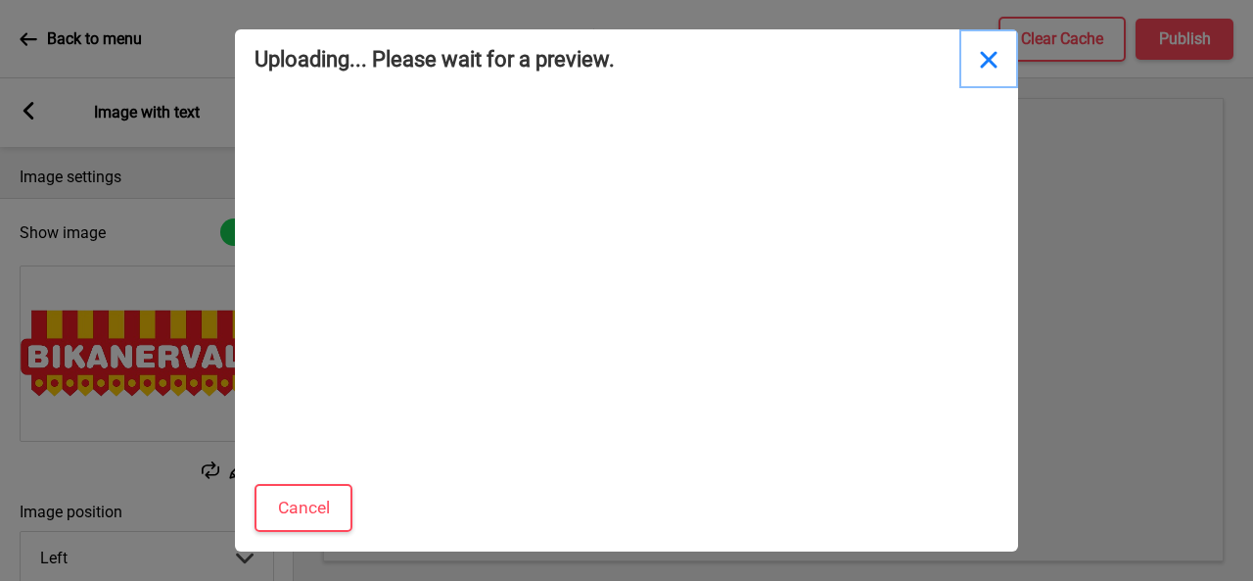
click at [977, 55] on button "Close" at bounding box center [988, 58] width 59 height 59
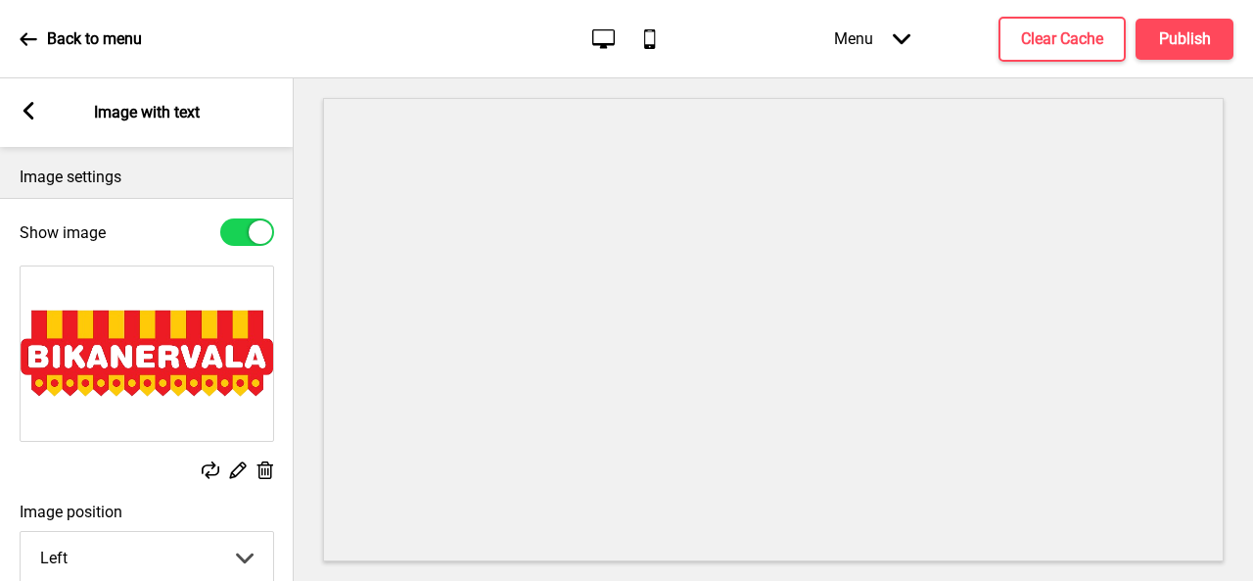
click at [266, 464] on icon at bounding box center [265, 470] width 17 height 18
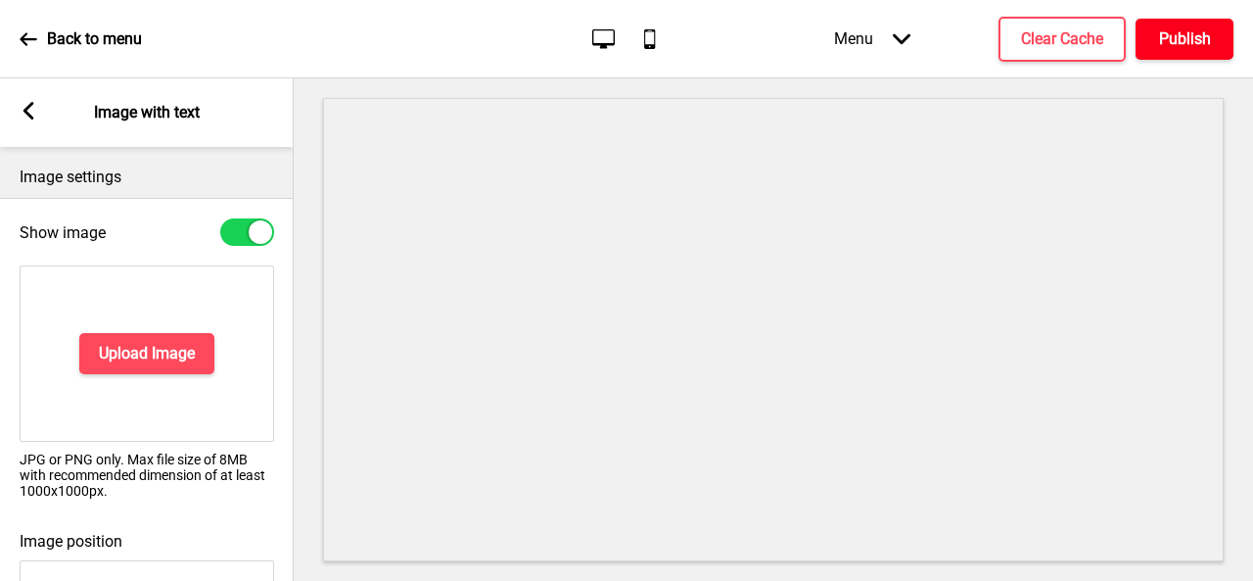
click at [1191, 41] on h4 "Publish" at bounding box center [1185, 39] width 52 height 22
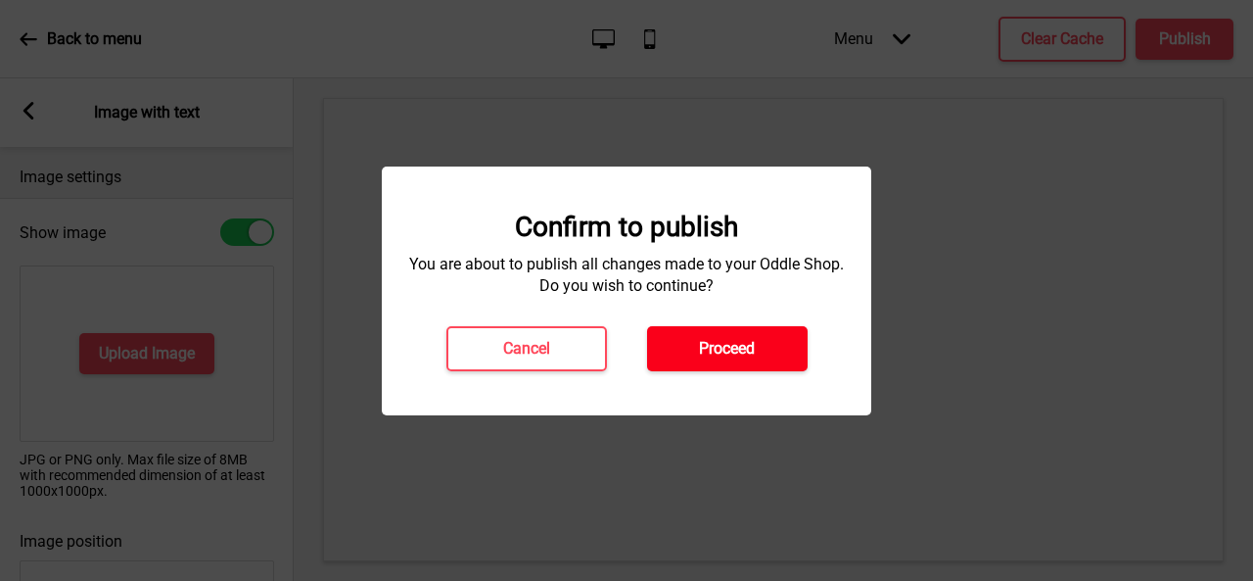
click at [678, 357] on button "Proceed" at bounding box center [727, 348] width 161 height 45
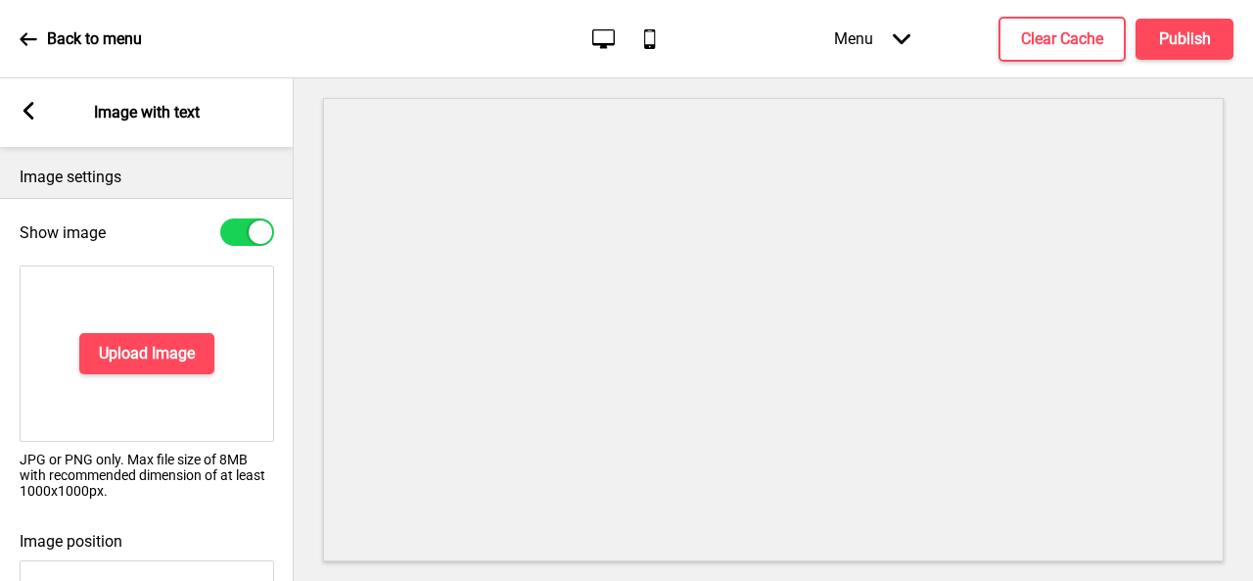
click at [23, 115] on rect at bounding box center [29, 111] width 18 height 18
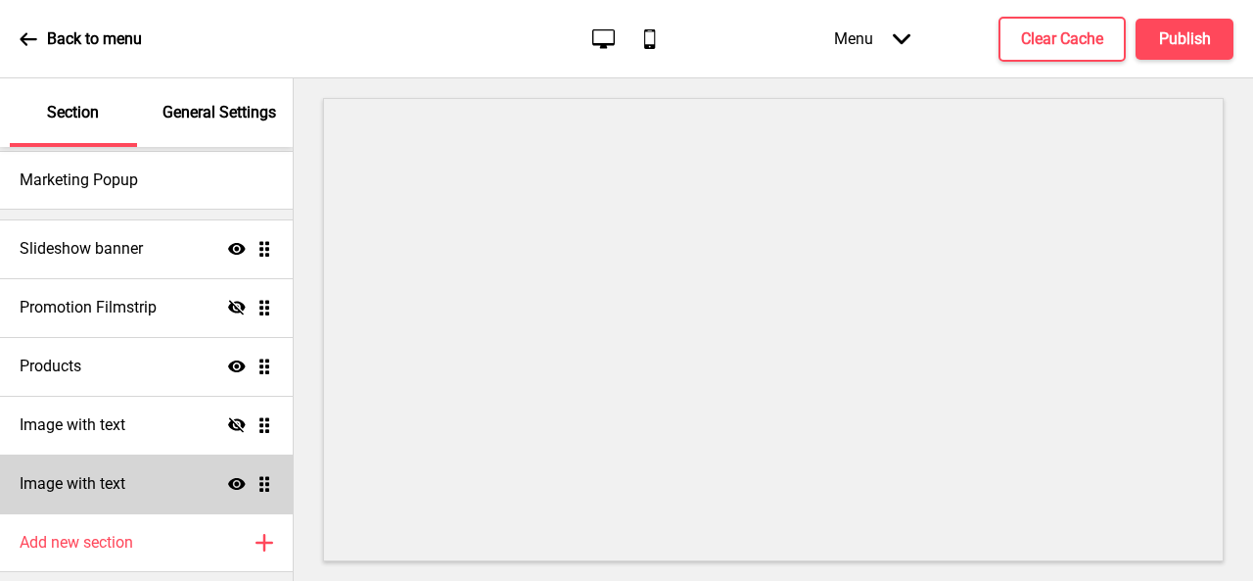
click at [228, 482] on icon at bounding box center [237, 484] width 18 height 12
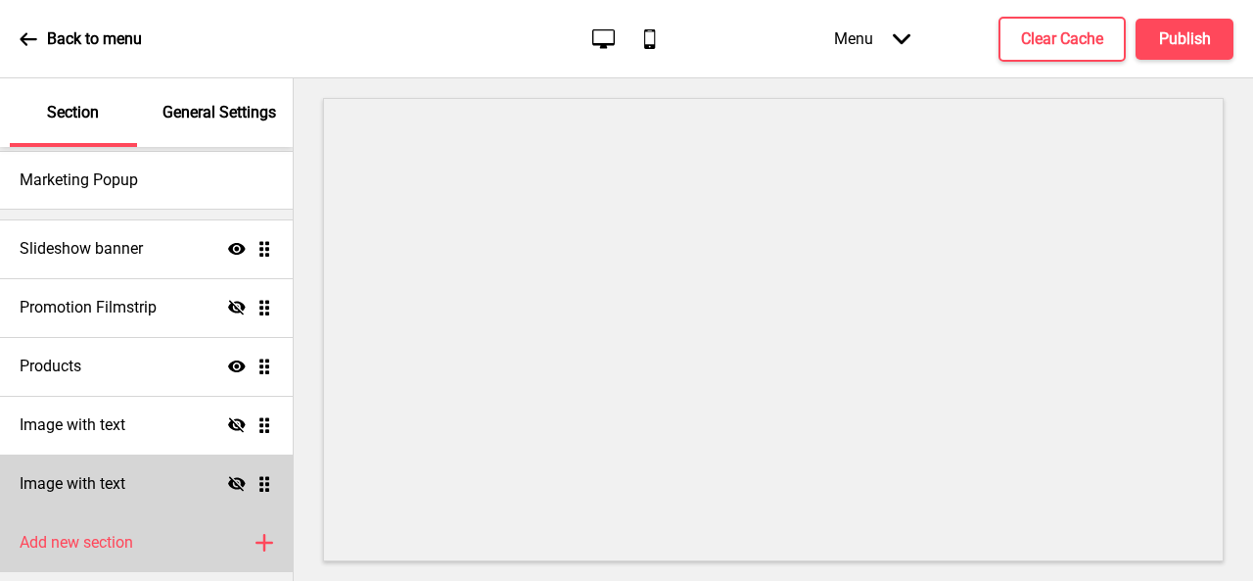
click at [106, 546] on h4 "Add new section" at bounding box center [77, 543] width 114 height 22
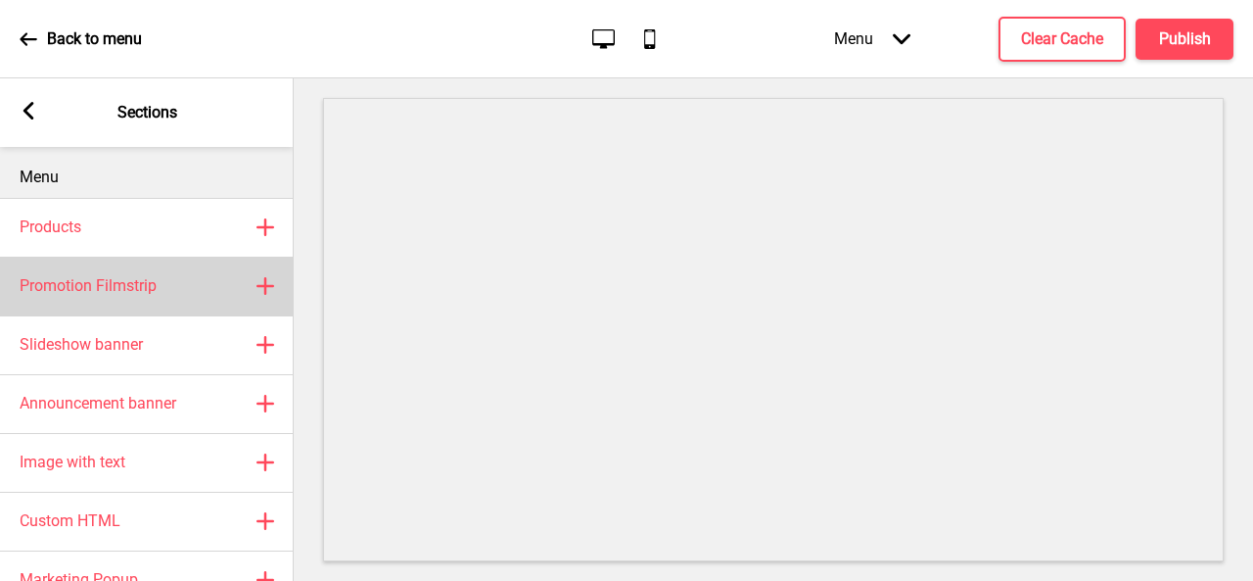
click at [132, 283] on h4 "Promotion Filmstrip" at bounding box center [88, 286] width 137 height 22
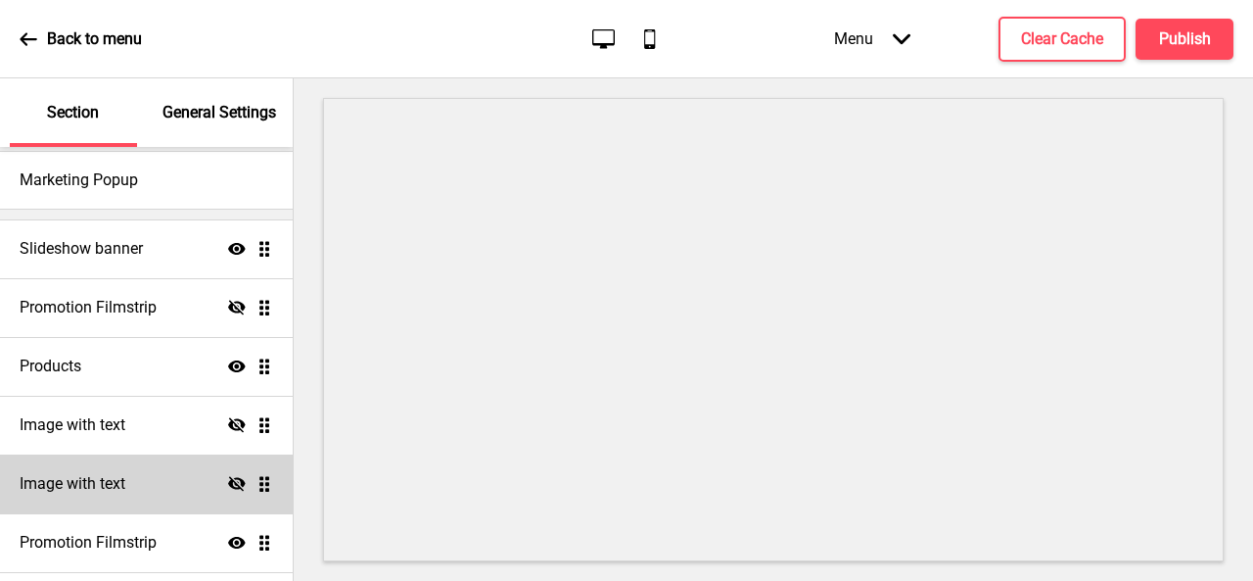
select select "center"
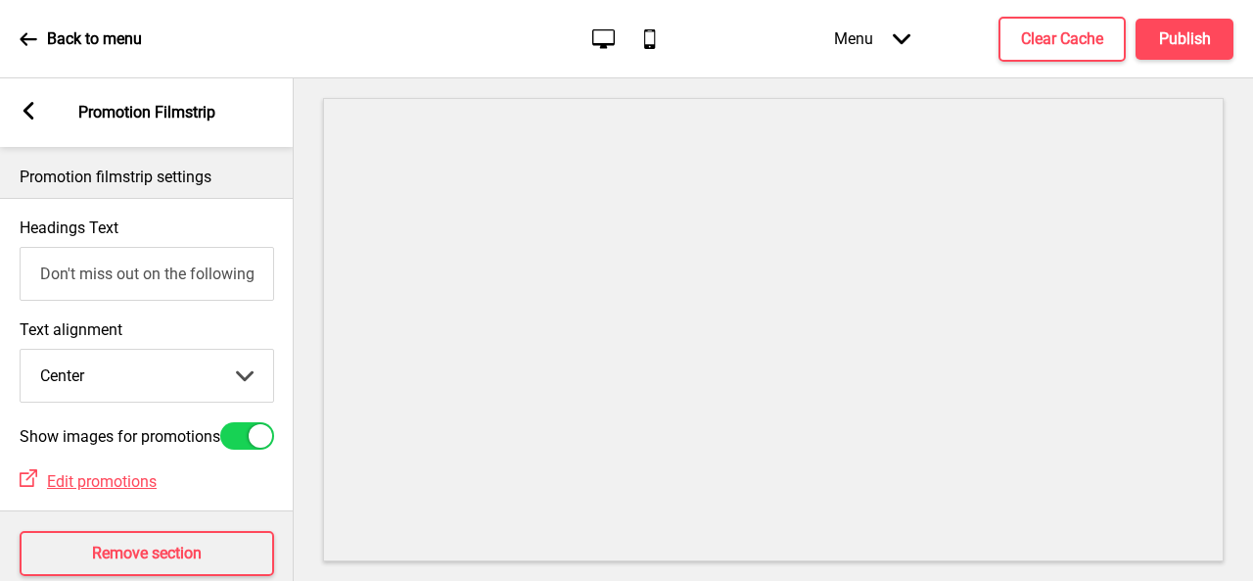
click at [106, 280] on input "Don't miss out on the following promotion(s)!" at bounding box center [147, 274] width 255 height 54
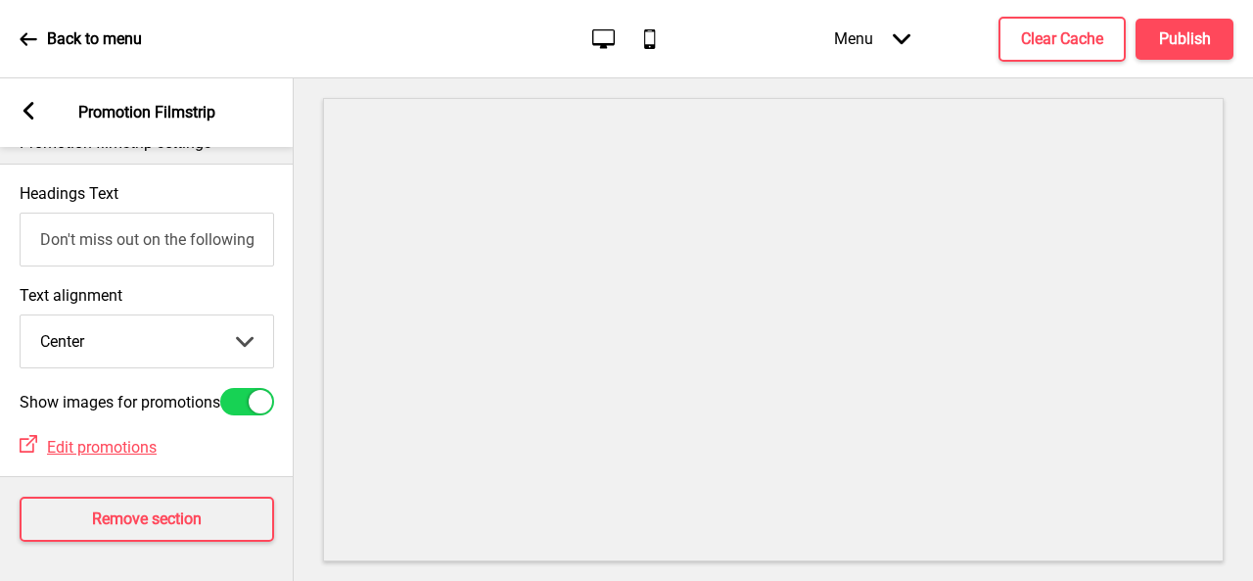
scroll to position [61, 0]
click at [119, 438] on span "Edit promotions" at bounding box center [102, 447] width 110 height 19
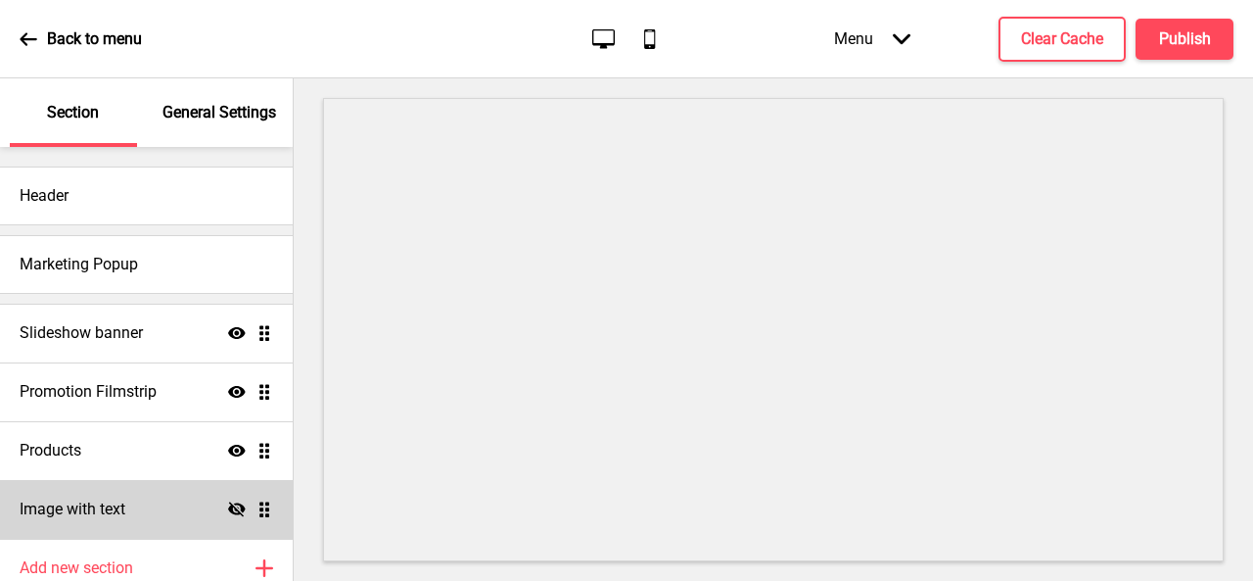
scroll to position [84, 0]
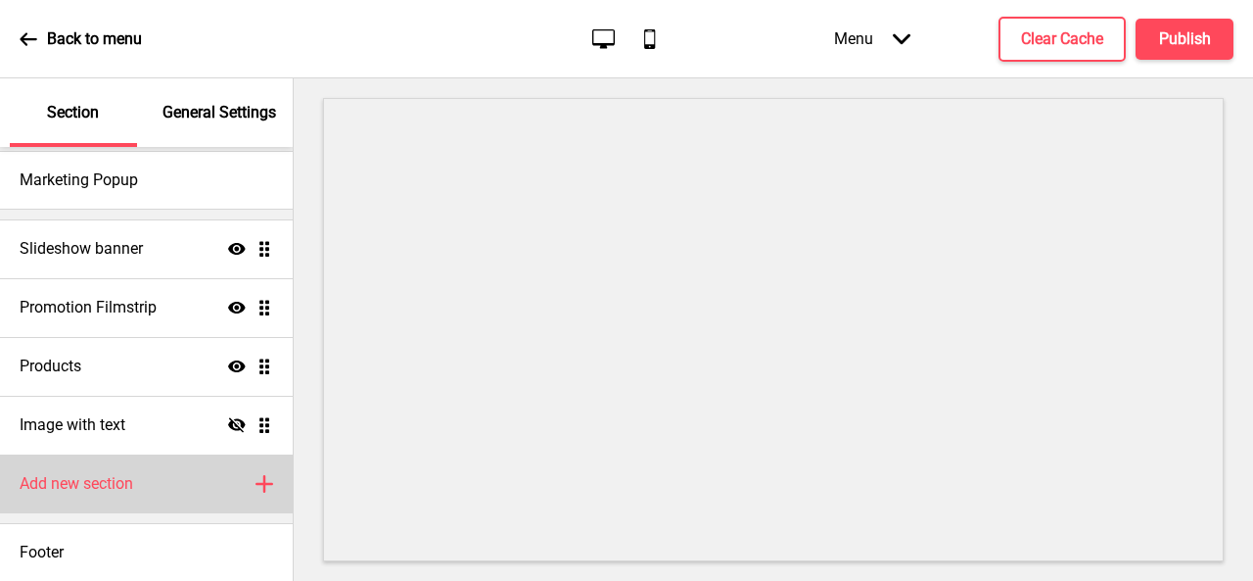
click at [88, 488] on h4 "Add new section" at bounding box center [77, 484] width 114 height 22
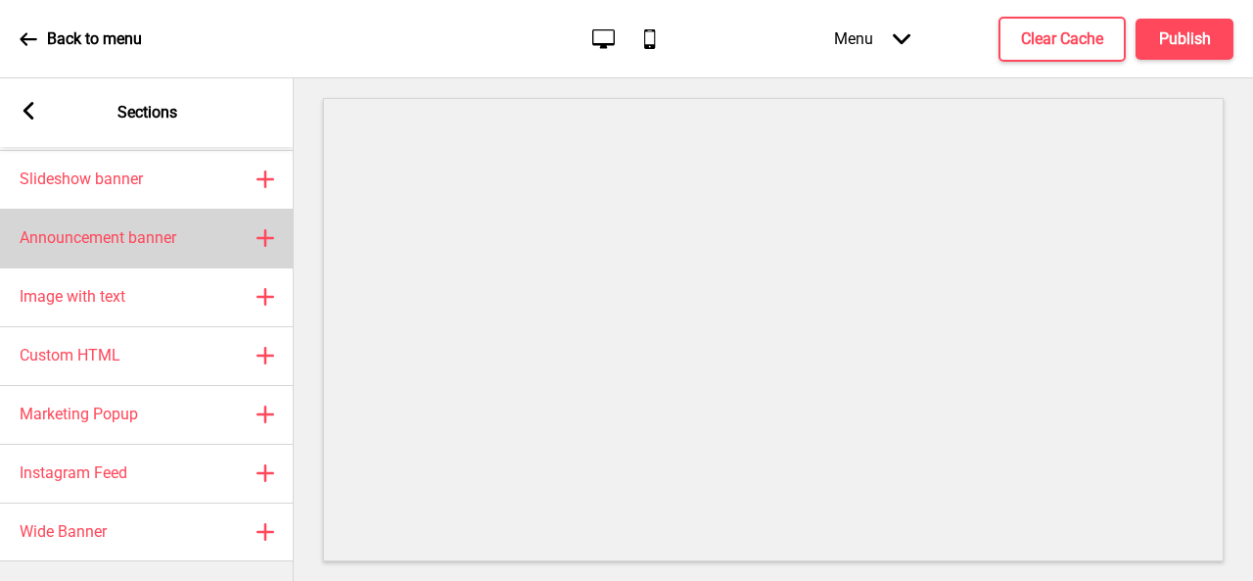
scroll to position [0, 0]
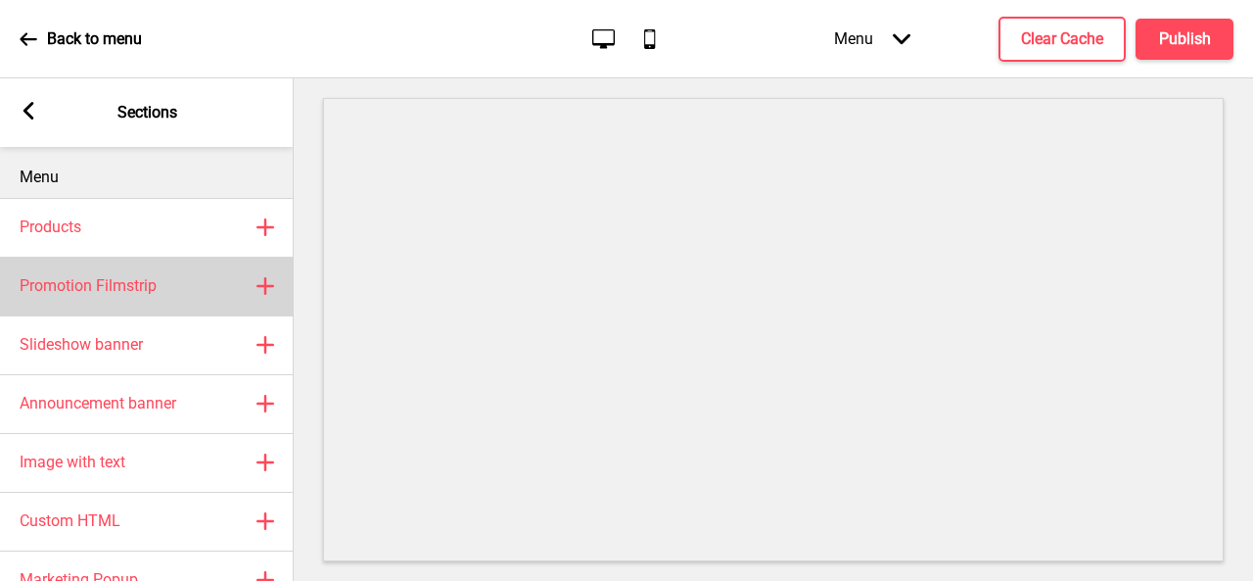
click at [148, 284] on h4 "Promotion Filmstrip" at bounding box center [88, 286] width 137 height 22
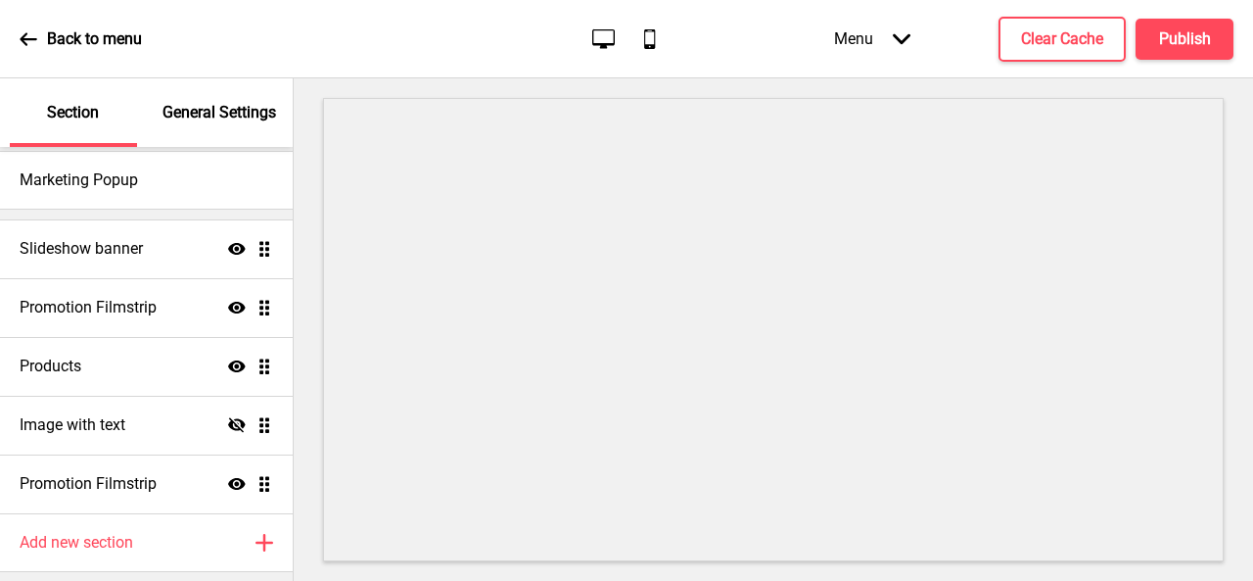
select select "center"
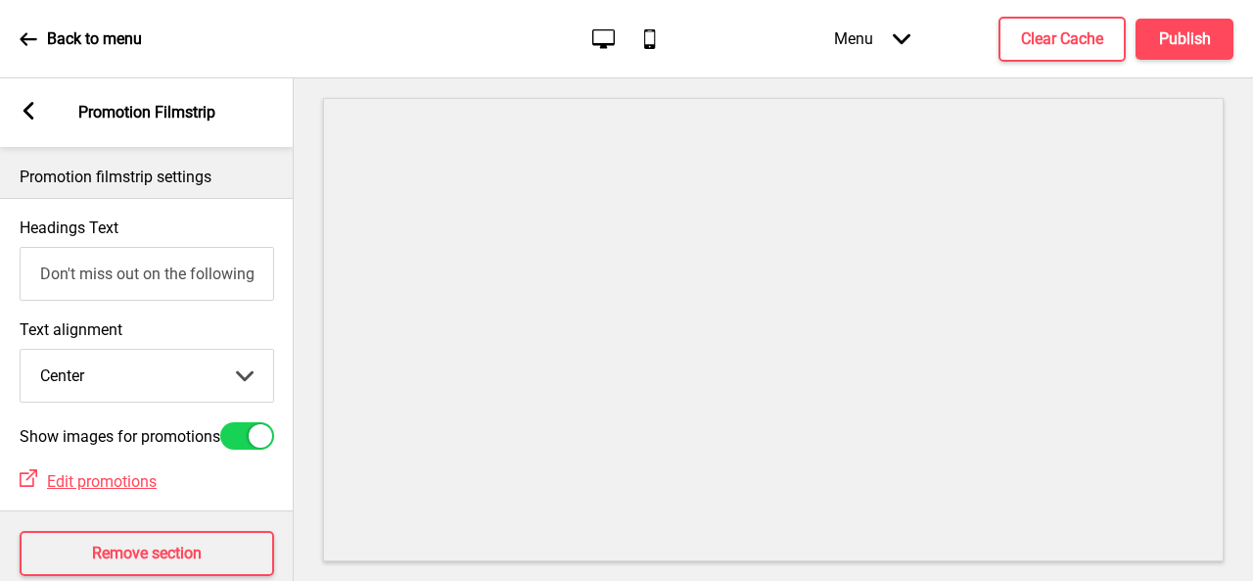
click at [25, 105] on rect at bounding box center [29, 111] width 18 height 18
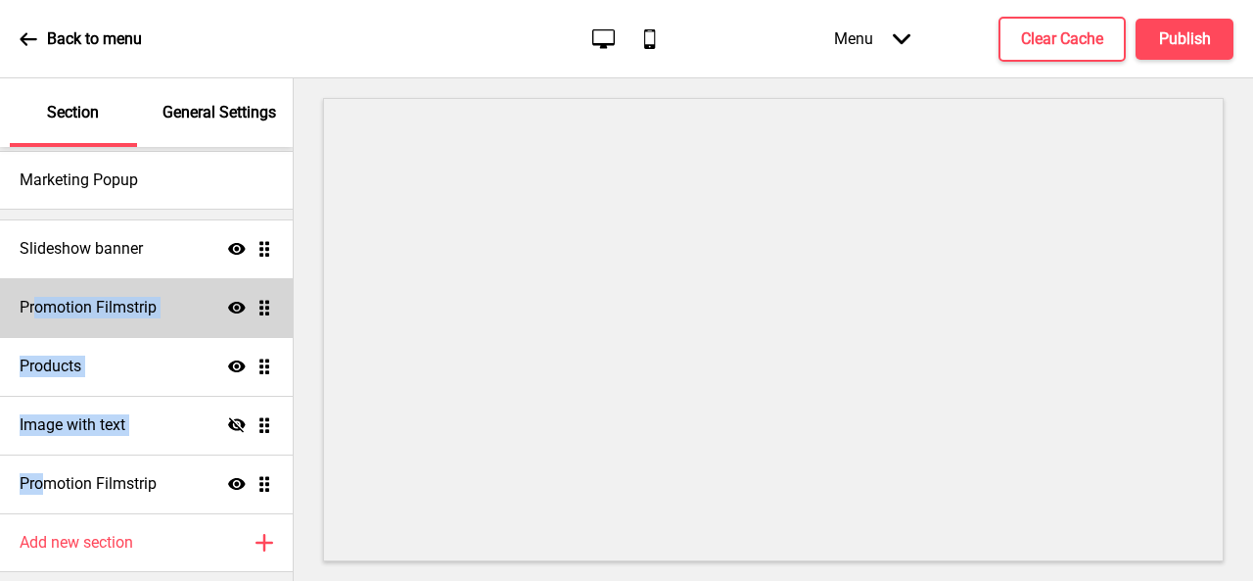
drag, startPoint x: 43, startPoint y: 478, endPoint x: 33, endPoint y: 333, distance: 145.2
click at [33, 333] on ul "Slideshow banner Show Drag Promotion Filmstrip Show Drag Products Show Drag Ima…" at bounding box center [146, 366] width 293 height 294
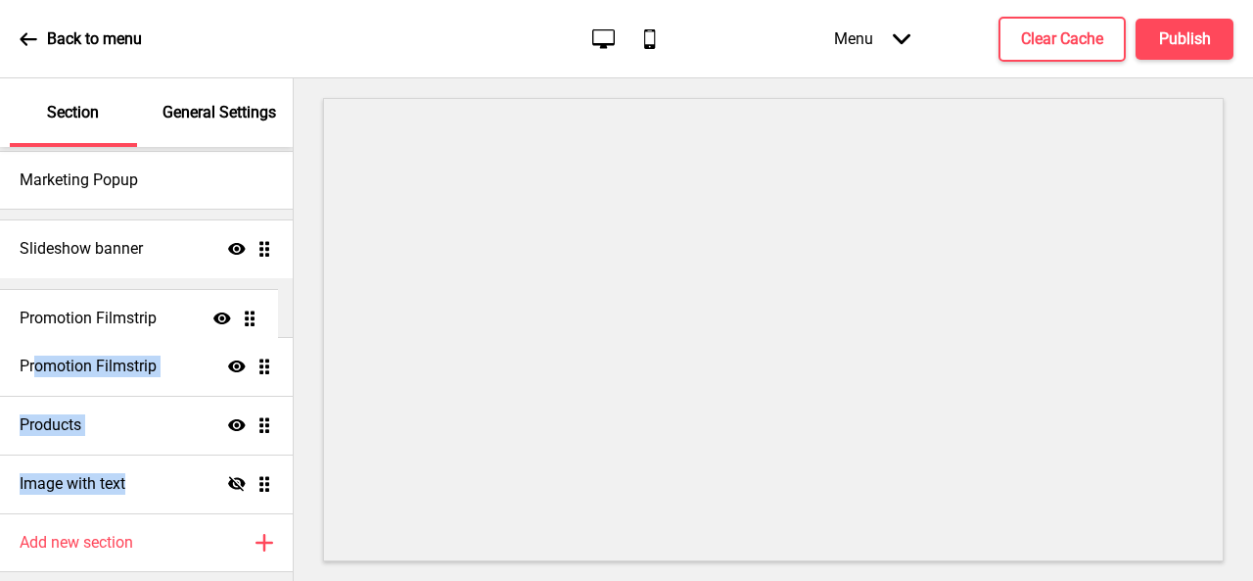
click at [105, 322] on ul "Slideshow banner Show Drag Promotion Filmstrip Show Drag Products Show Drag Ima…" at bounding box center [146, 366] width 293 height 294
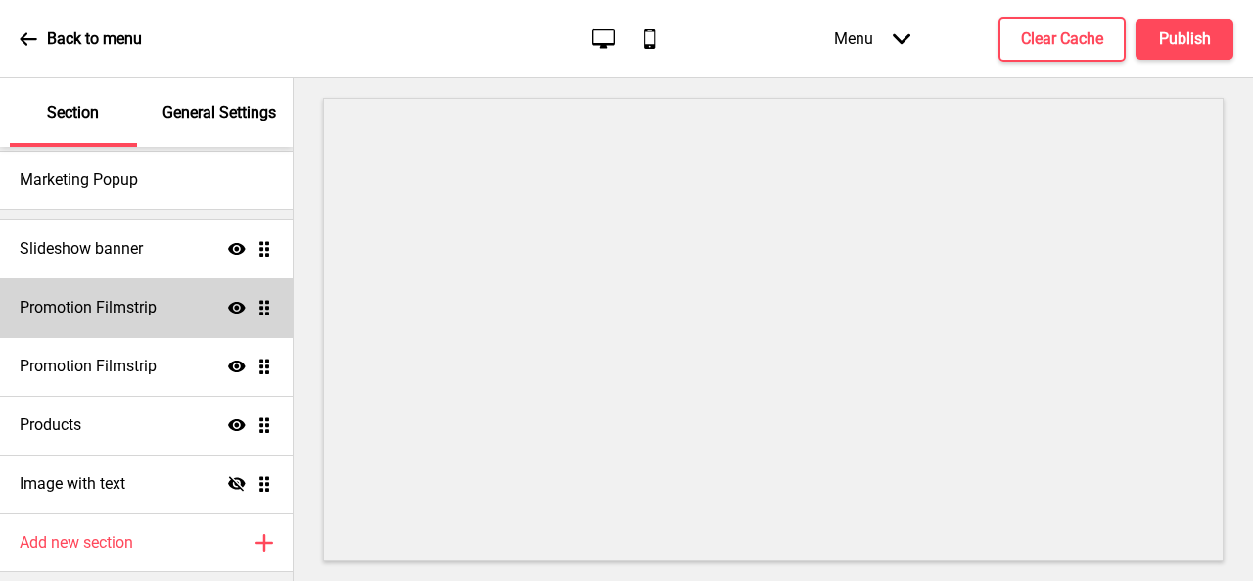
click at [153, 305] on h4 "Promotion Filmstrip" at bounding box center [88, 308] width 137 height 22
select select "center"
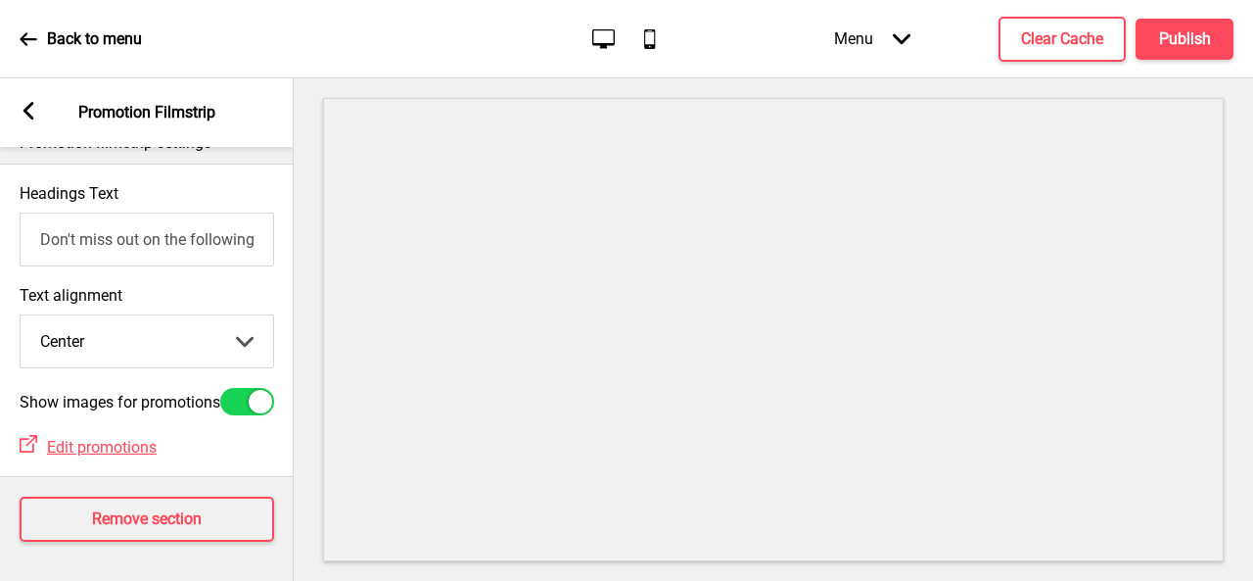
scroll to position [61, 0]
click at [214, 508] on button "Remove section" at bounding box center [147, 518] width 255 height 45
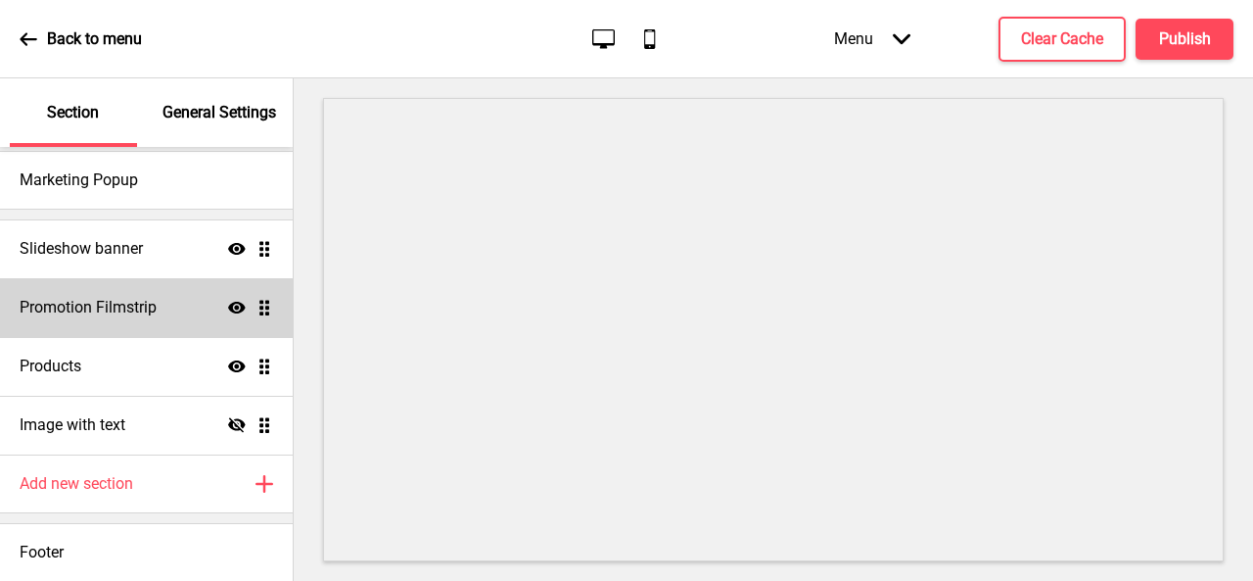
click at [228, 303] on icon at bounding box center [237, 308] width 18 height 12
click at [1163, 46] on h4 "Publish" at bounding box center [1185, 39] width 52 height 22
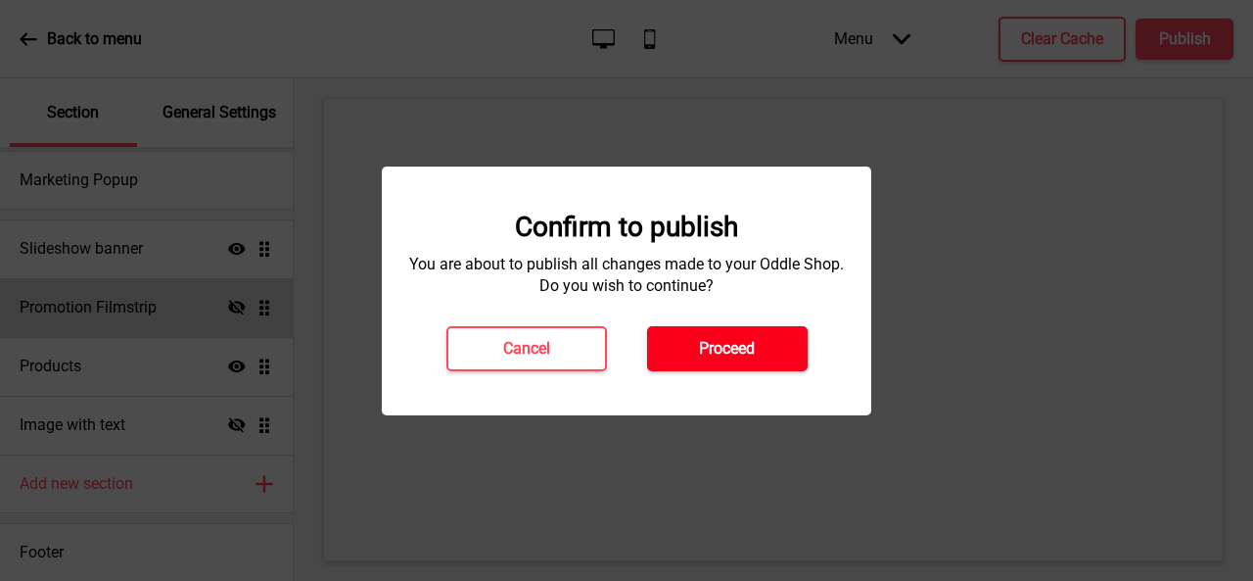
click at [723, 359] on button "Proceed" at bounding box center [727, 348] width 161 height 45
